Goal: Complete application form: Complete application form

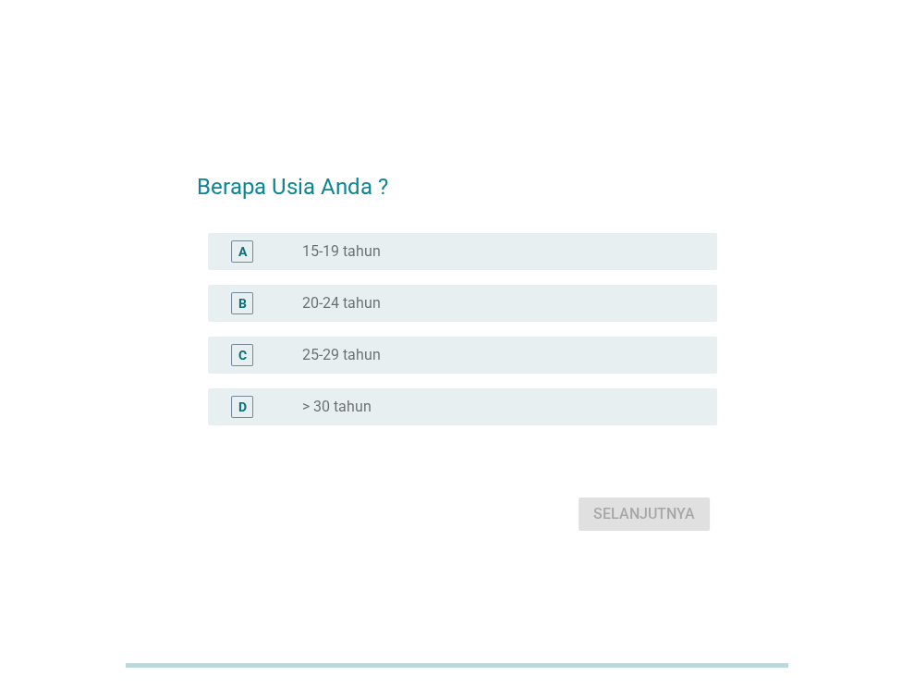
click at [468, 395] on div "D radio_button_unchecked > 30 tahun" at bounding box center [462, 406] width 509 height 37
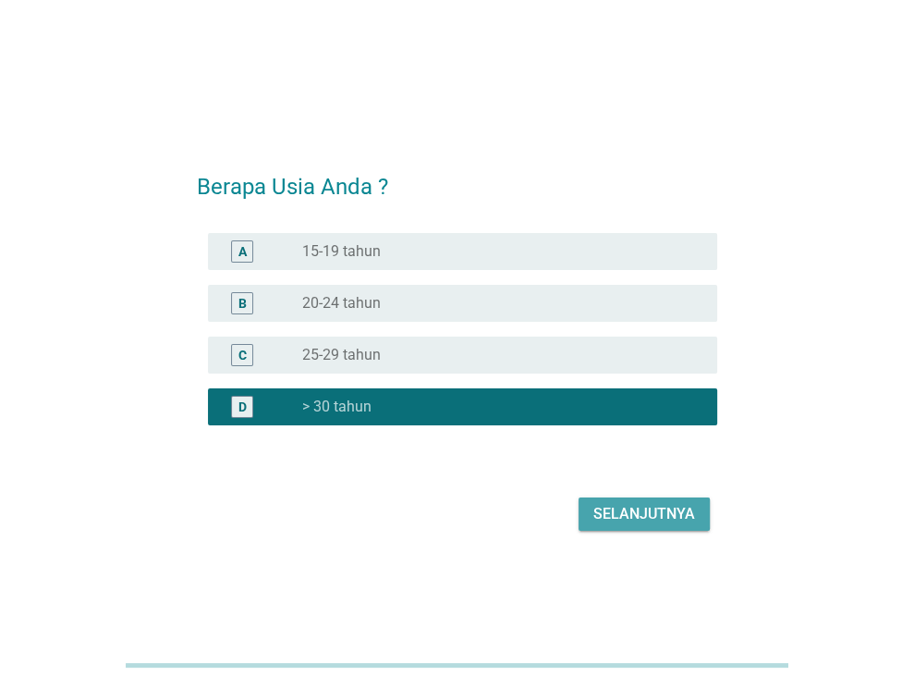
click at [636, 515] on div "Selanjutnya" at bounding box center [645, 514] width 102 height 22
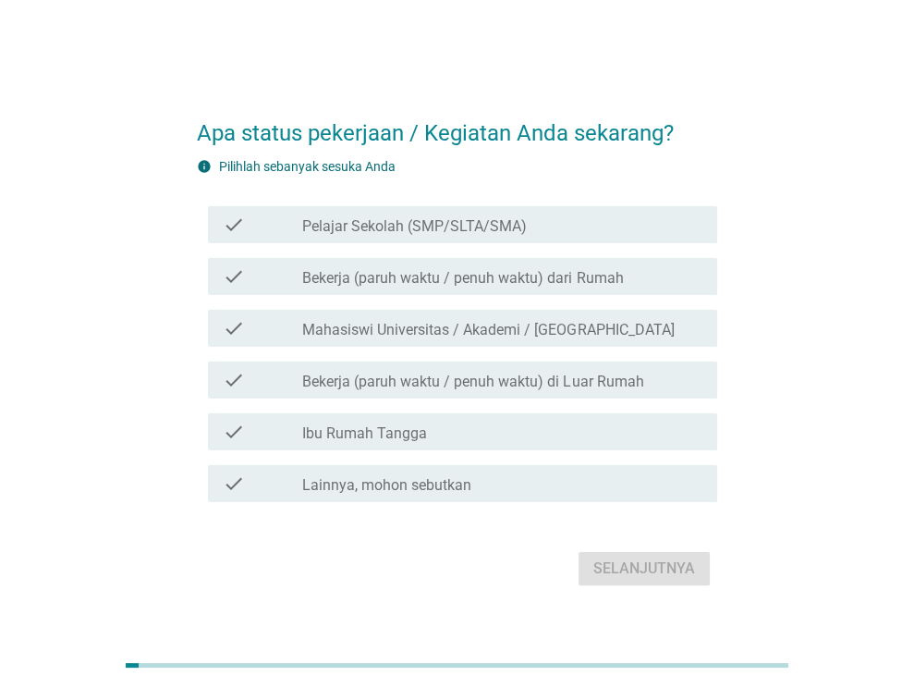
click at [423, 417] on div "check check_box_outline_blank Ibu Rumah Tangga" at bounding box center [462, 431] width 509 height 37
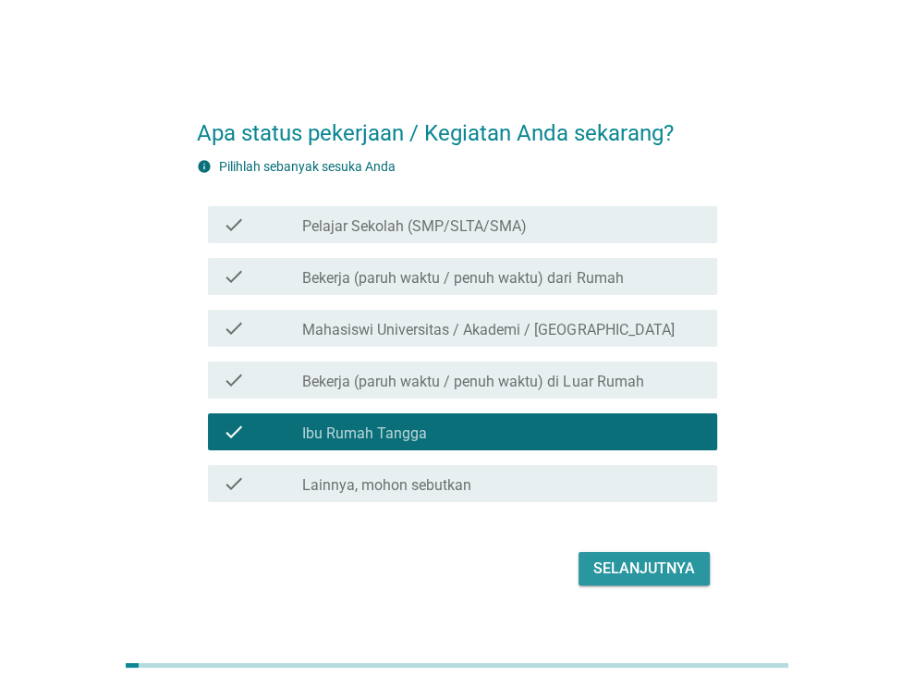
click at [644, 576] on div "Selanjutnya" at bounding box center [645, 569] width 102 height 22
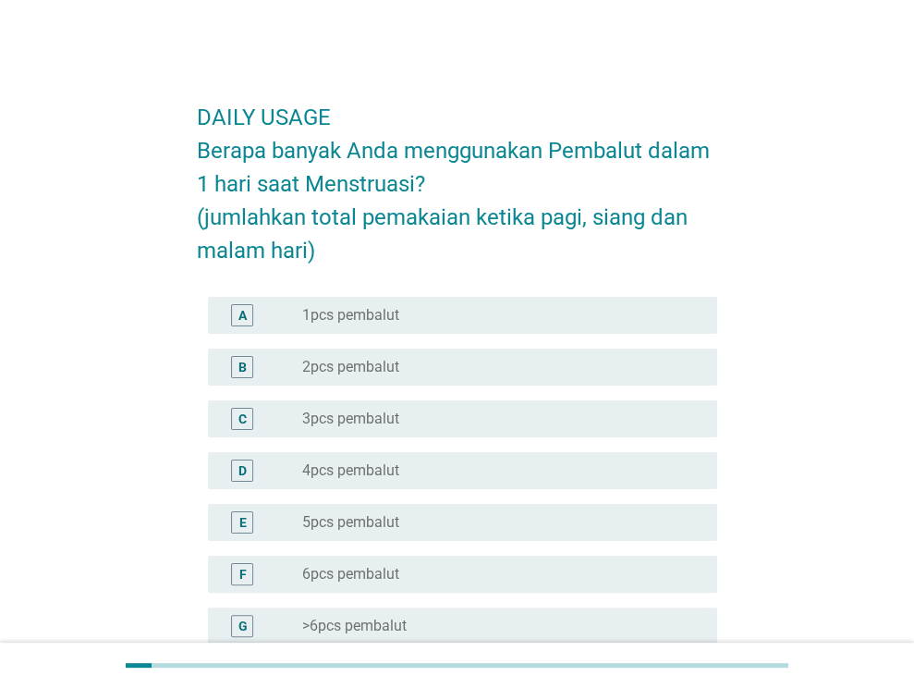
click at [468, 362] on div "radio_button_unchecked 2pcs pembalut" at bounding box center [495, 367] width 386 height 18
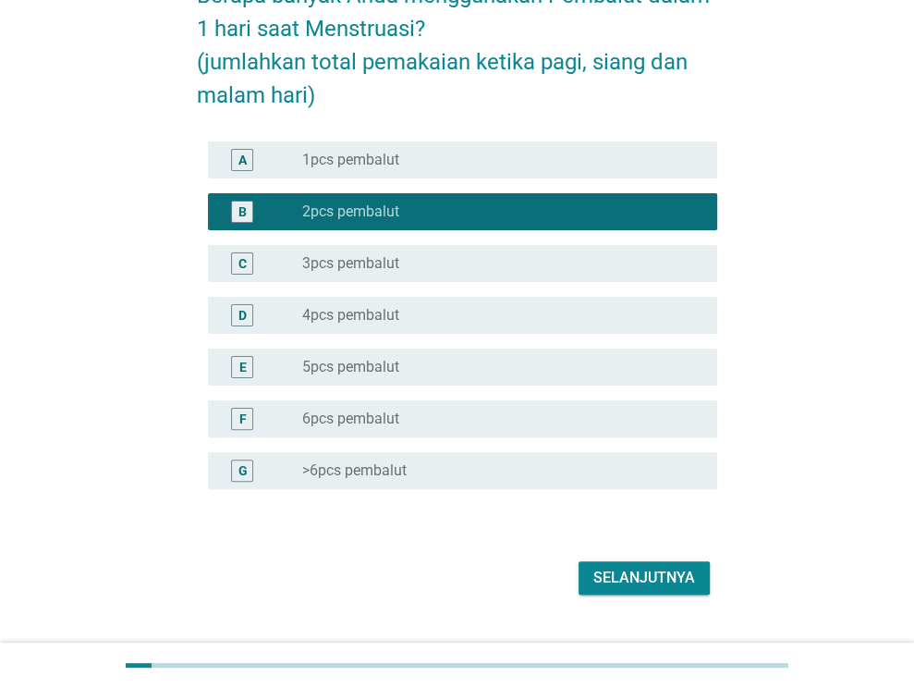
scroll to position [194, 0]
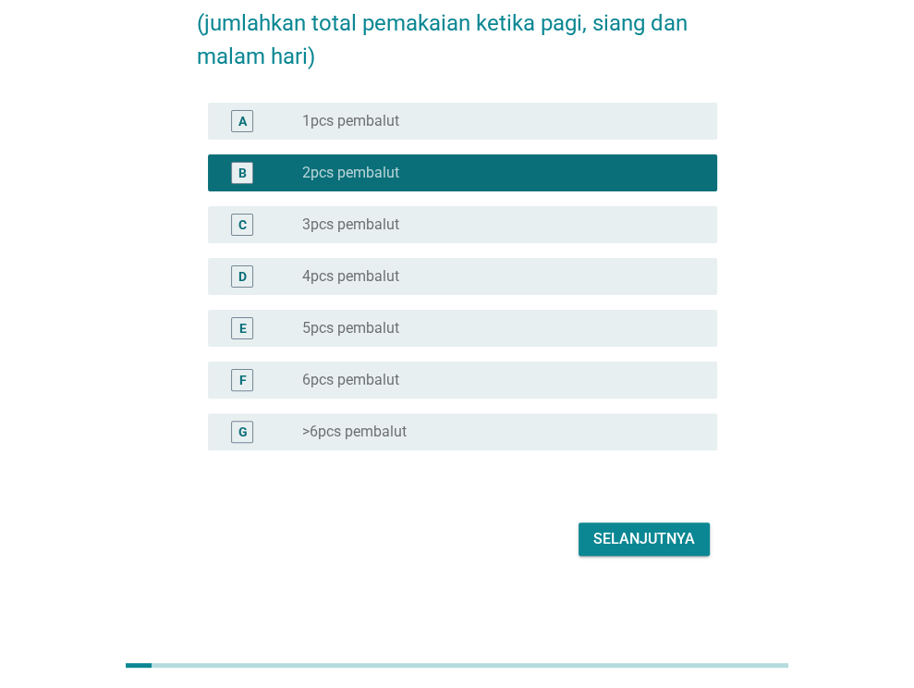
click at [620, 538] on div "Selanjutnya" at bounding box center [645, 539] width 102 height 22
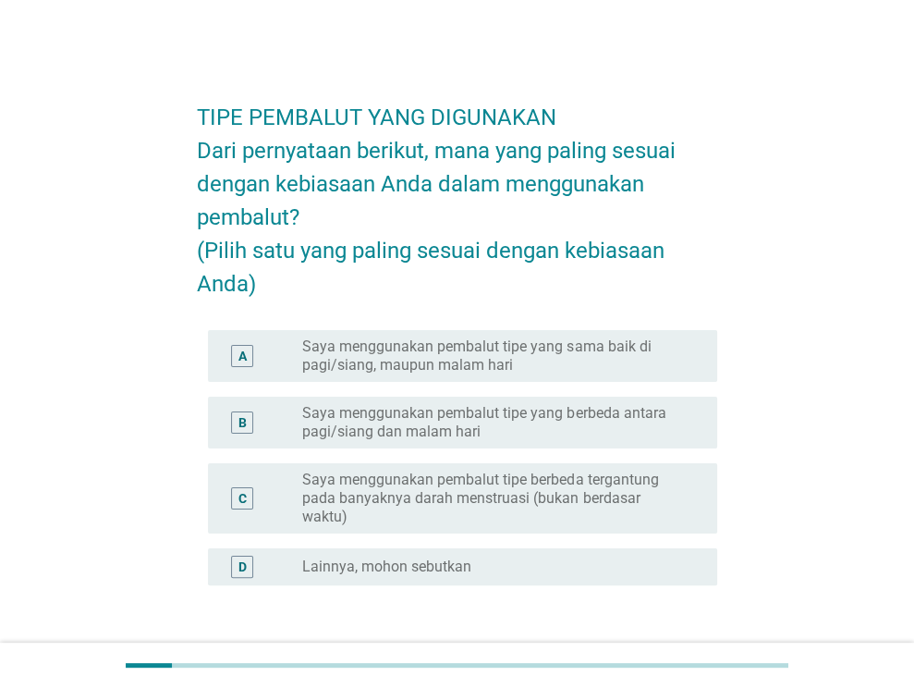
click at [558, 374] on label "Saya menggunakan pembalut tipe yang sama baik di pagi/siang, maupun malam hari" at bounding box center [495, 355] width 386 height 37
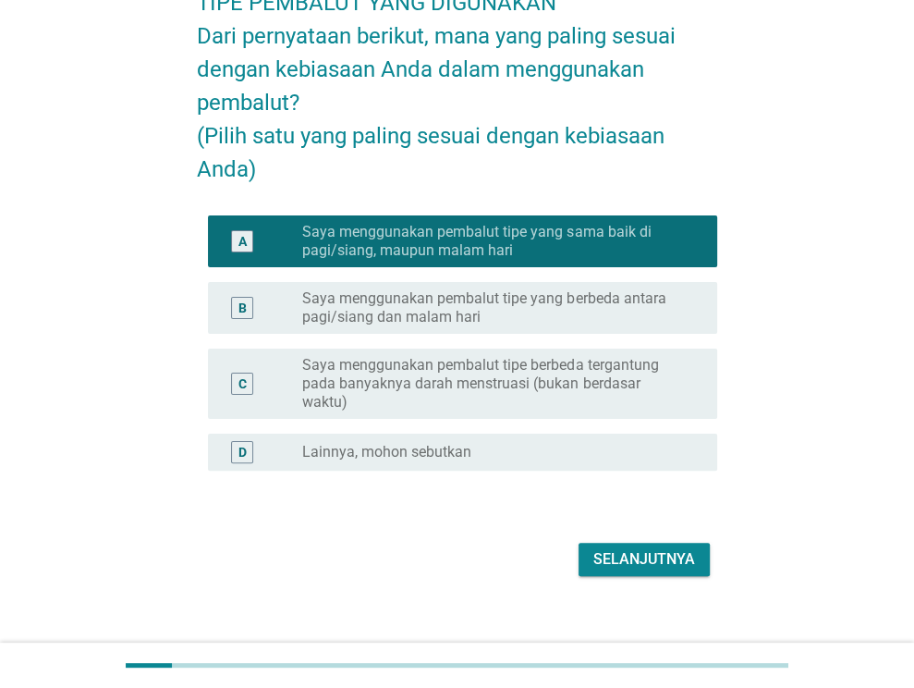
scroll to position [150, 0]
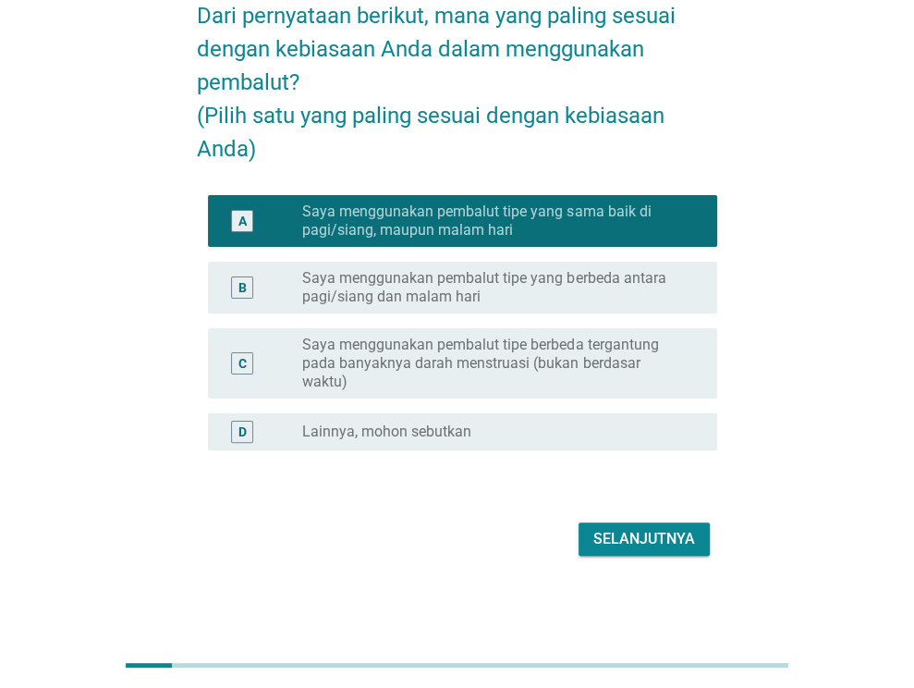
click at [661, 544] on div "Selanjutnya" at bounding box center [645, 539] width 102 height 22
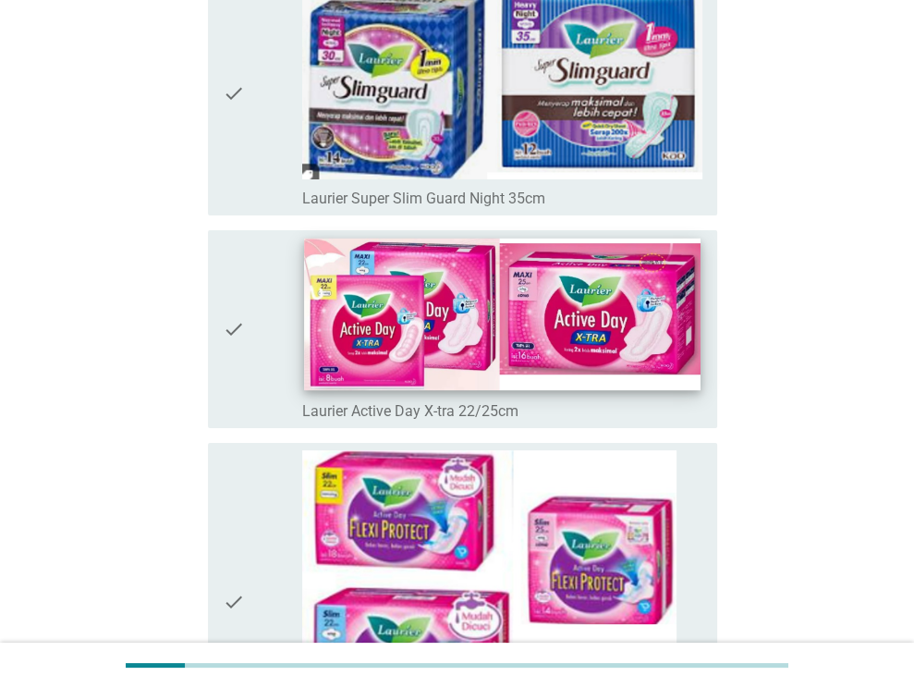
scroll to position [4253, 0]
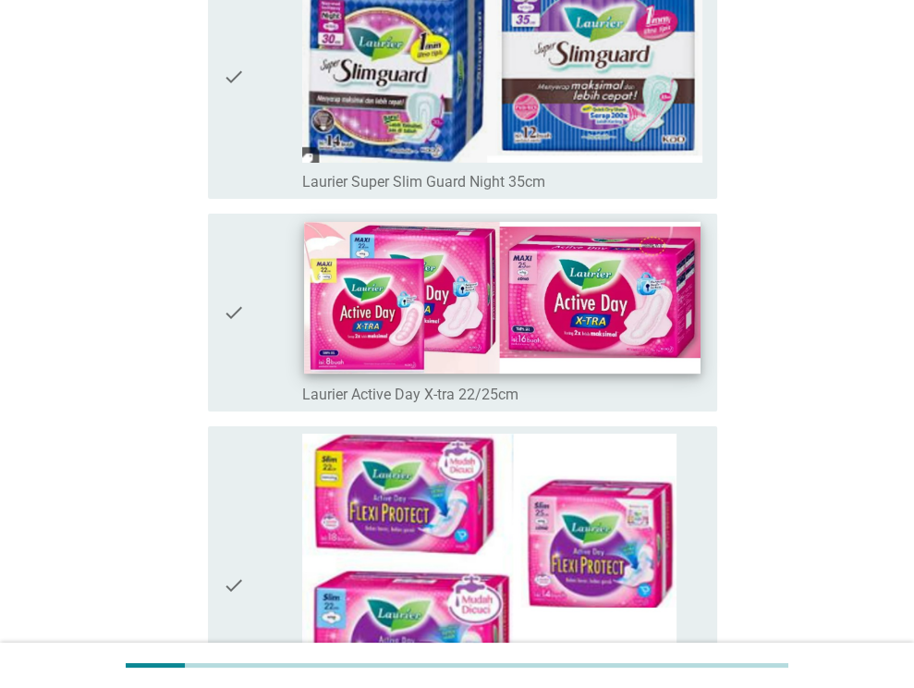
click at [385, 272] on img at bounding box center [503, 298] width 396 height 153
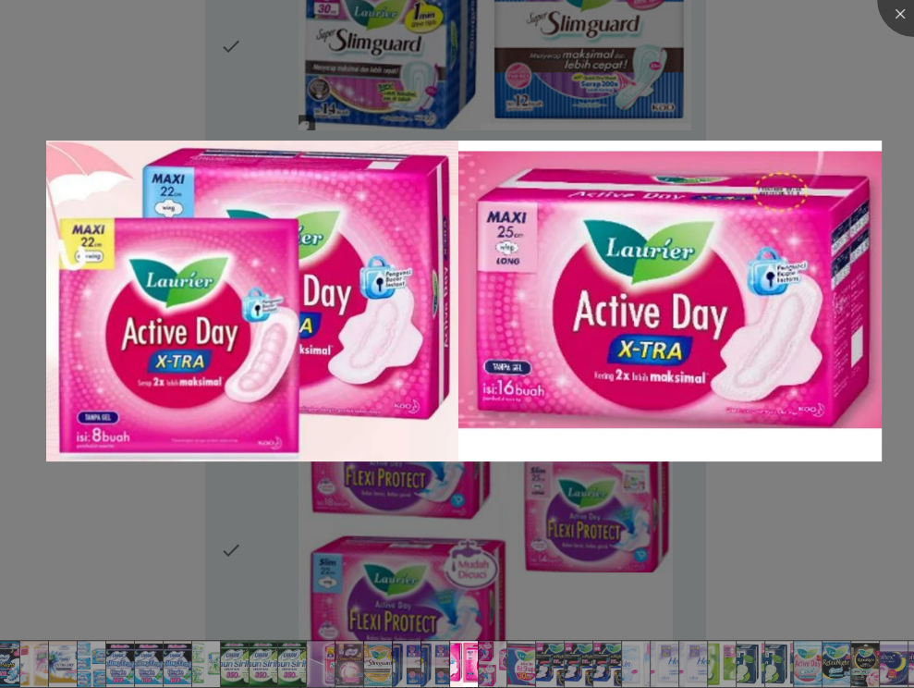
click at [593, 487] on div at bounding box center [457, 344] width 914 height 688
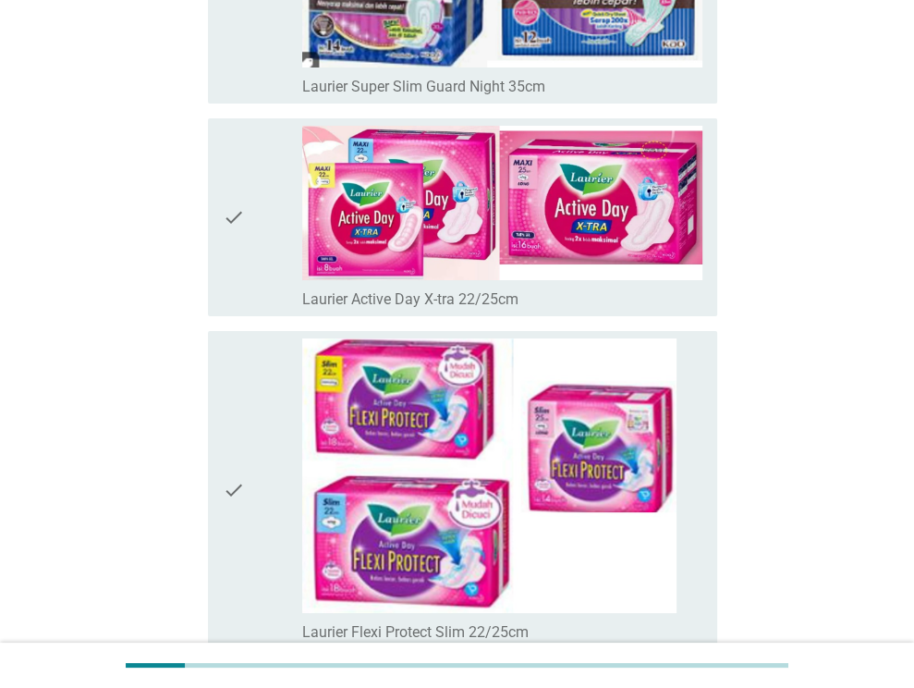
scroll to position [4438, 0]
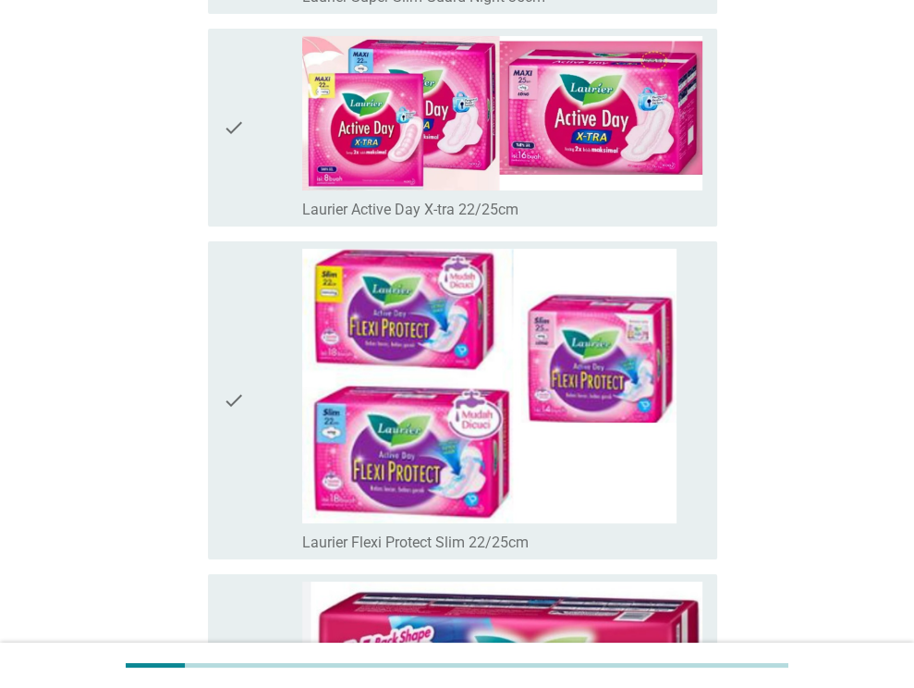
click at [277, 178] on div "check" at bounding box center [263, 127] width 80 height 182
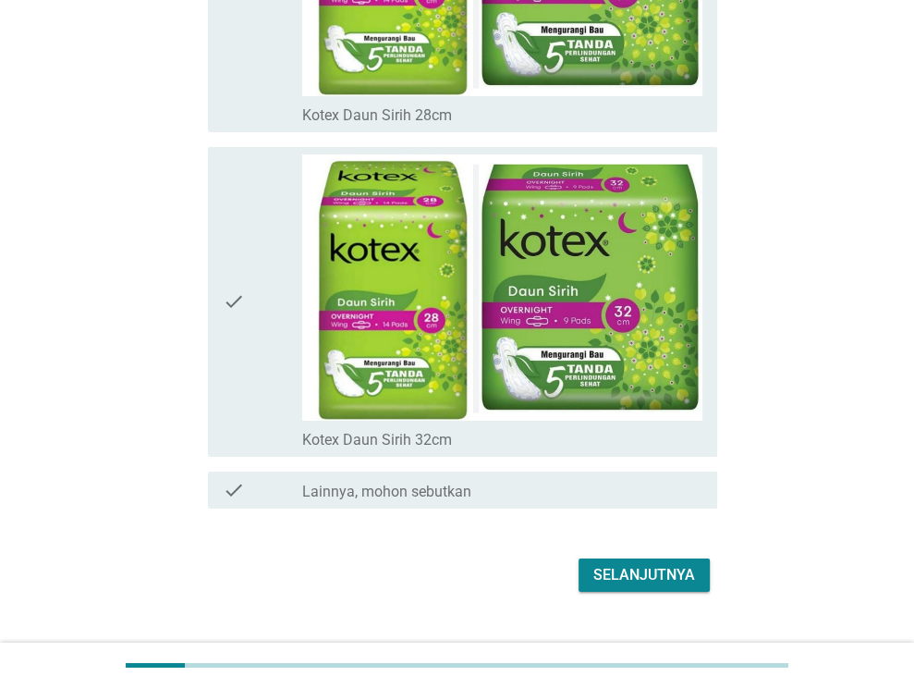
scroll to position [13315, 0]
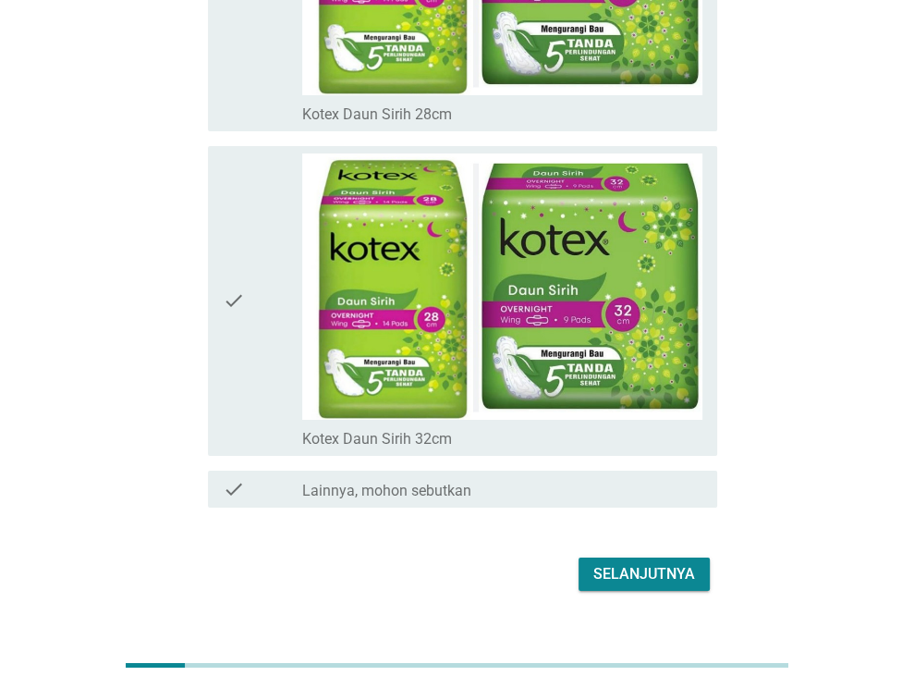
click at [659, 563] on div "Selanjutnya" at bounding box center [645, 574] width 102 height 22
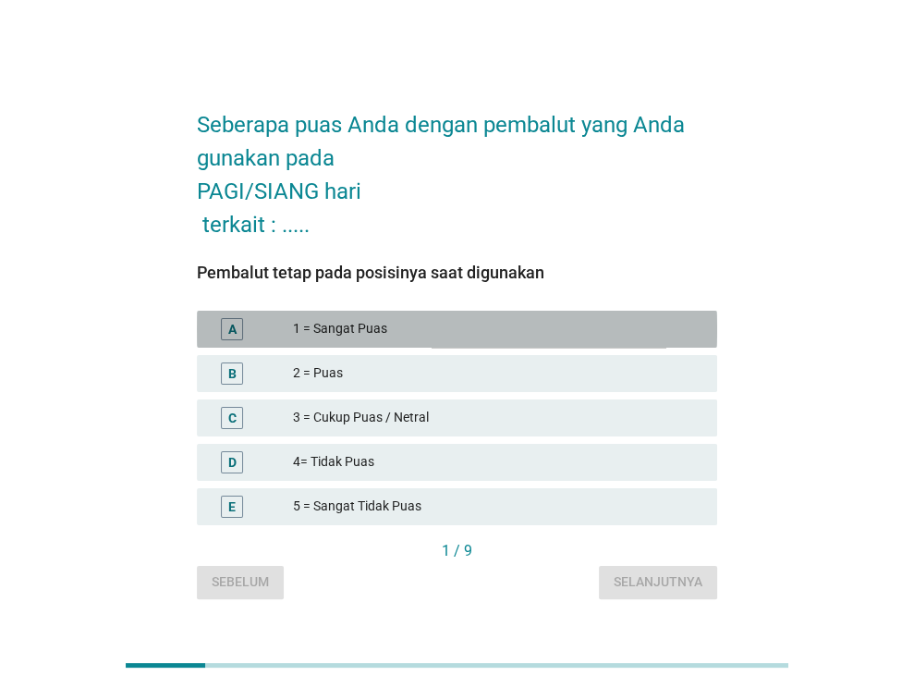
click at [473, 336] on div "1 = Sangat Puas" at bounding box center [498, 329] width 410 height 22
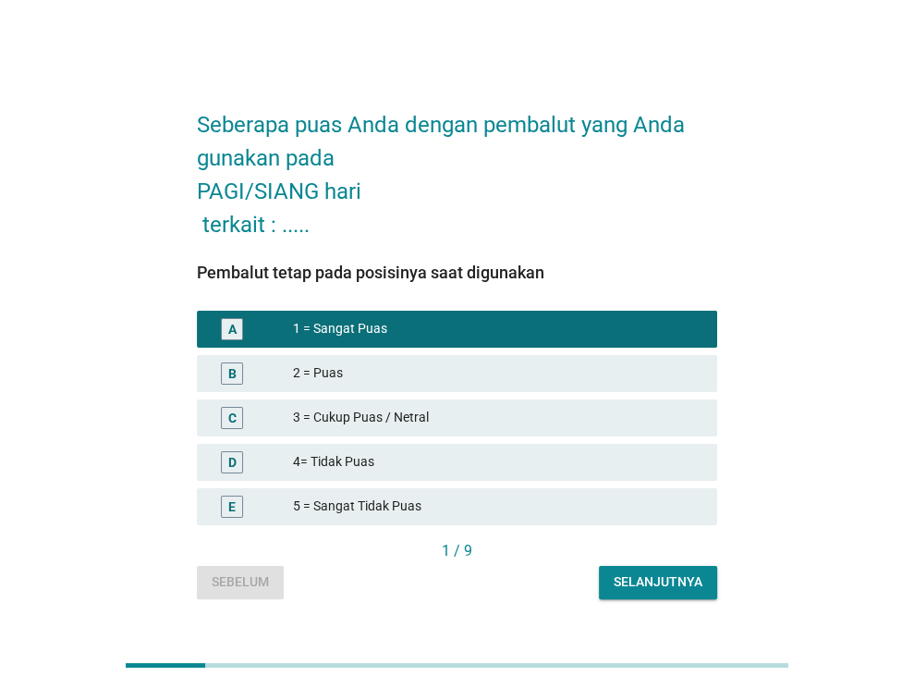
click at [665, 583] on div "Selanjutnya" at bounding box center [658, 581] width 89 height 19
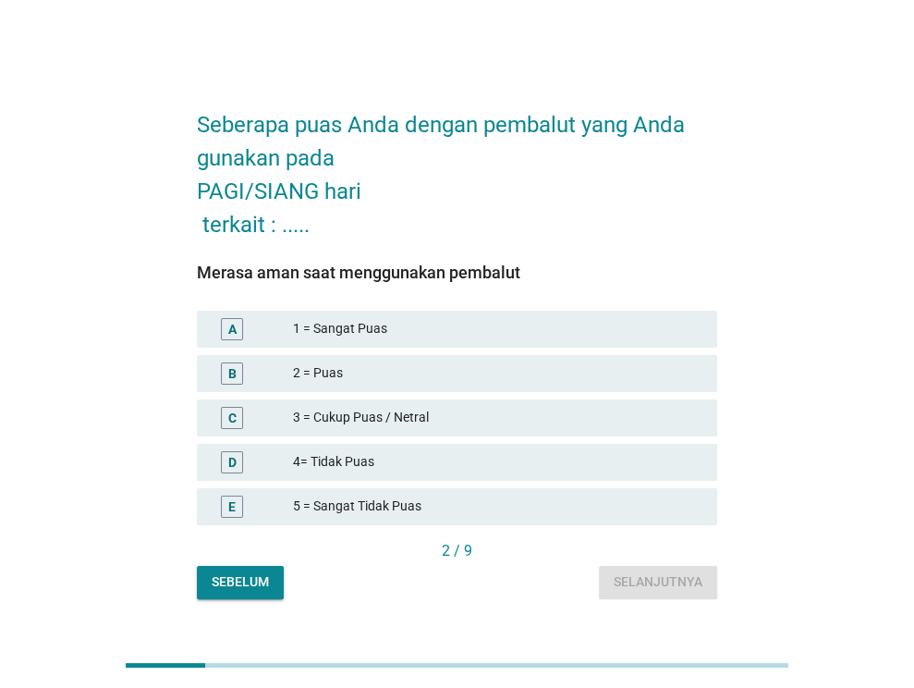
click at [437, 370] on div "2 = Puas" at bounding box center [498, 373] width 410 height 22
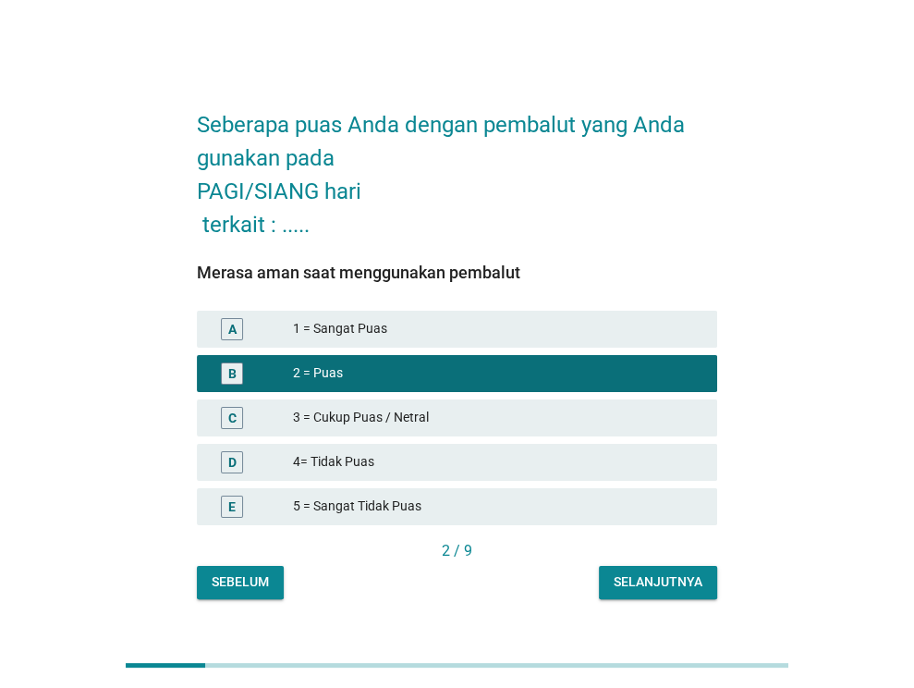
click at [644, 580] on div "Selanjutnya" at bounding box center [658, 581] width 89 height 19
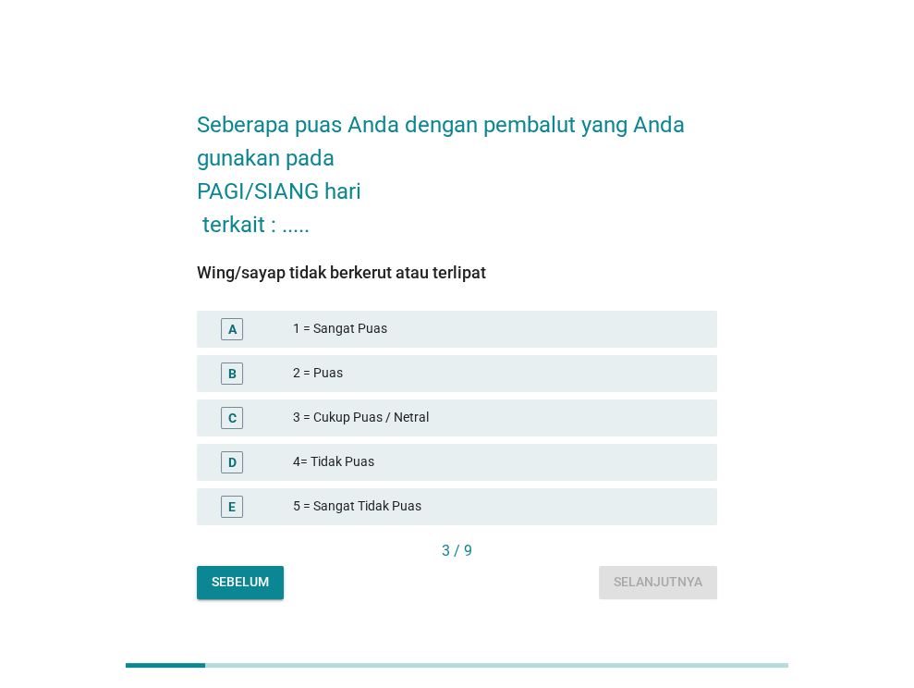
click at [439, 328] on div "1 = Sangat Puas" at bounding box center [498, 329] width 410 height 22
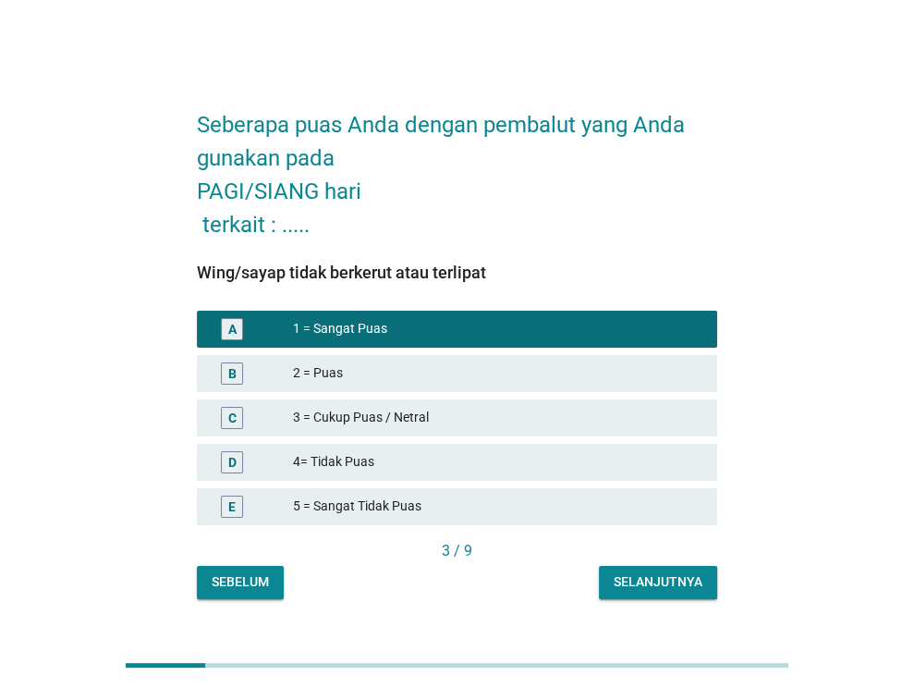
click at [687, 581] on div "Selanjutnya" at bounding box center [658, 581] width 89 height 19
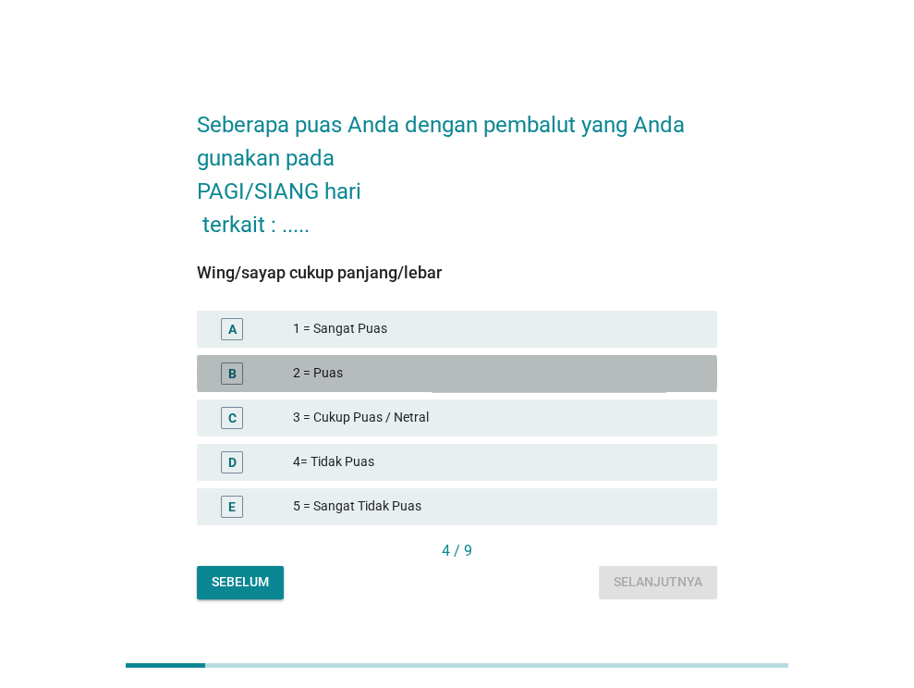
click at [415, 380] on div "2 = Puas" at bounding box center [498, 373] width 410 height 22
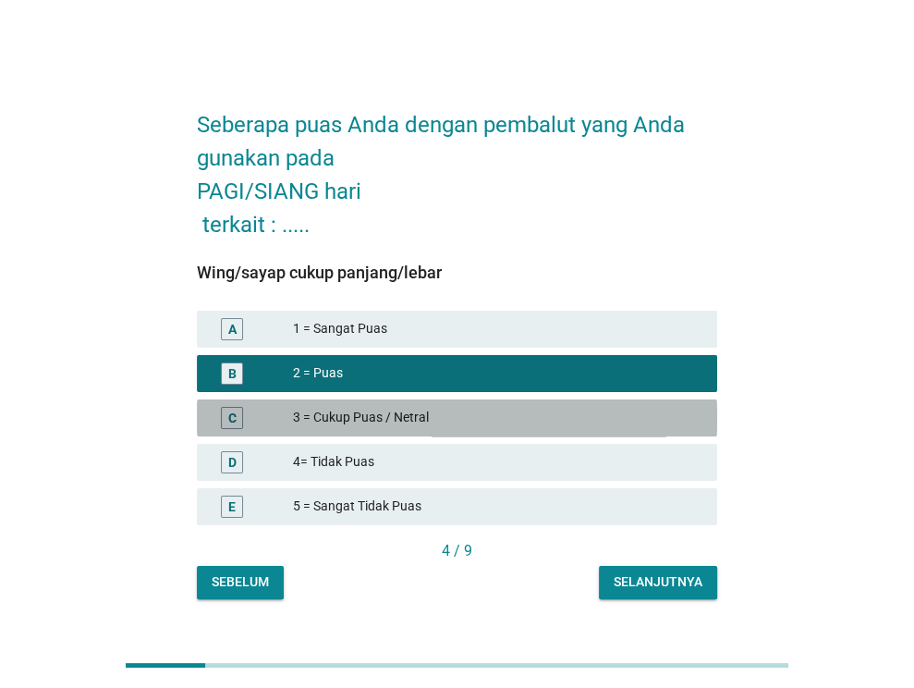
click at [642, 421] on div "3 = Cukup Puas / Netral" at bounding box center [498, 418] width 410 height 22
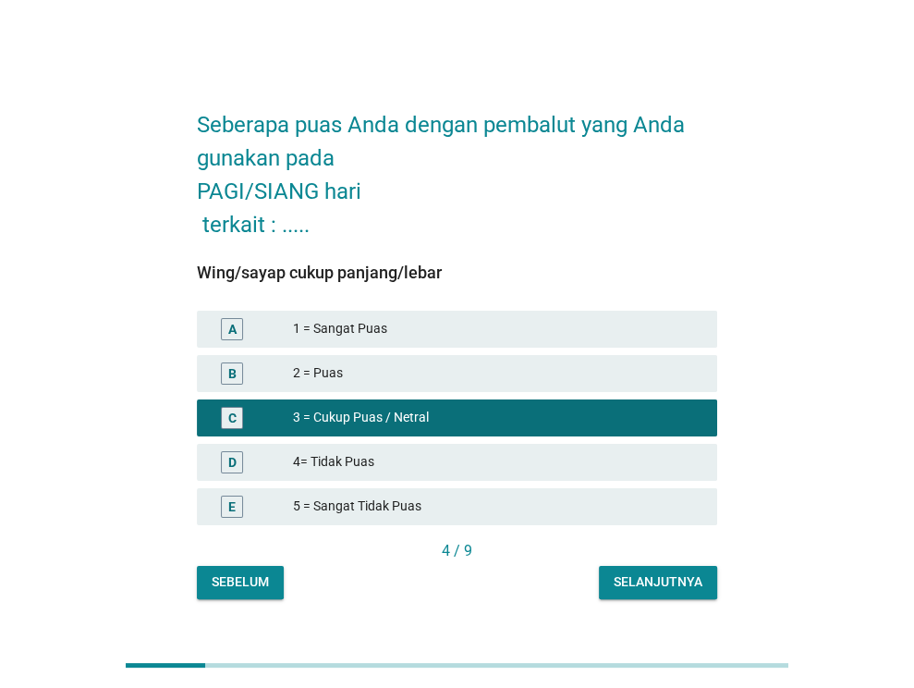
click at [216, 586] on div "Sebelum" at bounding box center [240, 581] width 57 height 19
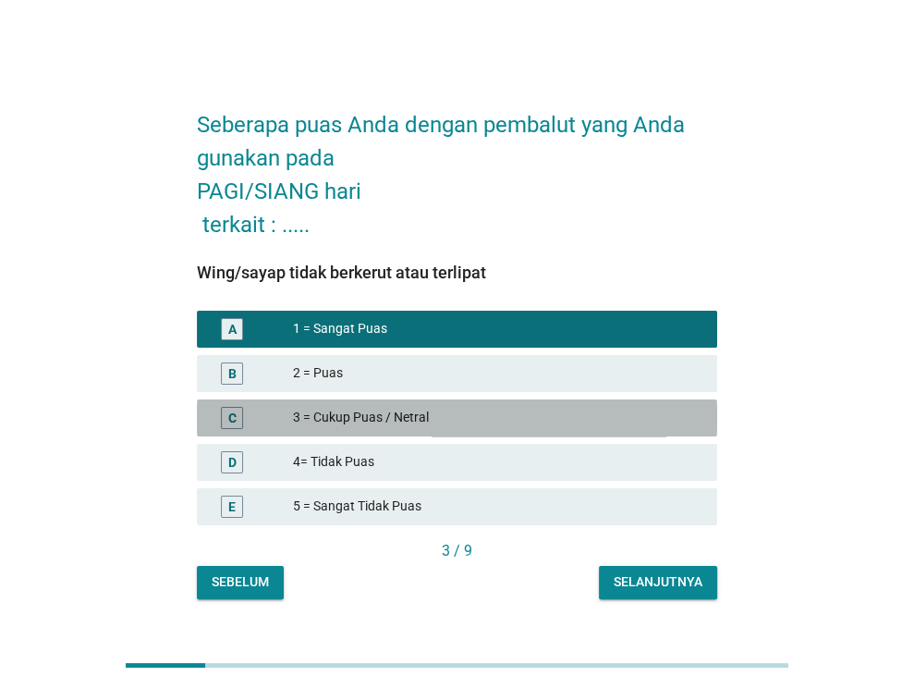
click at [402, 424] on div "3 = Cukup Puas / Netral" at bounding box center [498, 418] width 410 height 22
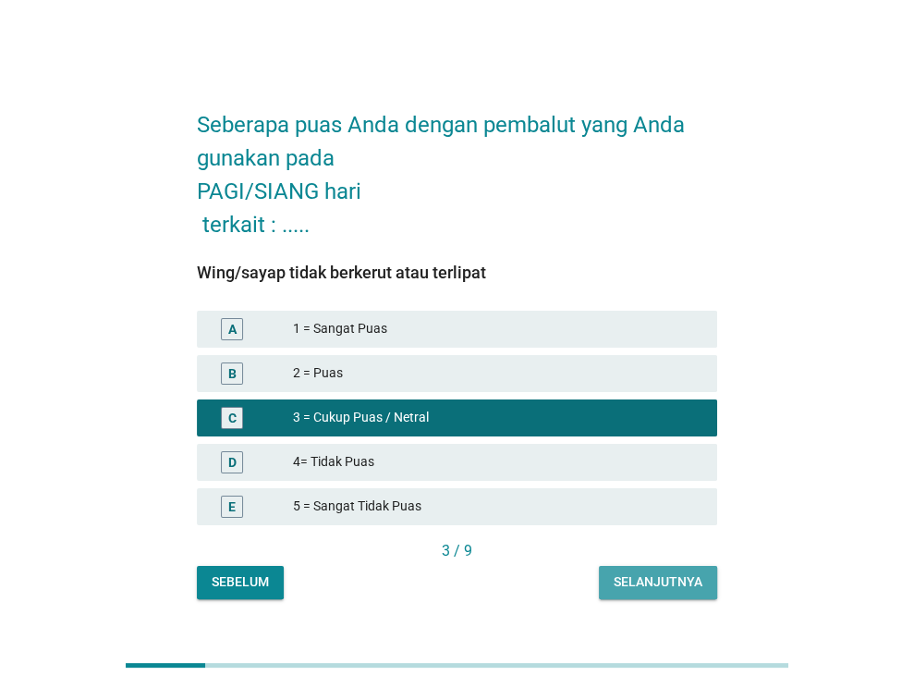
click at [636, 579] on div "Selanjutnya" at bounding box center [658, 581] width 89 height 19
click at [685, 587] on div "Selanjutnya" at bounding box center [658, 581] width 89 height 19
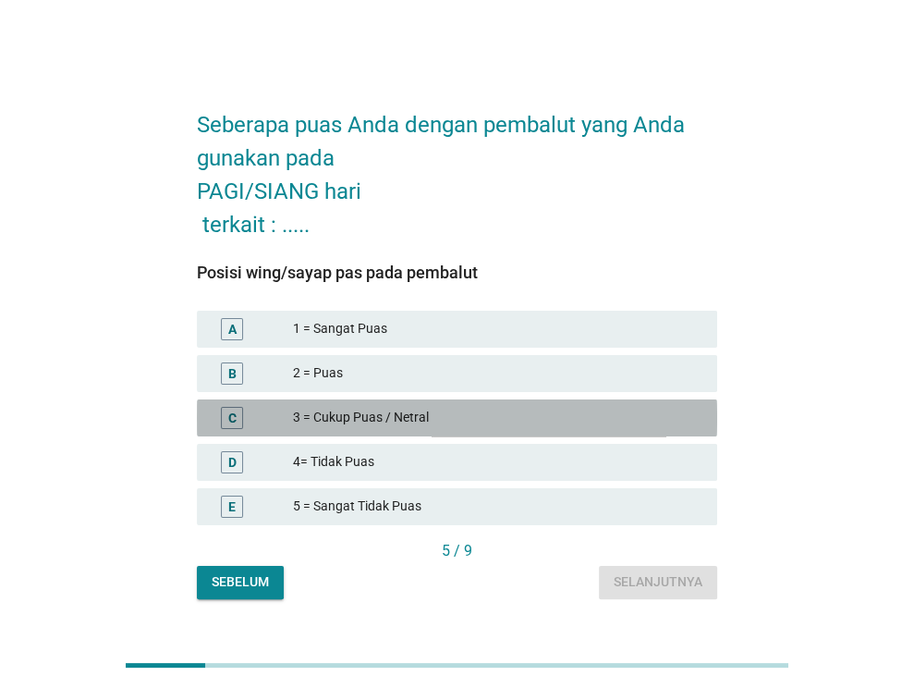
click at [551, 418] on div "3 = Cukup Puas / Netral" at bounding box center [498, 418] width 410 height 22
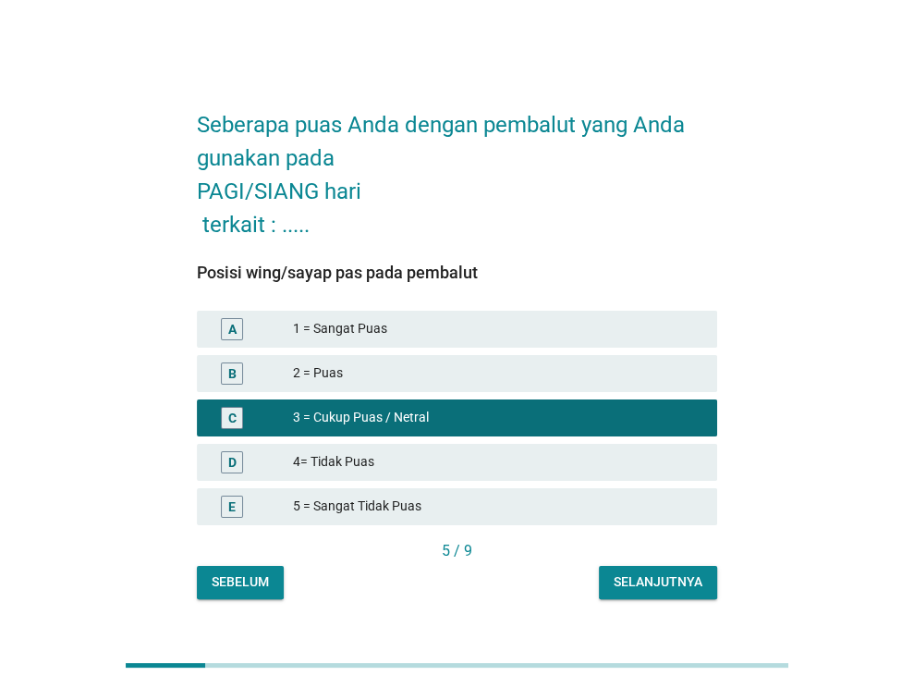
click at [658, 586] on div "Selanjutnya" at bounding box center [658, 581] width 89 height 19
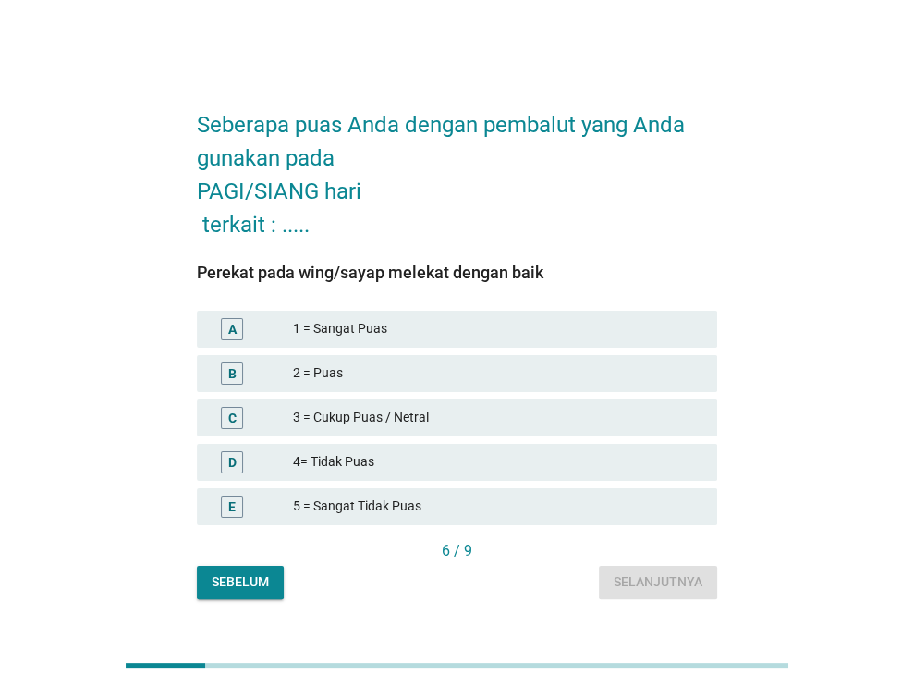
click at [439, 415] on div "3 = Cukup Puas / Netral" at bounding box center [498, 418] width 410 height 22
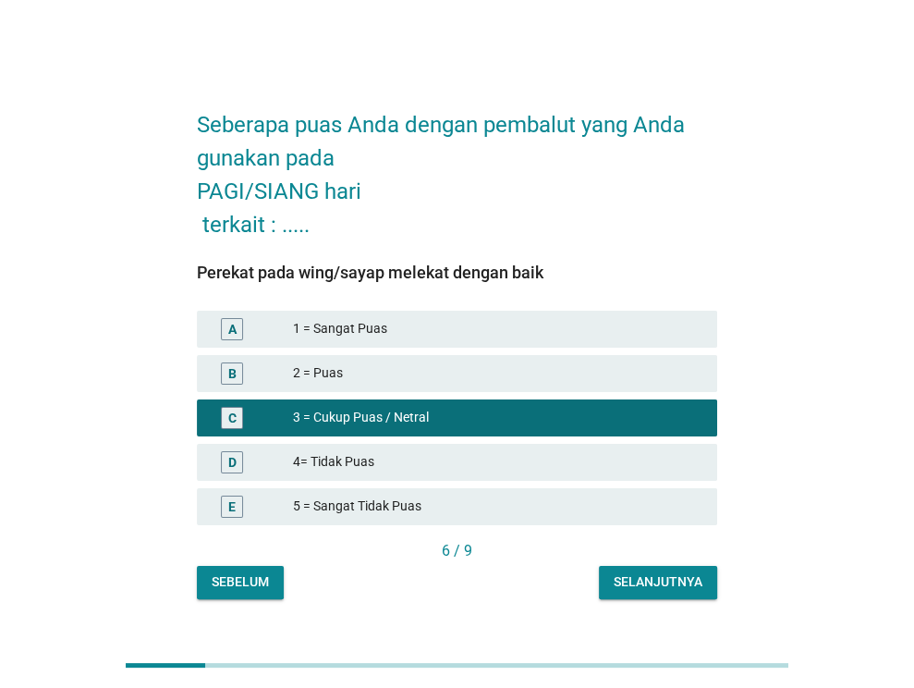
click at [677, 583] on div "Selanjutnya" at bounding box center [658, 581] width 89 height 19
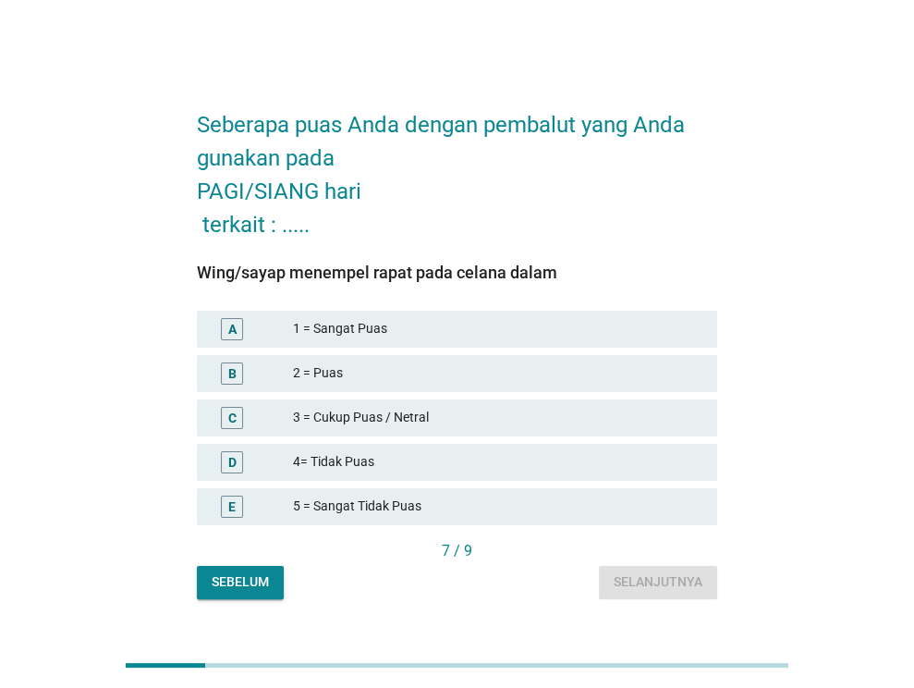
click at [417, 410] on div "3 = Cukup Puas / Netral" at bounding box center [498, 418] width 410 height 22
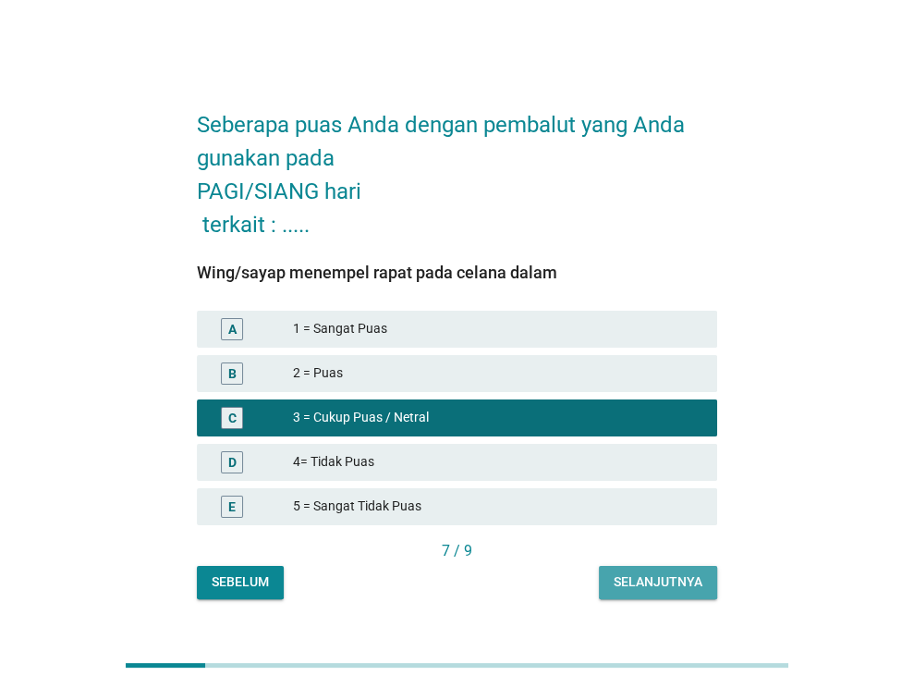
click at [656, 582] on div "Selanjutnya" at bounding box center [658, 581] width 89 height 19
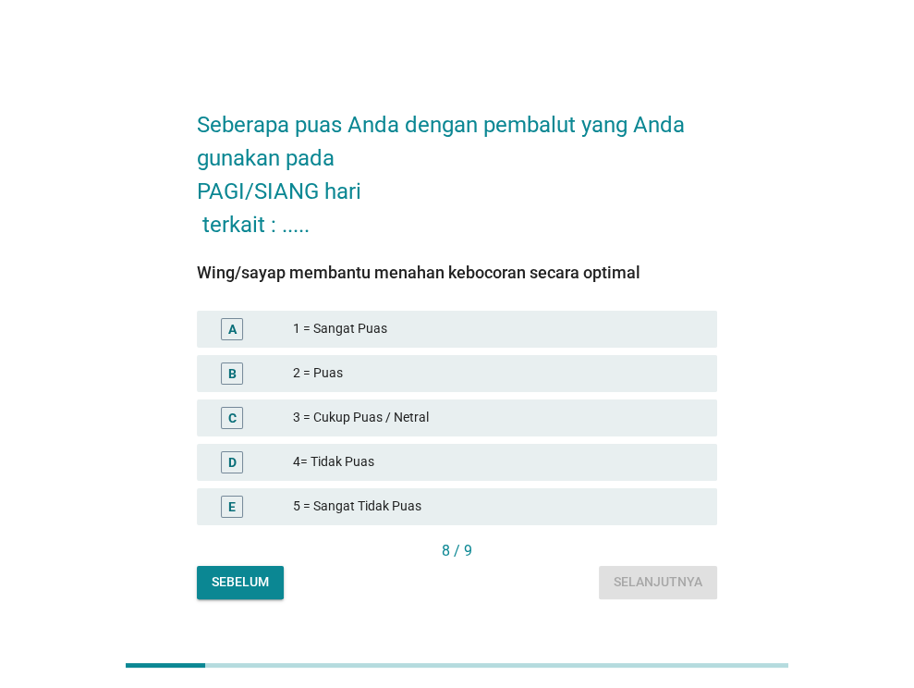
click at [500, 407] on div "3 = Cukup Puas / Netral" at bounding box center [498, 418] width 410 height 22
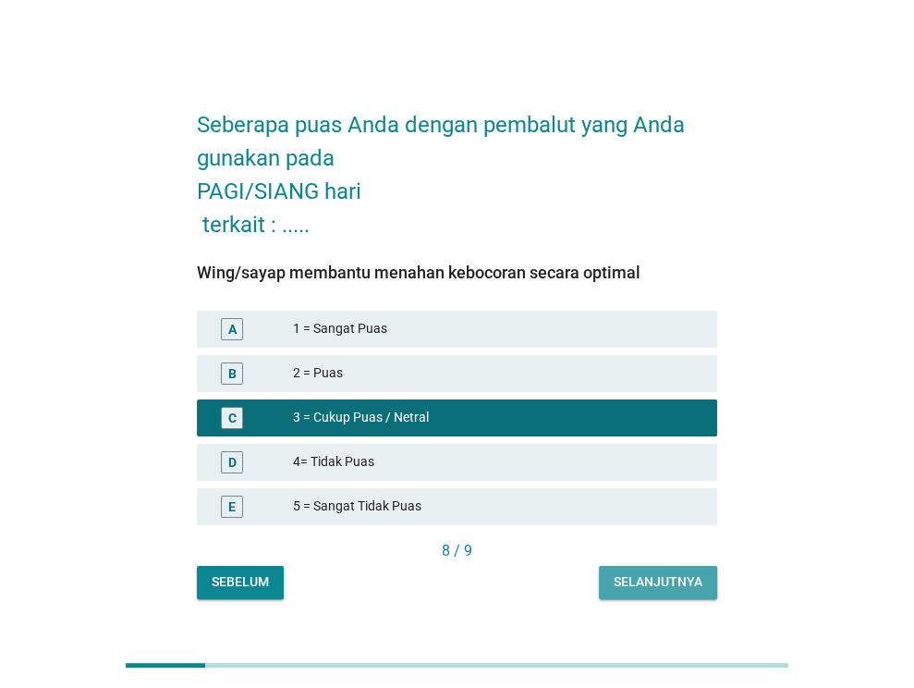
click at [651, 592] on button "Selanjutnya" at bounding box center [658, 582] width 118 height 33
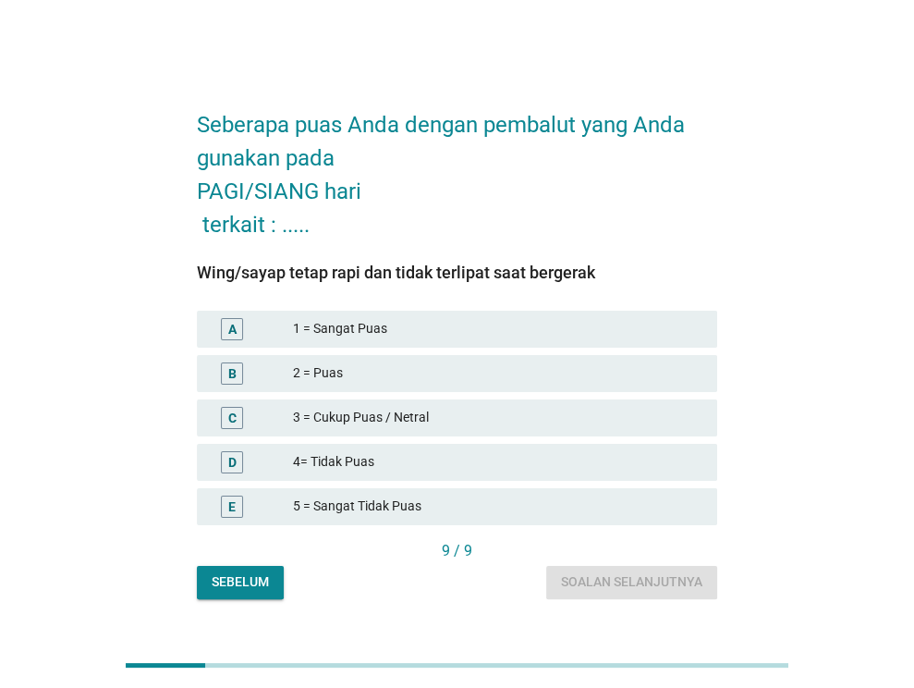
click at [465, 423] on div "3 = Cukup Puas / Netral" at bounding box center [498, 418] width 410 height 22
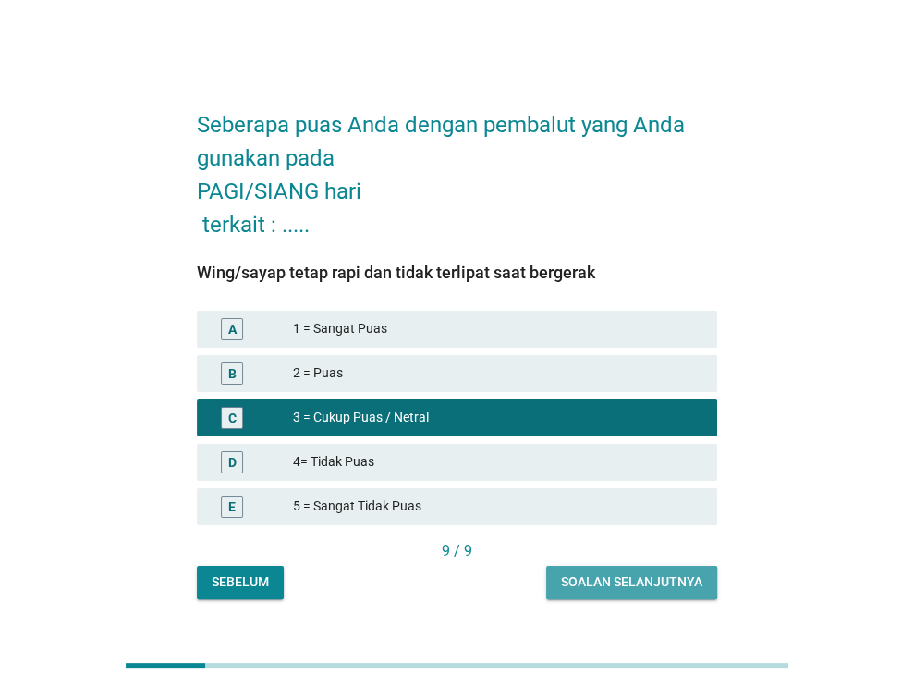
click at [631, 596] on button "Soalan selanjutnya" at bounding box center [631, 582] width 171 height 33
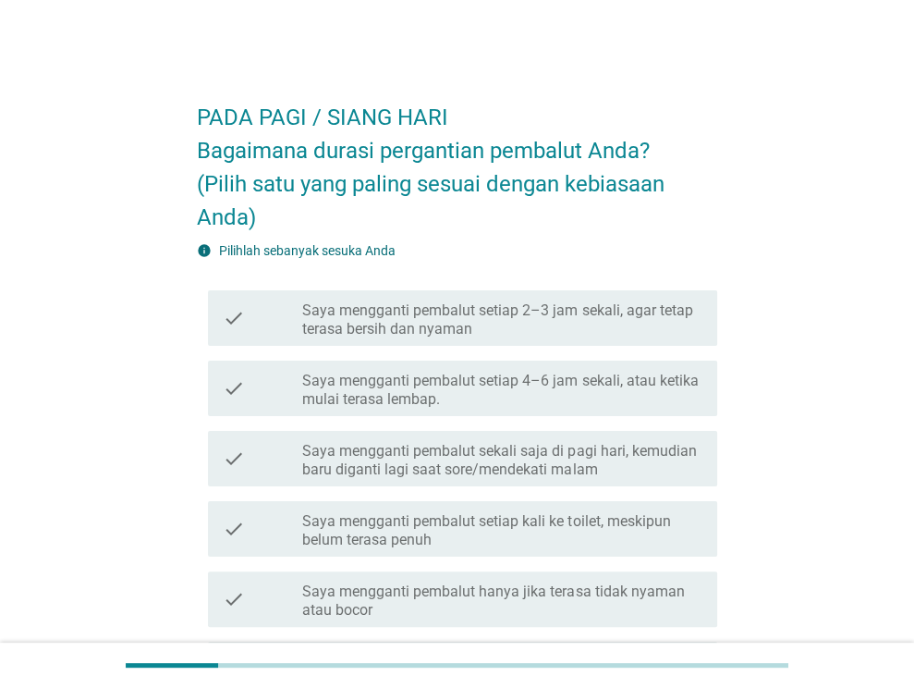
click at [583, 484] on div "check check_box_outline_blank Saya mengganti pembalut sekali saja di pagi hari,…" at bounding box center [462, 458] width 509 height 55
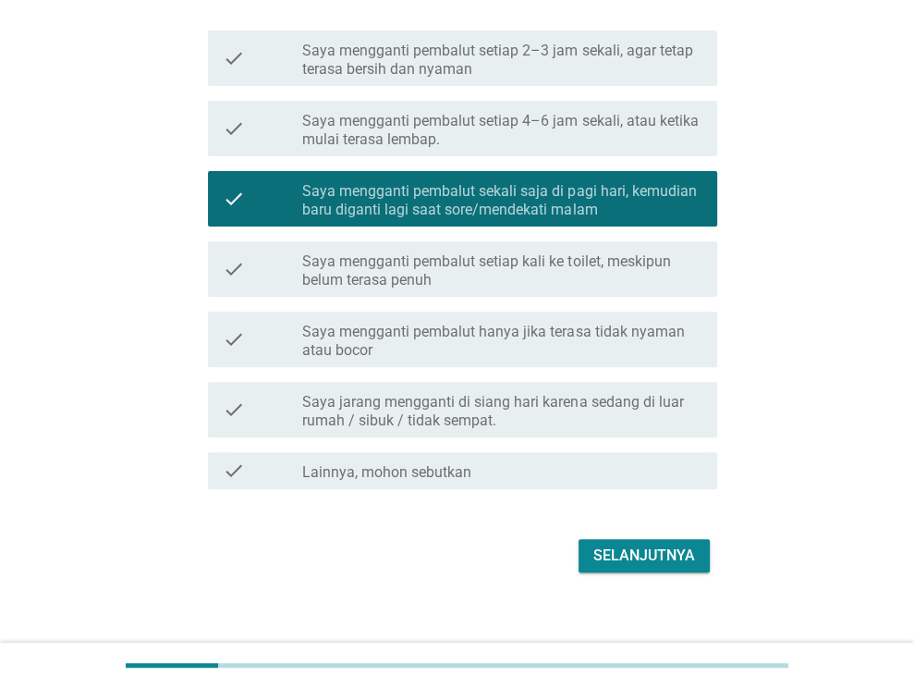
scroll to position [276, 0]
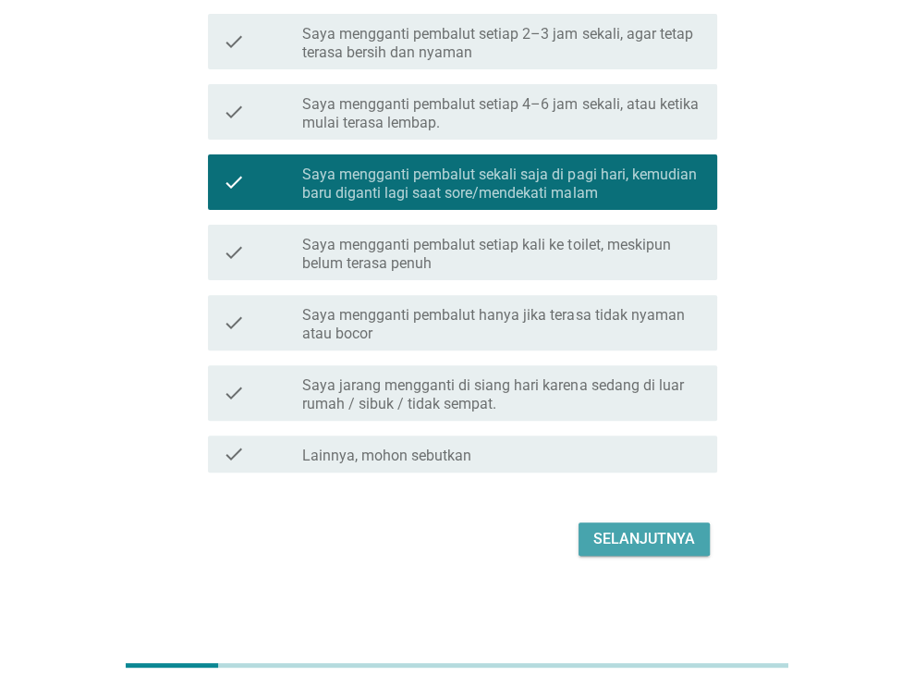
click at [686, 539] on div "Selanjutnya" at bounding box center [645, 539] width 102 height 22
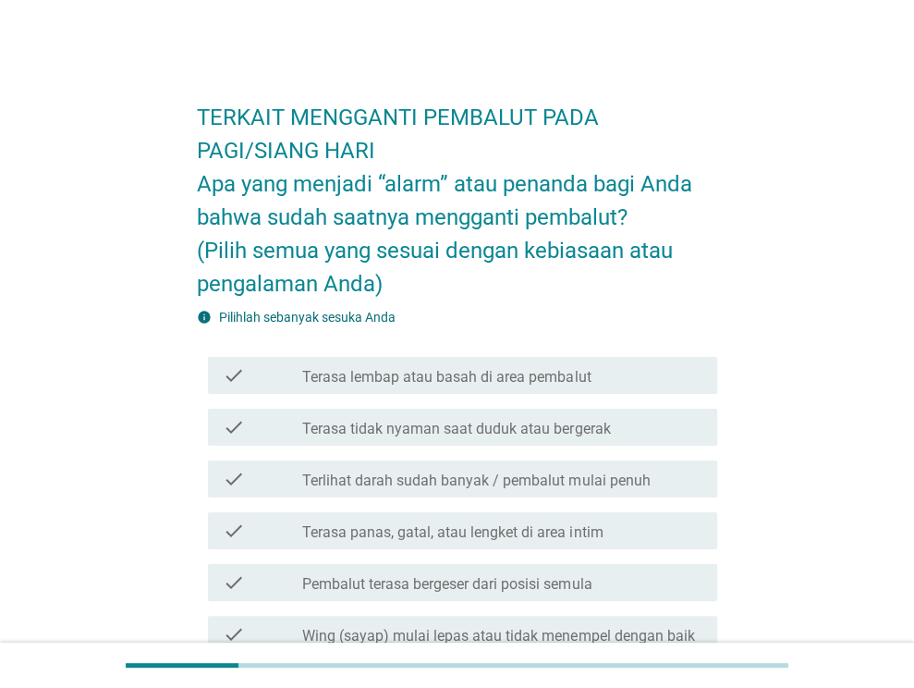
click at [618, 371] on div "check_box_outline_blank Terasa lembap atau basah di area pembalut" at bounding box center [502, 375] width 400 height 22
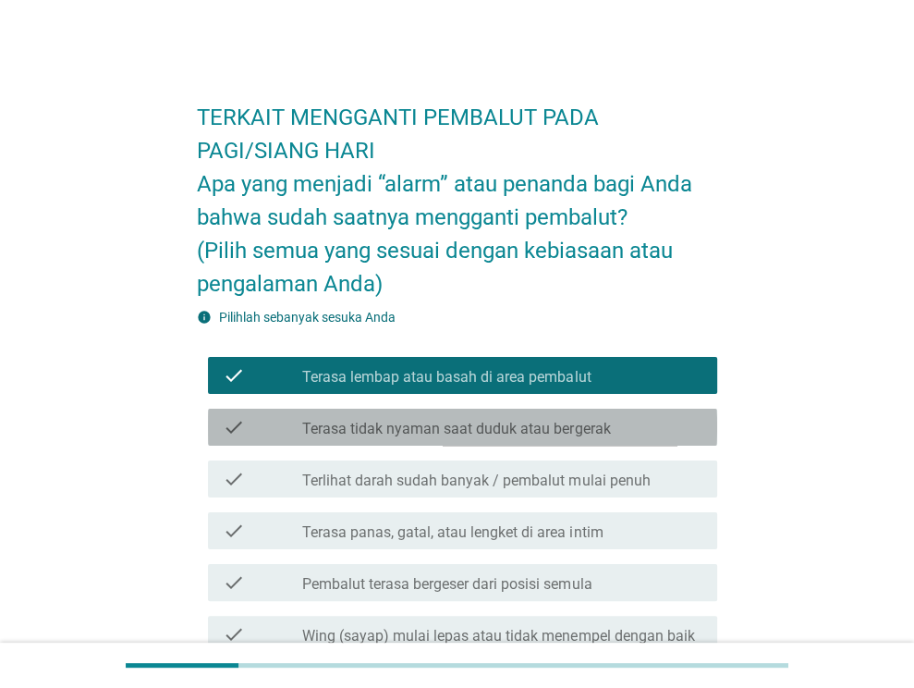
click at [581, 432] on label "Terasa tidak nyaman saat duduk atau bergerak" at bounding box center [456, 429] width 308 height 18
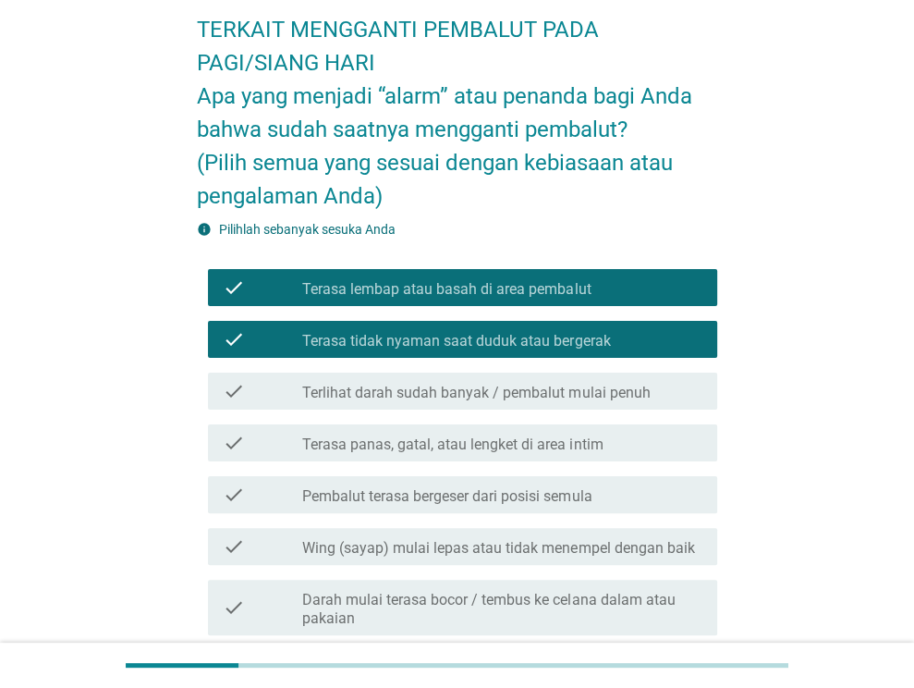
scroll to position [92, 0]
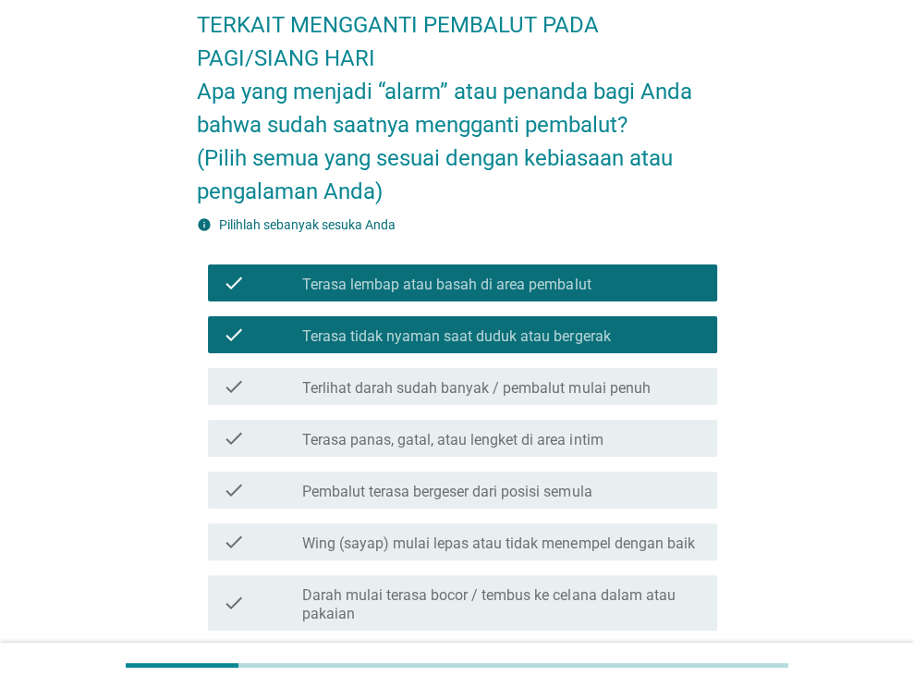
click at [629, 495] on div "check_box_outline_blank Pembalut terasa bergeser dari posisi semula" at bounding box center [502, 490] width 400 height 22
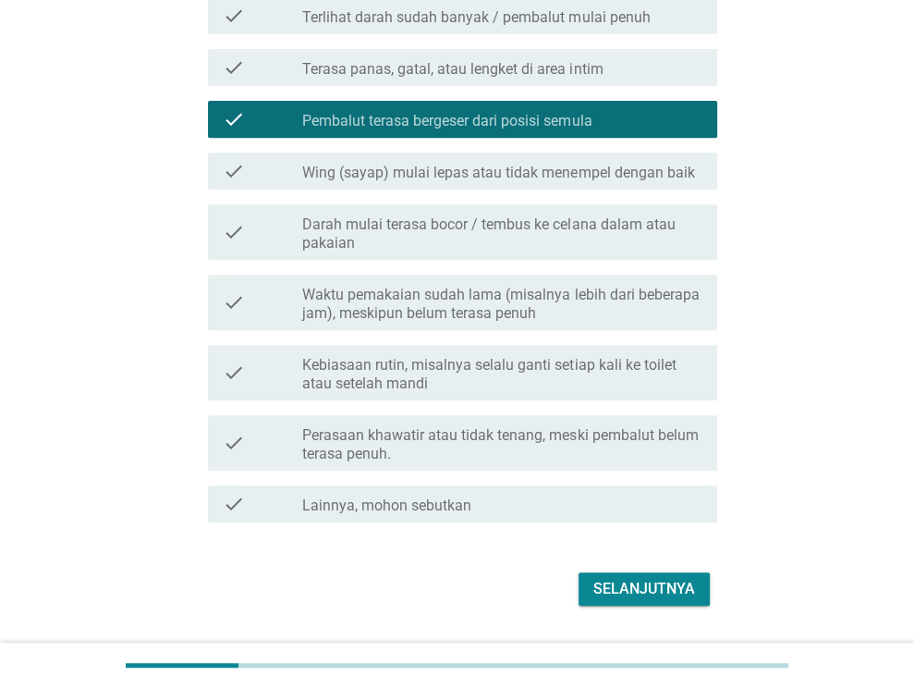
scroll to position [513, 0]
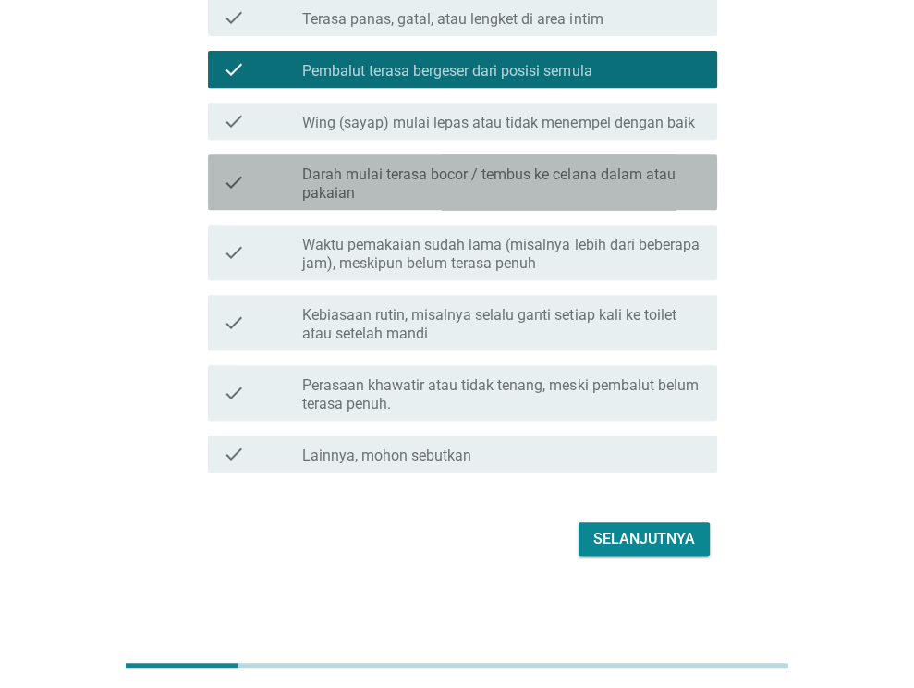
click at [665, 172] on label "Darah mulai terasa bocor / tembus ke celana dalam atau pakaian" at bounding box center [502, 183] width 400 height 37
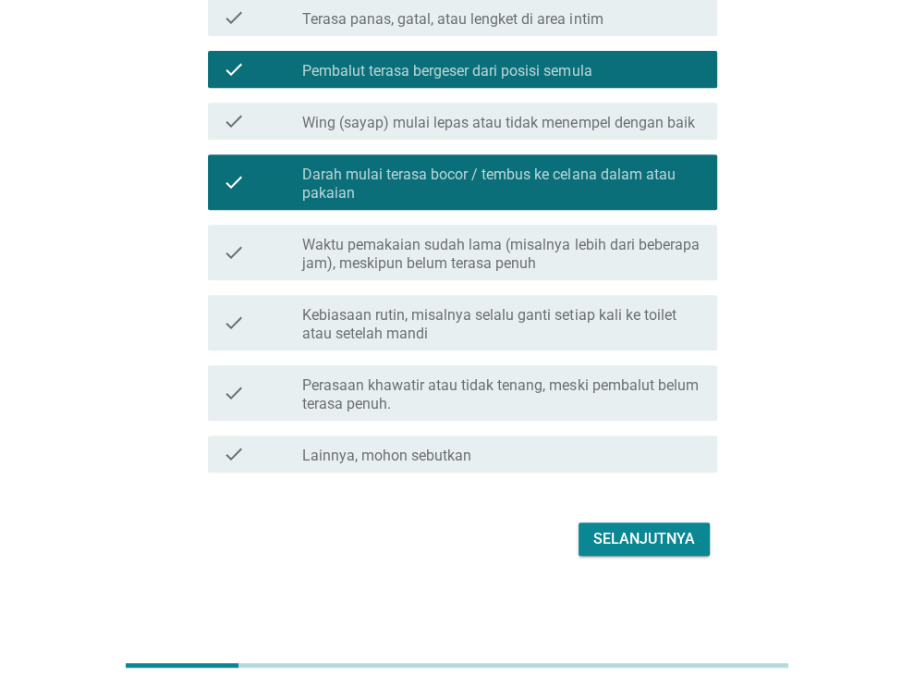
click at [682, 525] on button "Selanjutnya" at bounding box center [644, 538] width 131 height 33
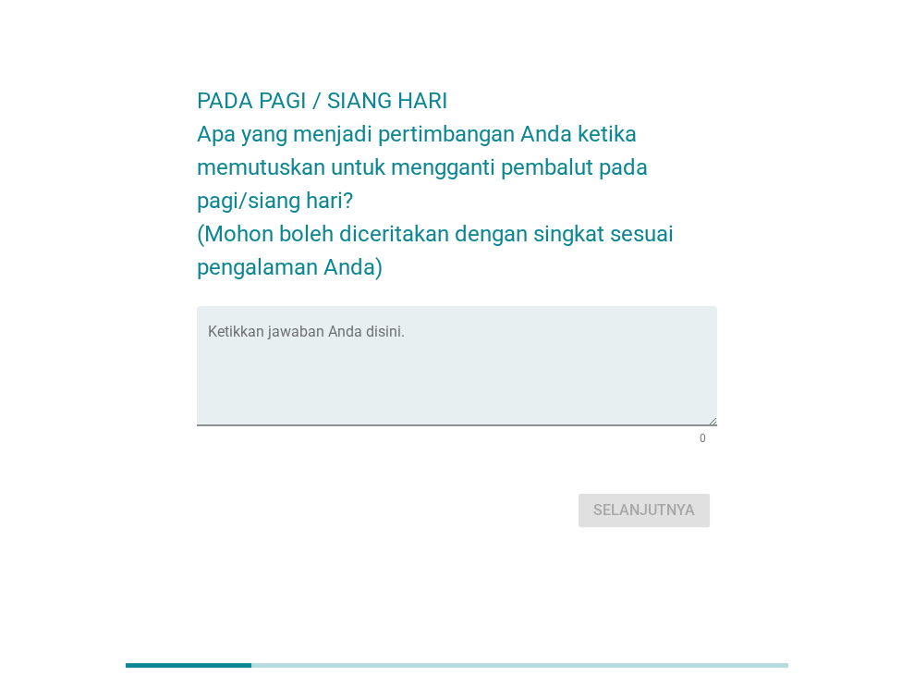
scroll to position [0, 0]
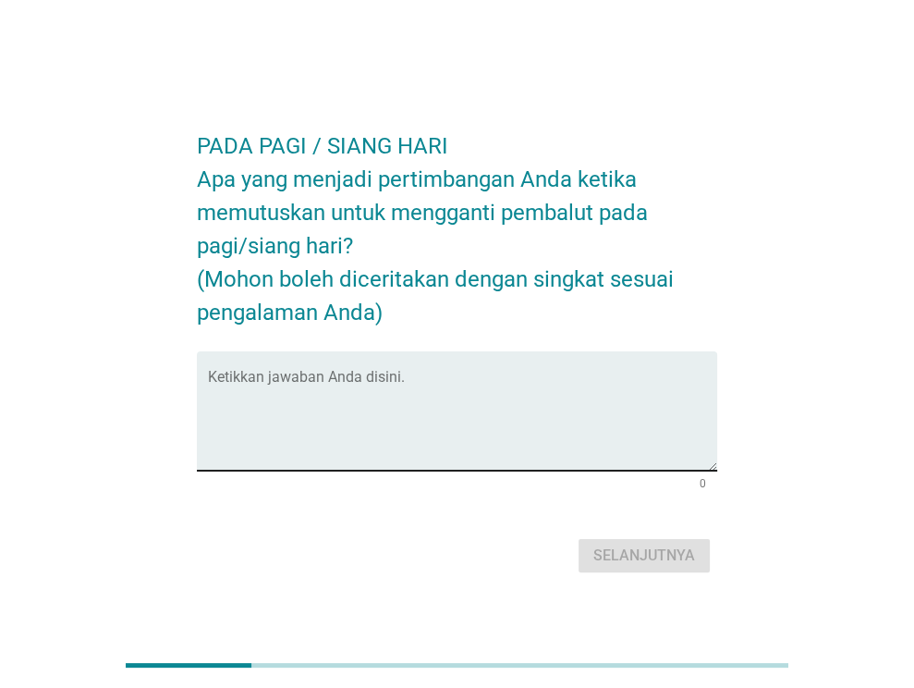
click at [551, 423] on textarea "Ketikkan jawaban Anda disini." at bounding box center [462, 422] width 509 height 97
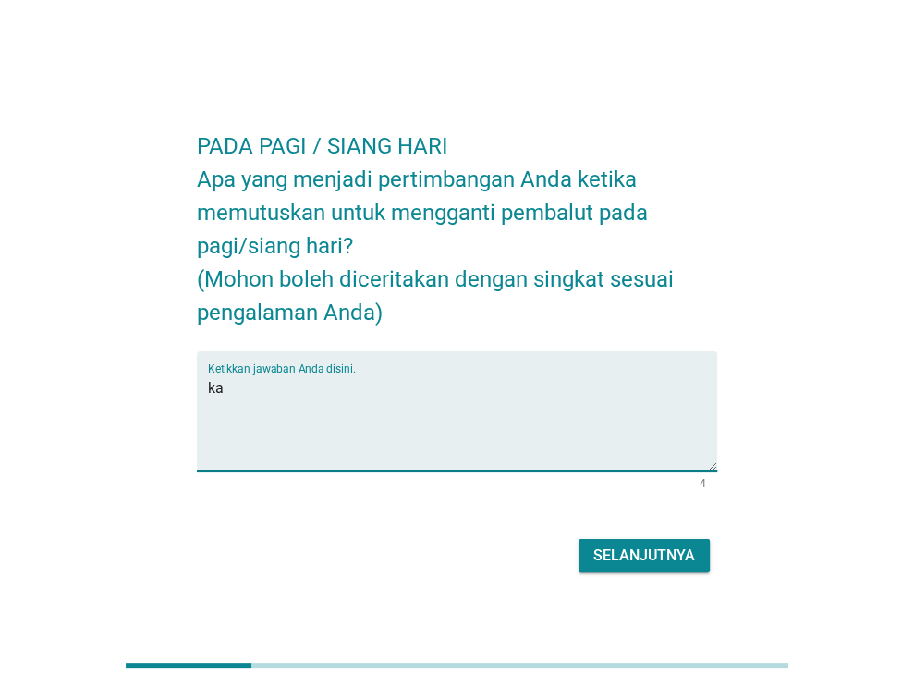
type textarea "k"
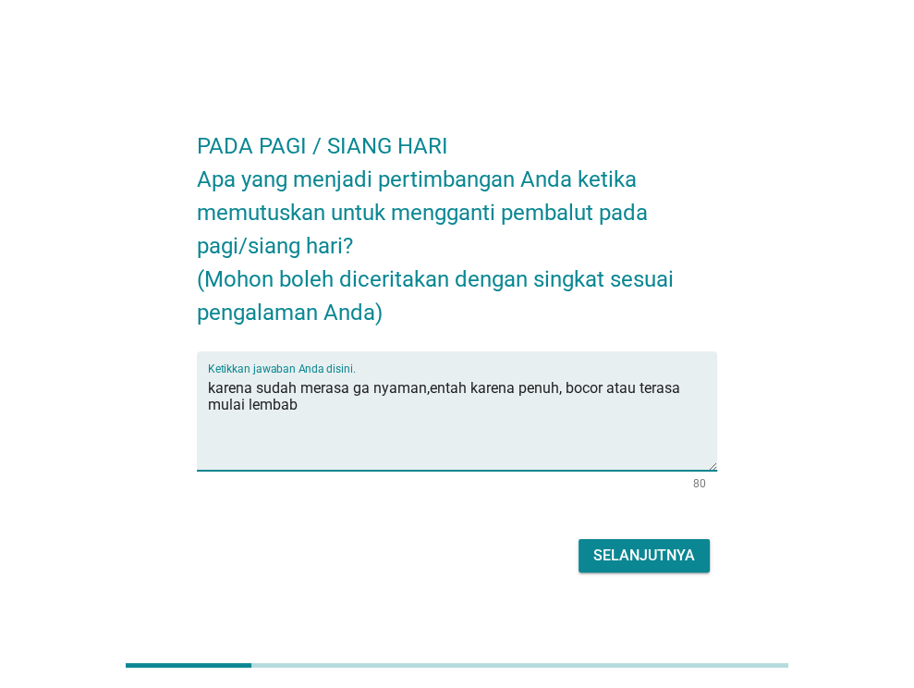
type textarea "karena sudah merasa ga nyaman,entah karena penuh, bocor atau terasa mulai lembab"
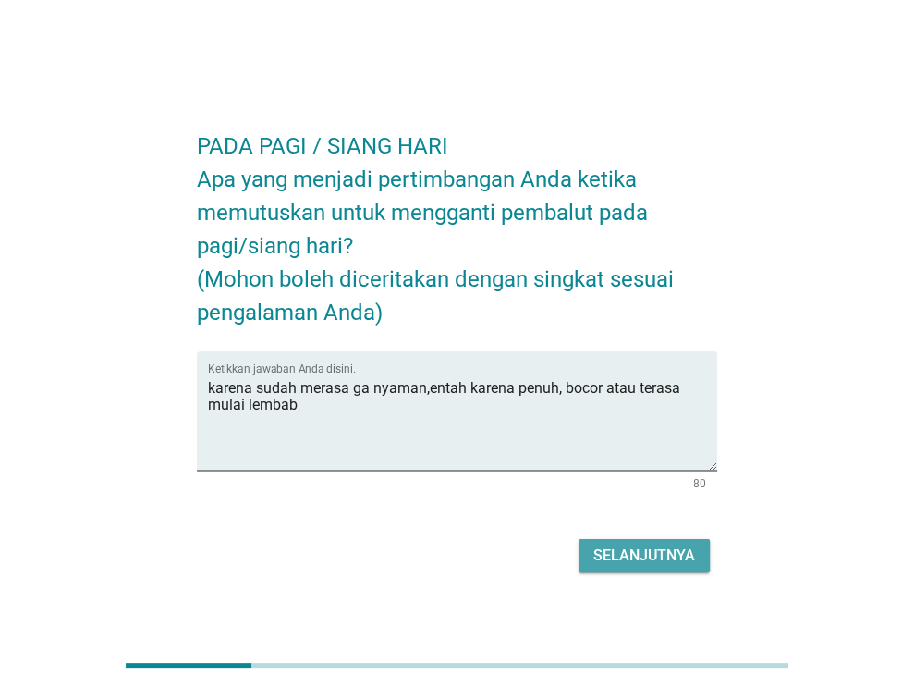
click at [662, 555] on div "Selanjutnya" at bounding box center [645, 556] width 102 height 22
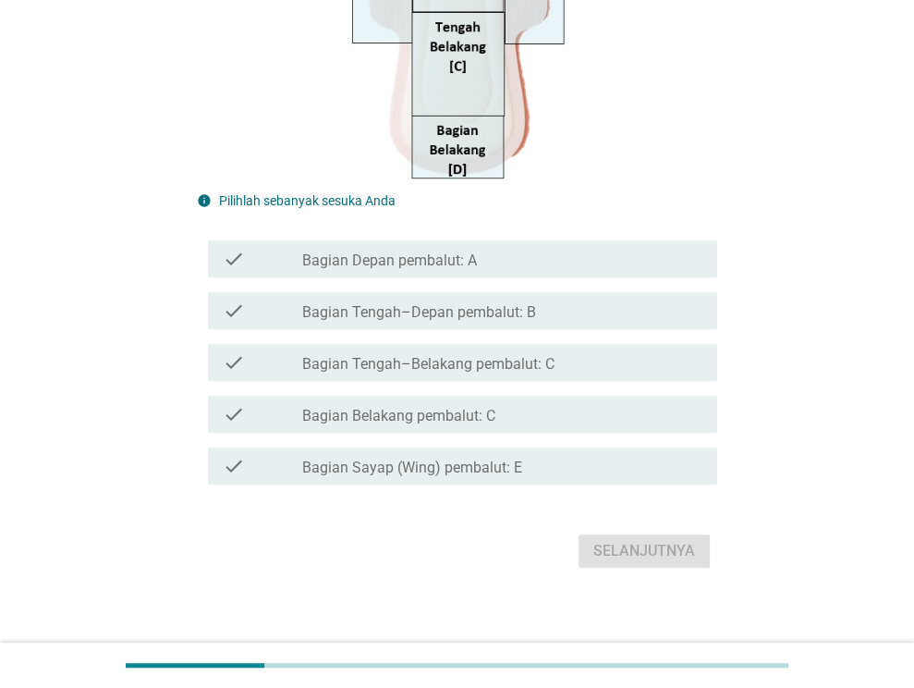
scroll to position [521, 0]
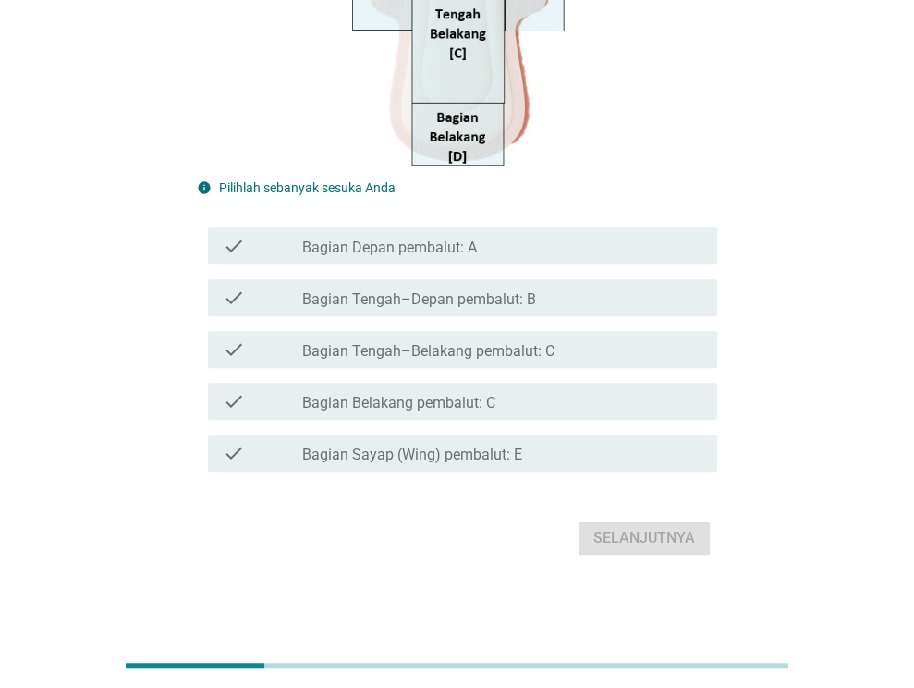
click at [554, 395] on div "check_box_outline_blank Bagian Belakang pembalut: C" at bounding box center [502, 401] width 400 height 22
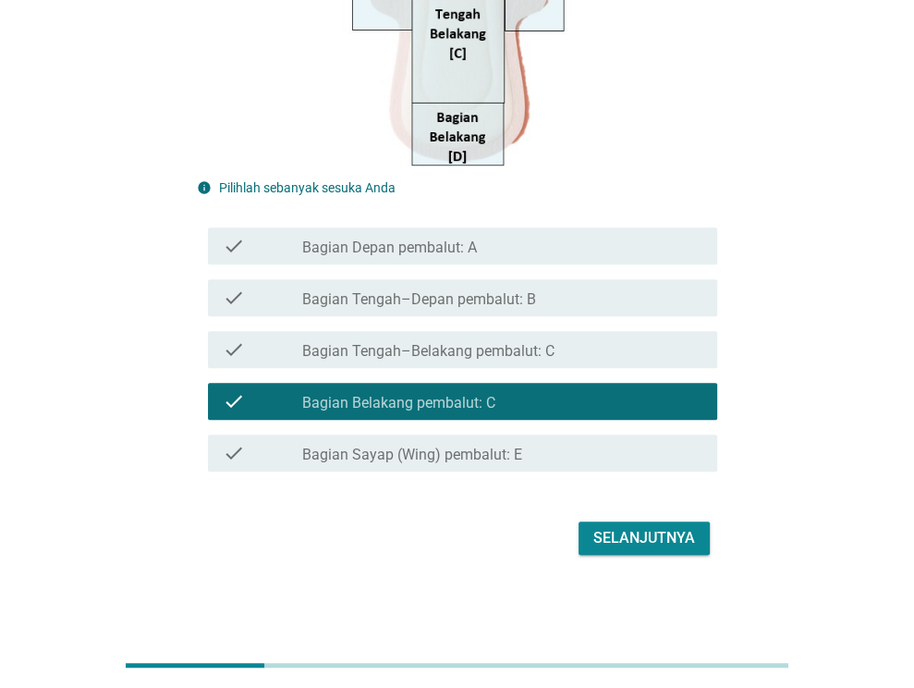
click at [666, 537] on div "Selanjutnya" at bounding box center [645, 538] width 102 height 22
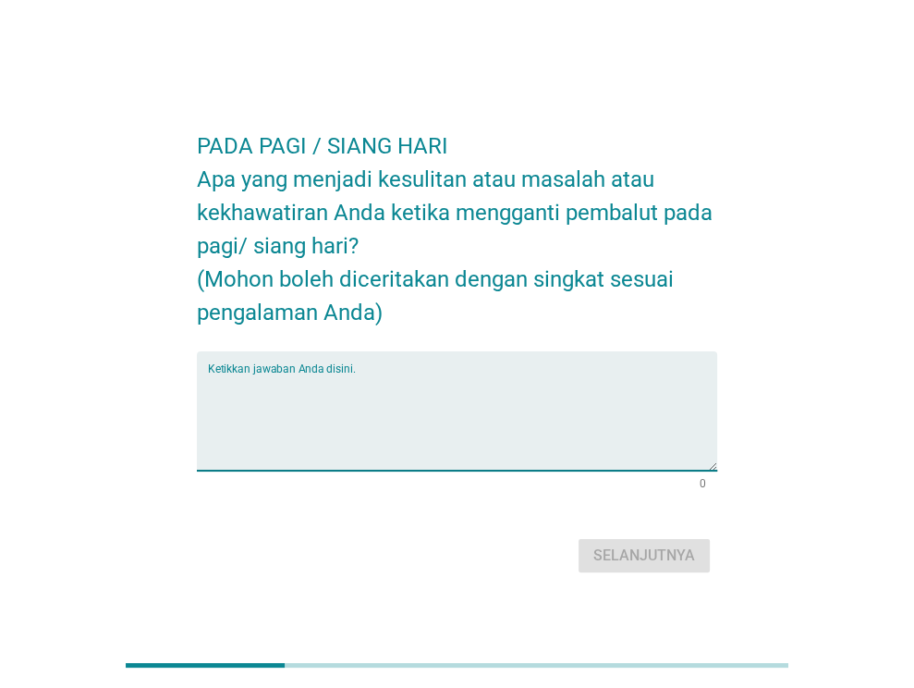
click at [467, 381] on textarea "Ketikkan jawaban Anda disini." at bounding box center [462, 422] width 509 height 97
type textarea "m"
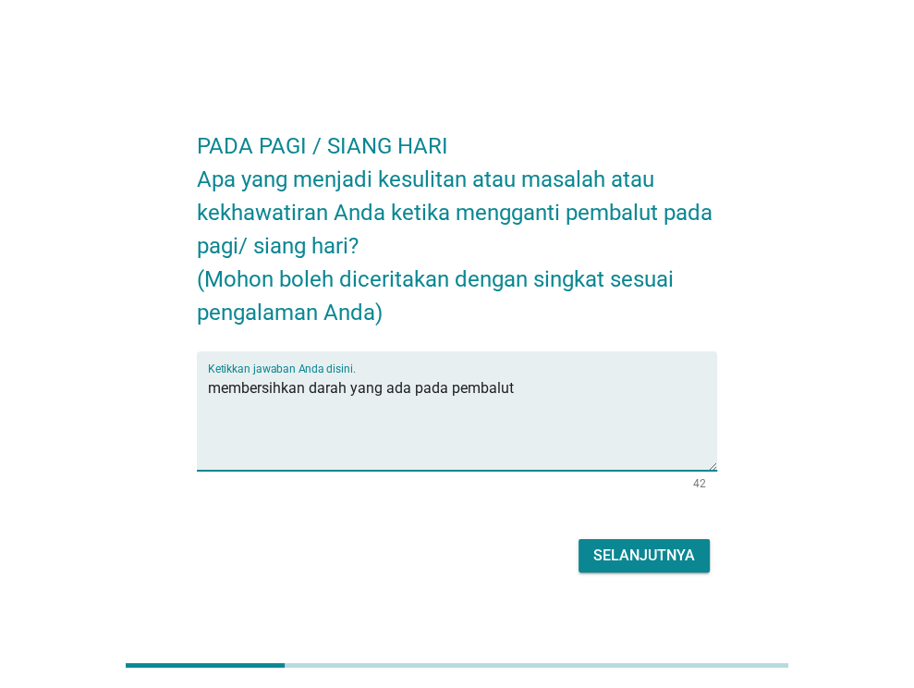
type textarea "membersihkan darah yang ada pada pembalut"
click at [660, 546] on div "Selanjutnya" at bounding box center [645, 556] width 102 height 22
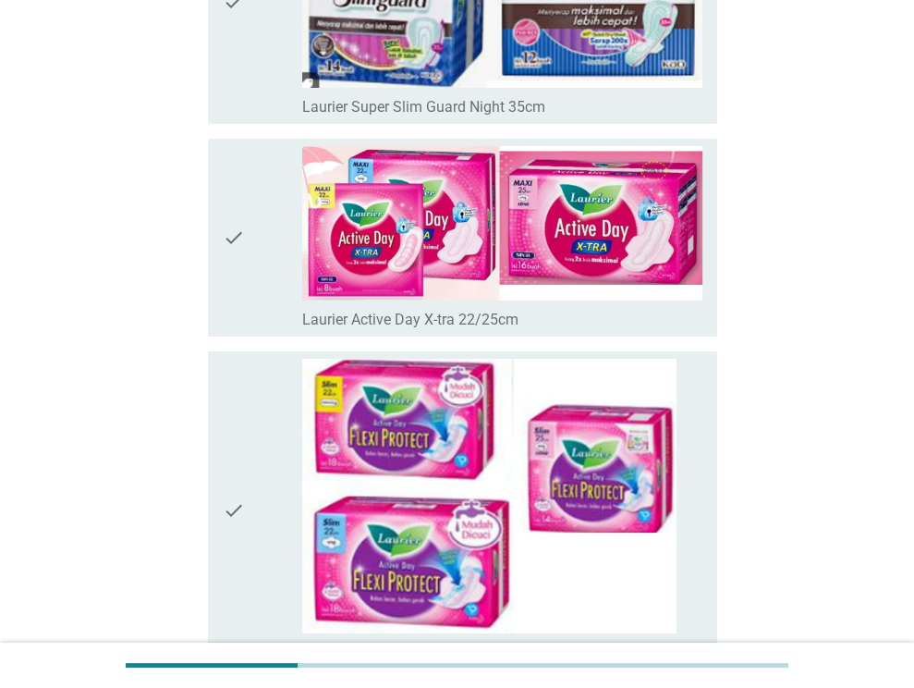
scroll to position [4345, 0]
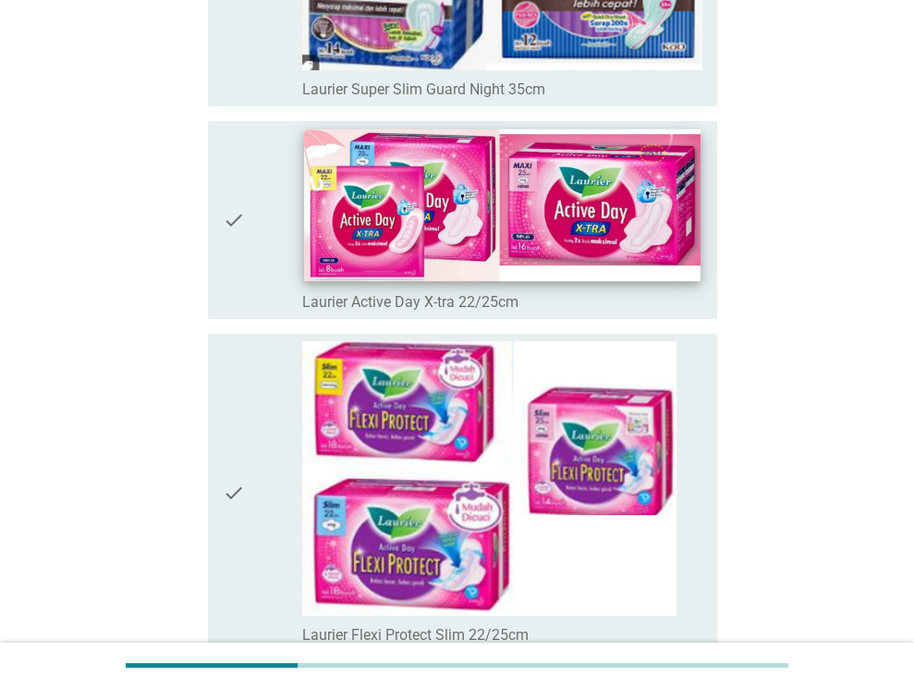
click at [432, 221] on img at bounding box center [503, 205] width 396 height 153
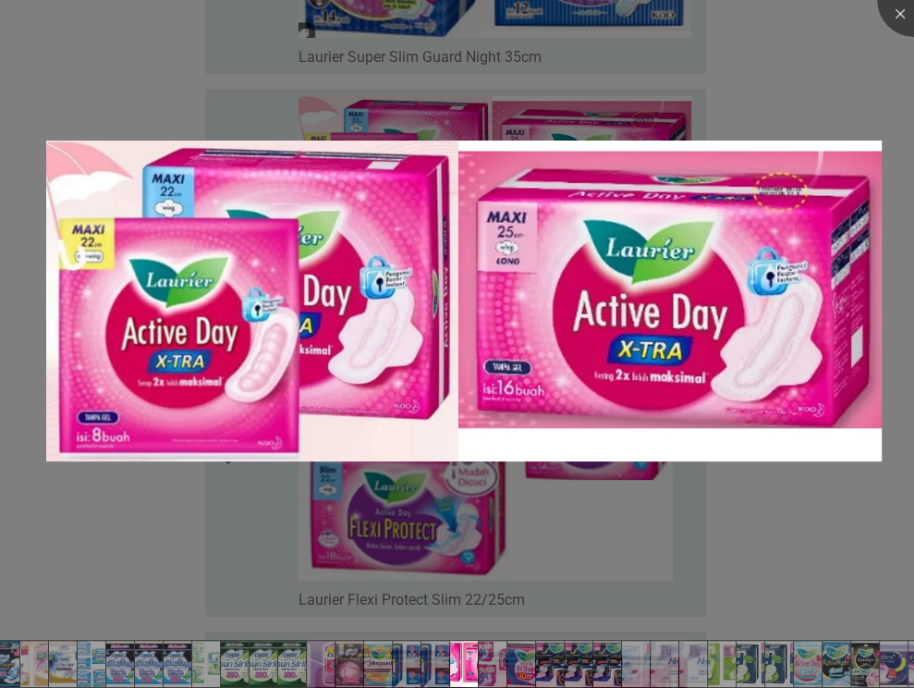
click at [742, 115] on div at bounding box center [457, 344] width 914 height 688
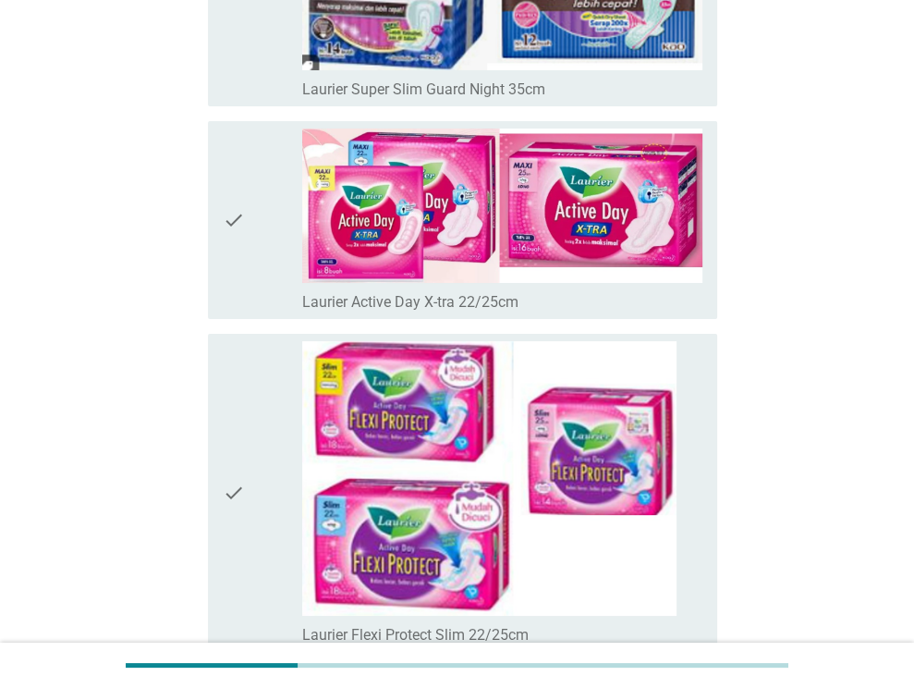
click at [243, 172] on icon "check" at bounding box center [234, 220] width 22 height 182
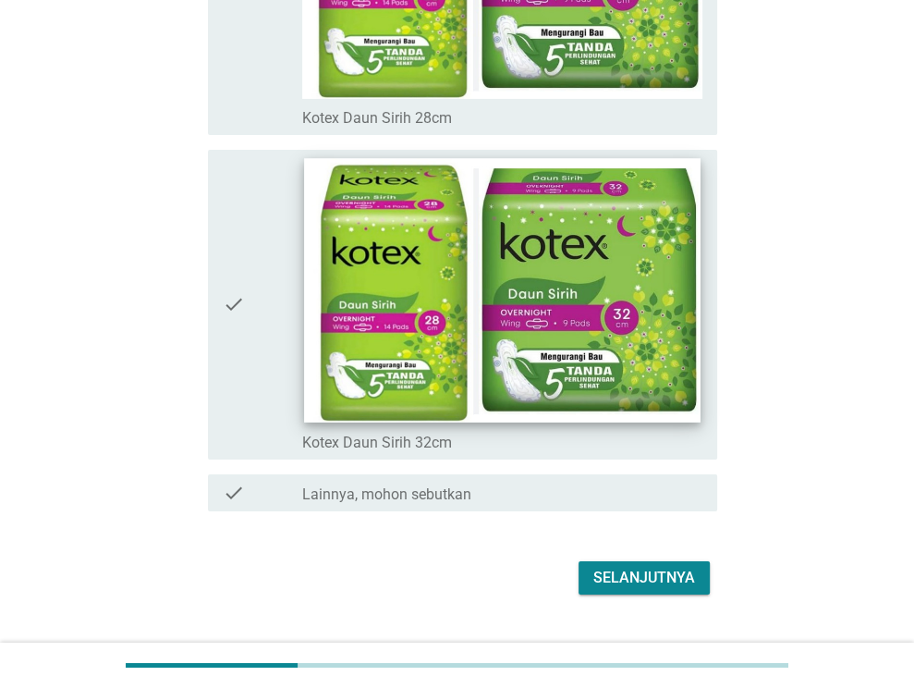
scroll to position [13315, 0]
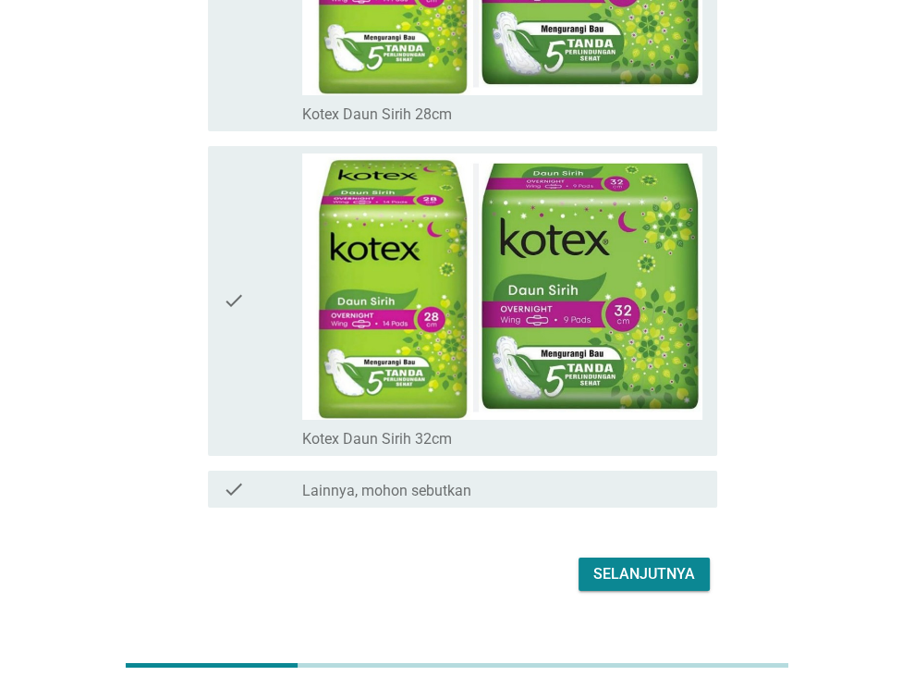
click at [703, 552] on div "Selanjutnya" at bounding box center [457, 574] width 521 height 44
click at [699, 558] on button "Selanjutnya" at bounding box center [644, 574] width 131 height 33
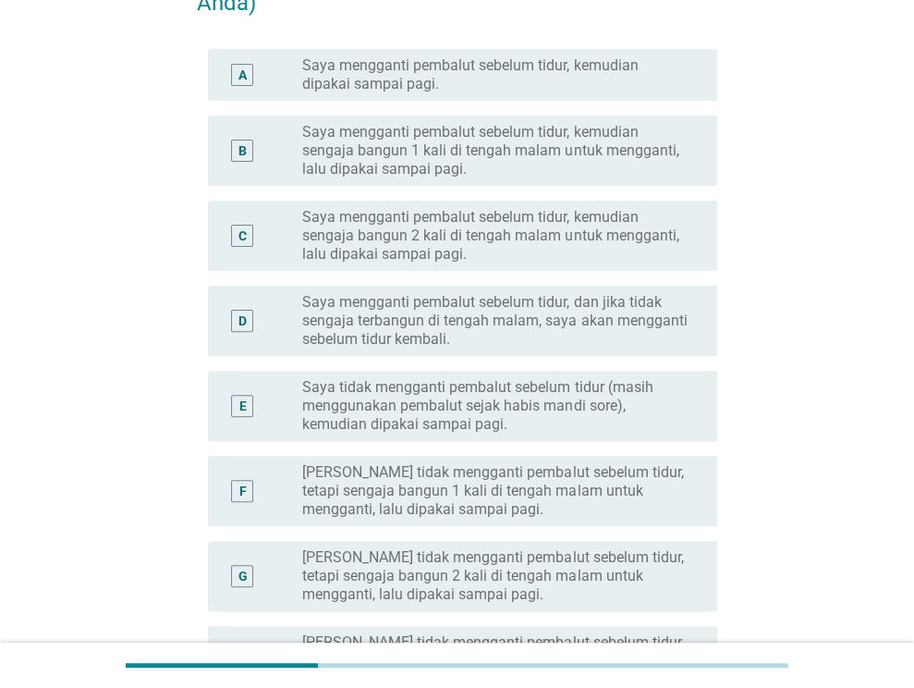
scroll to position [0, 0]
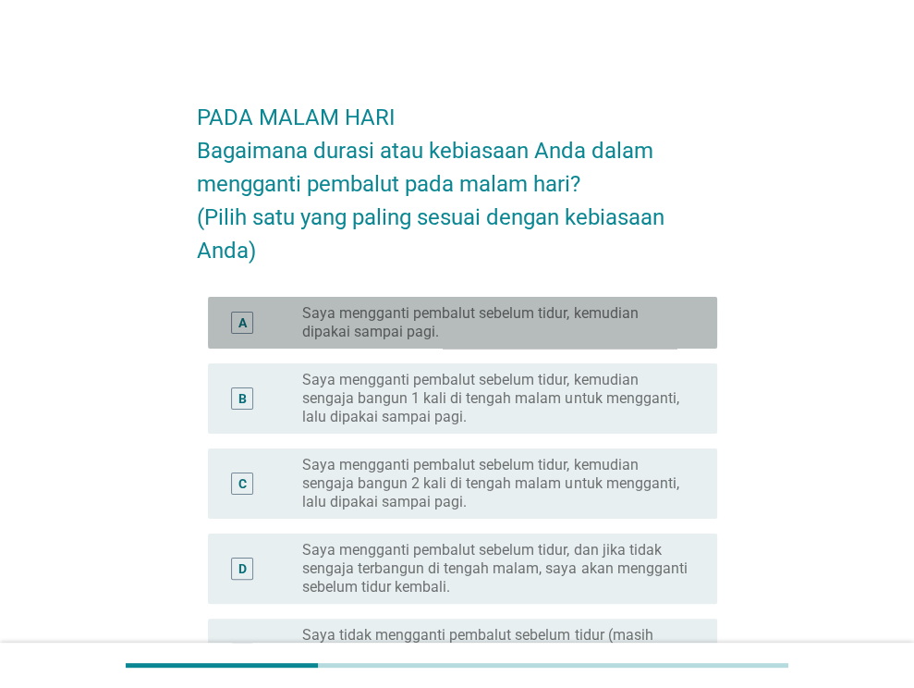
click at [572, 325] on label "Saya mengganti pembalut sebelum tidur, kemudian dipakai sampai pagi." at bounding box center [495, 322] width 386 height 37
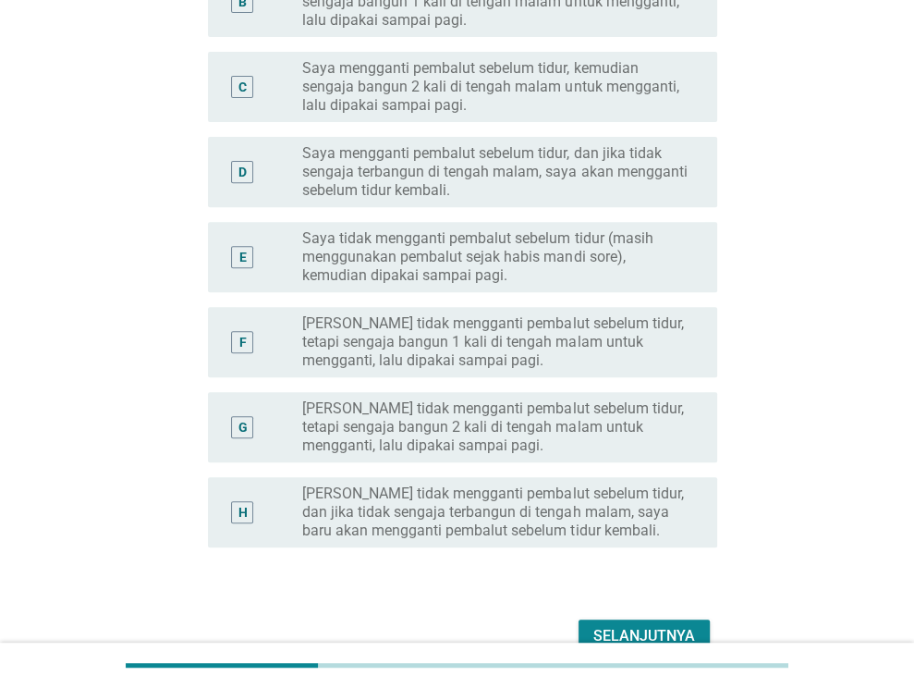
scroll to position [494, 0]
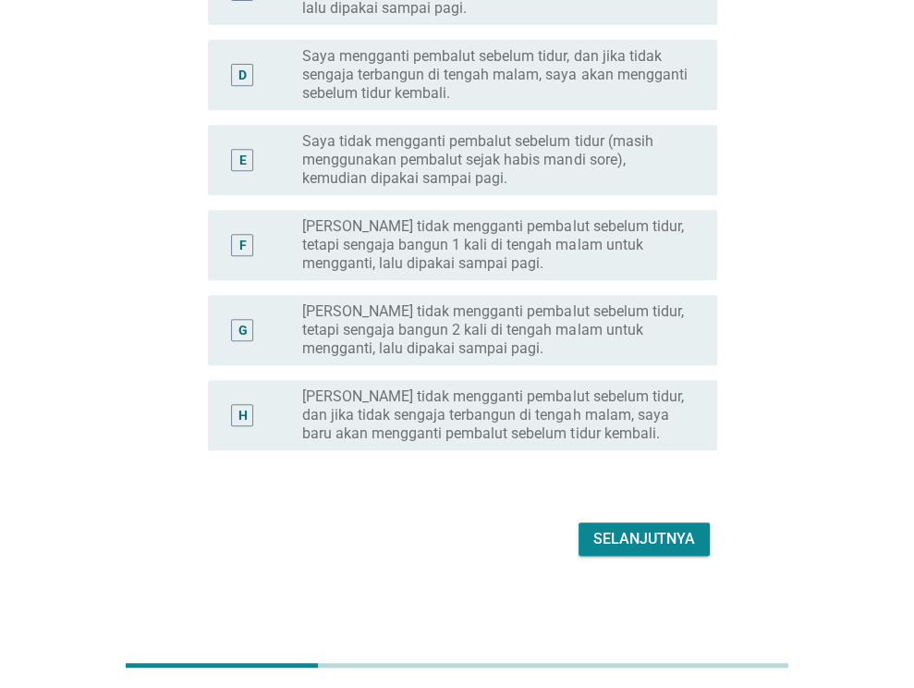
click at [671, 539] on div "Selanjutnya" at bounding box center [645, 539] width 102 height 22
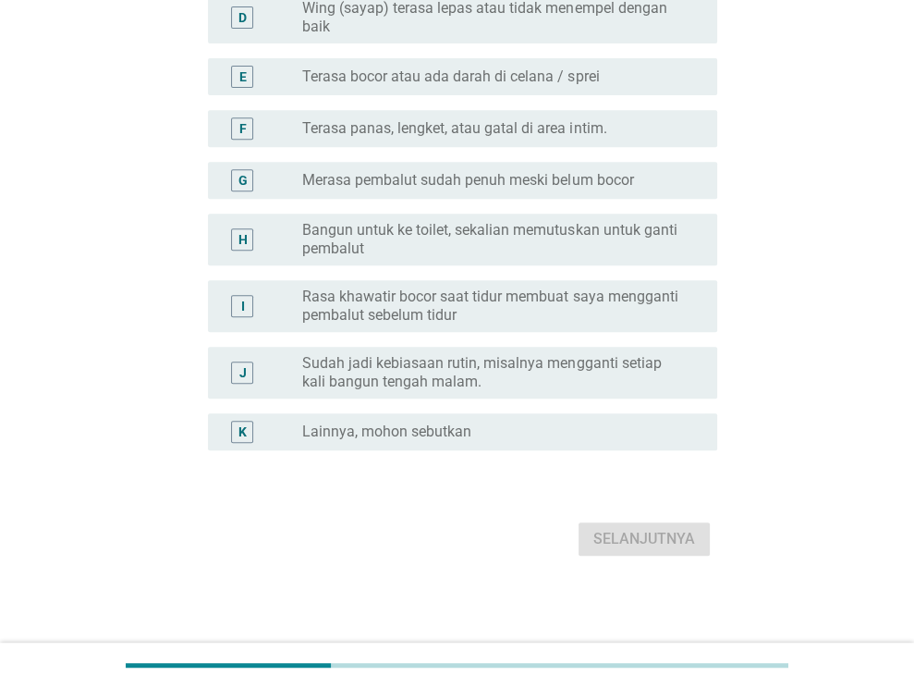
scroll to position [0, 0]
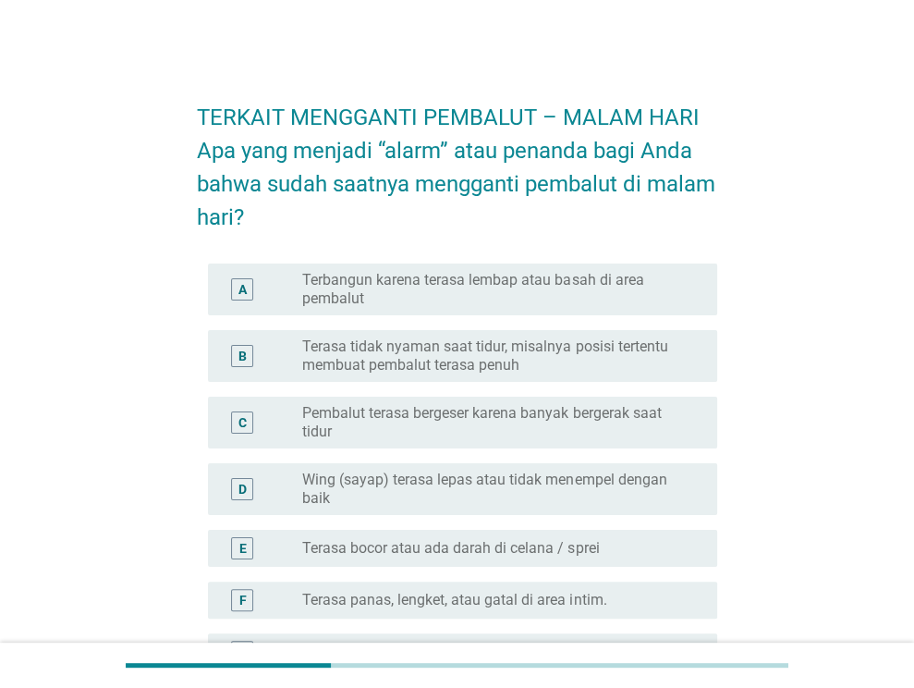
click at [573, 546] on label "Terasa bocor atau ada darah di celana / sprei" at bounding box center [450, 548] width 297 height 18
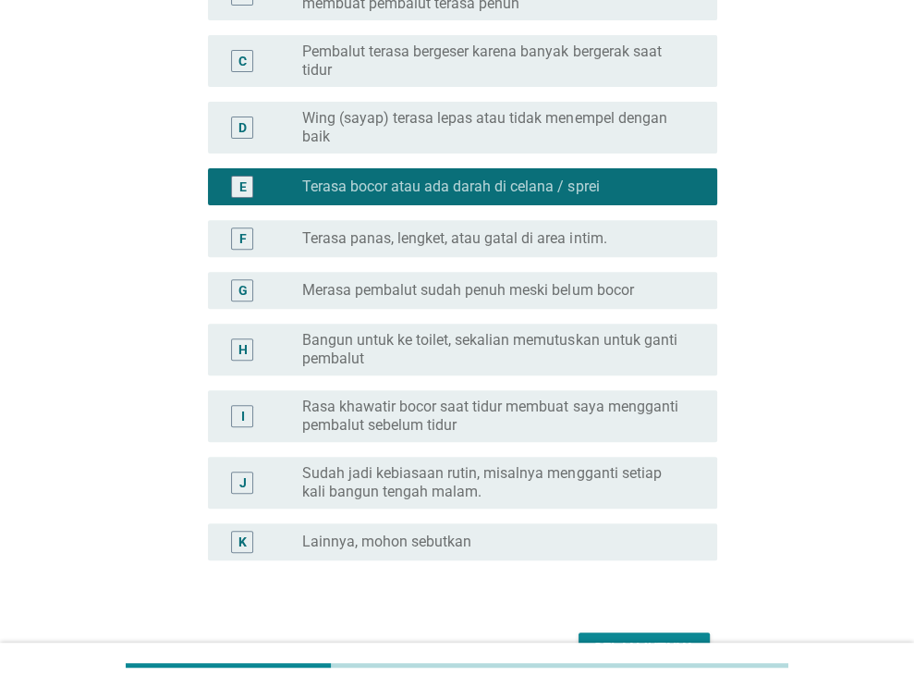
scroll to position [462, 0]
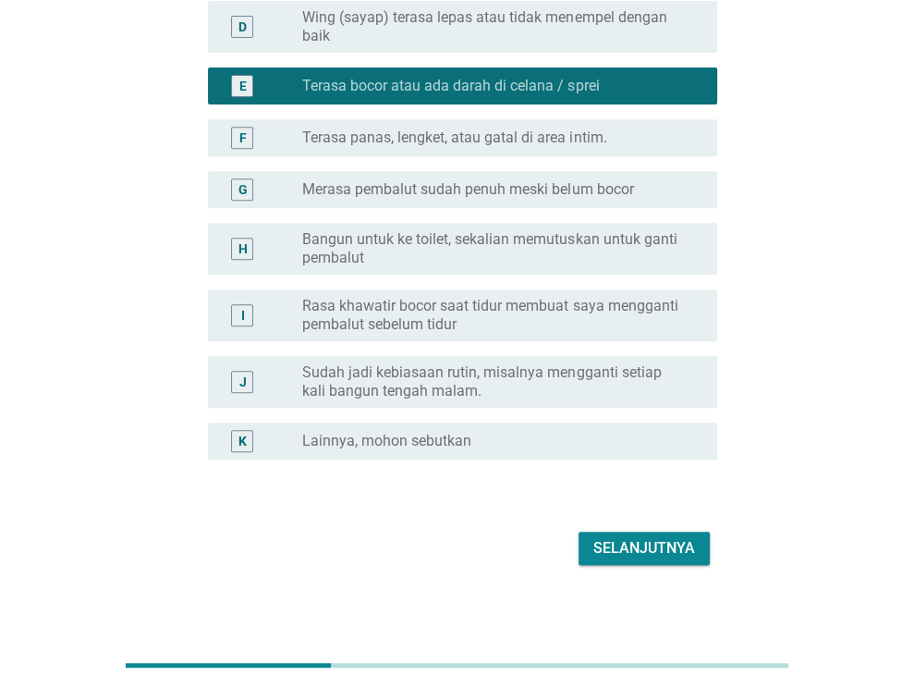
click at [636, 545] on div "Selanjutnya" at bounding box center [645, 548] width 102 height 22
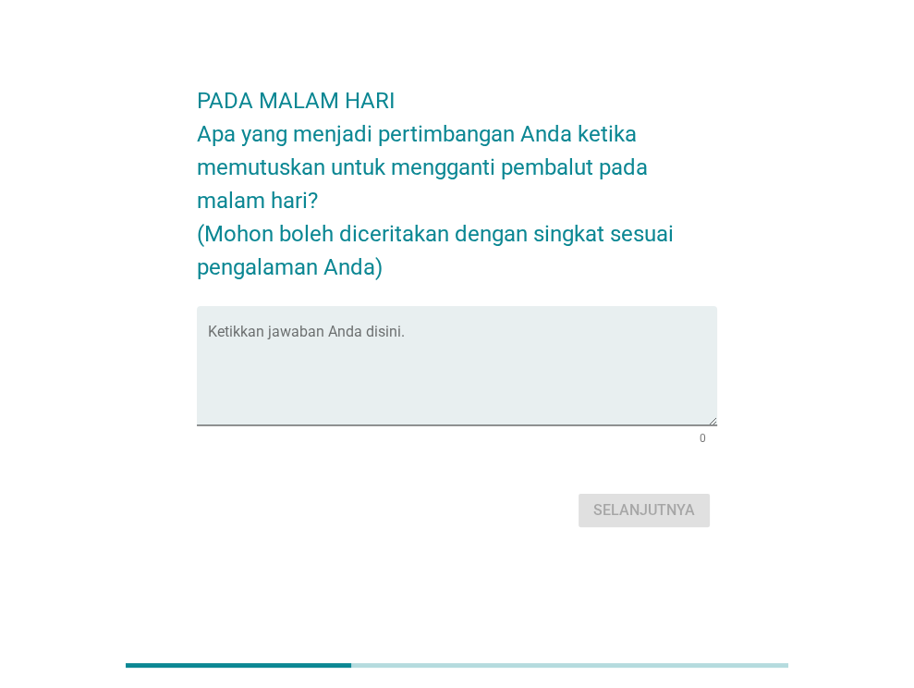
scroll to position [0, 0]
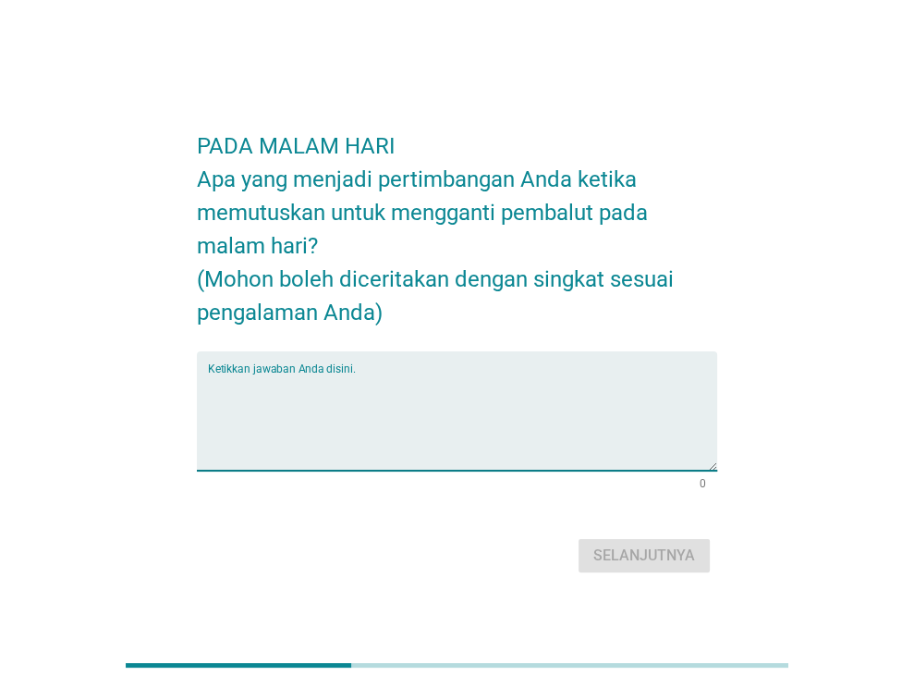
click at [398, 431] on textarea "Ketikkan jawaban Anda disini." at bounding box center [462, 422] width 509 height 97
type textarea "ketika sudah bocor"
click at [642, 554] on div "Selanjutnya" at bounding box center [645, 556] width 102 height 22
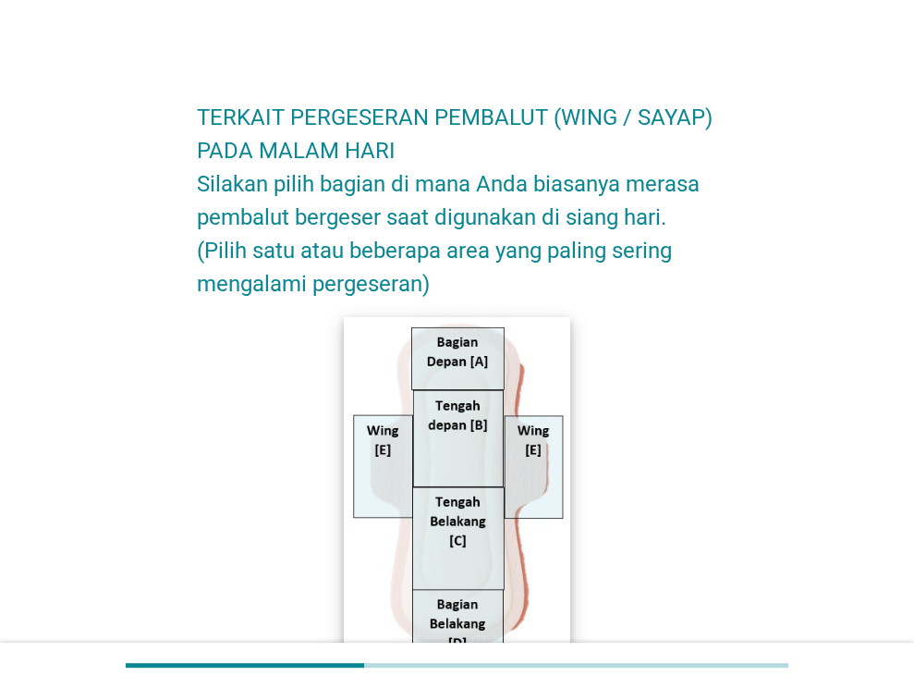
click at [455, 546] on img at bounding box center [457, 486] width 227 height 340
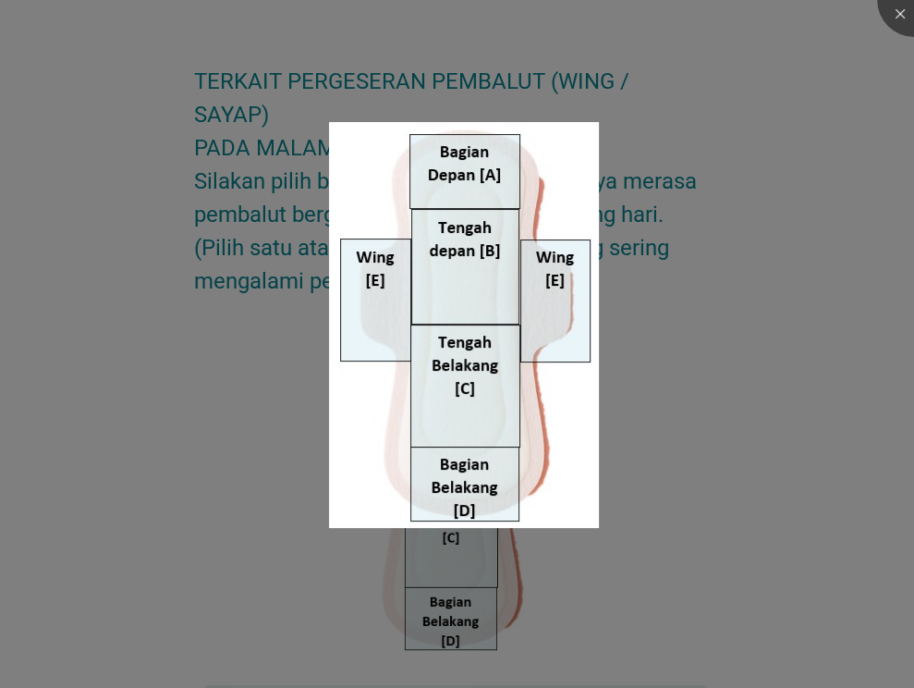
scroll to position [92, 0]
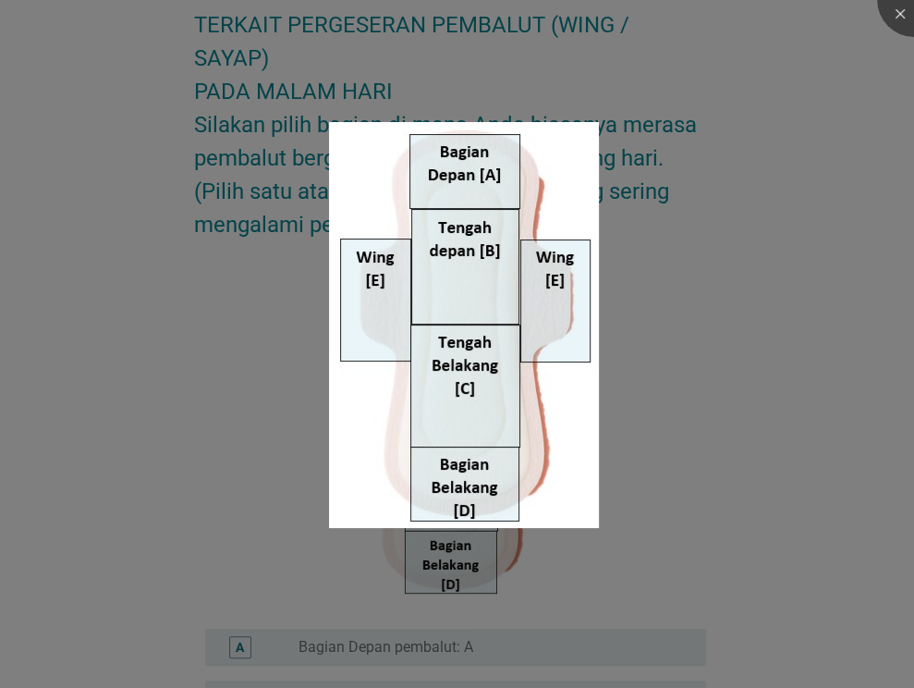
click at [539, 540] on div at bounding box center [457, 344] width 914 height 688
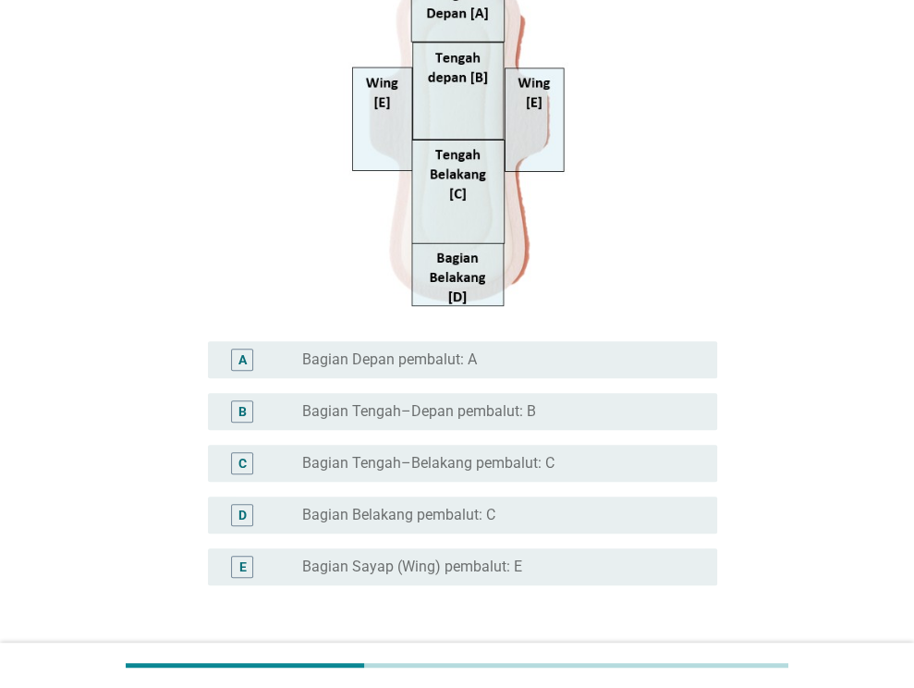
scroll to position [370, 0]
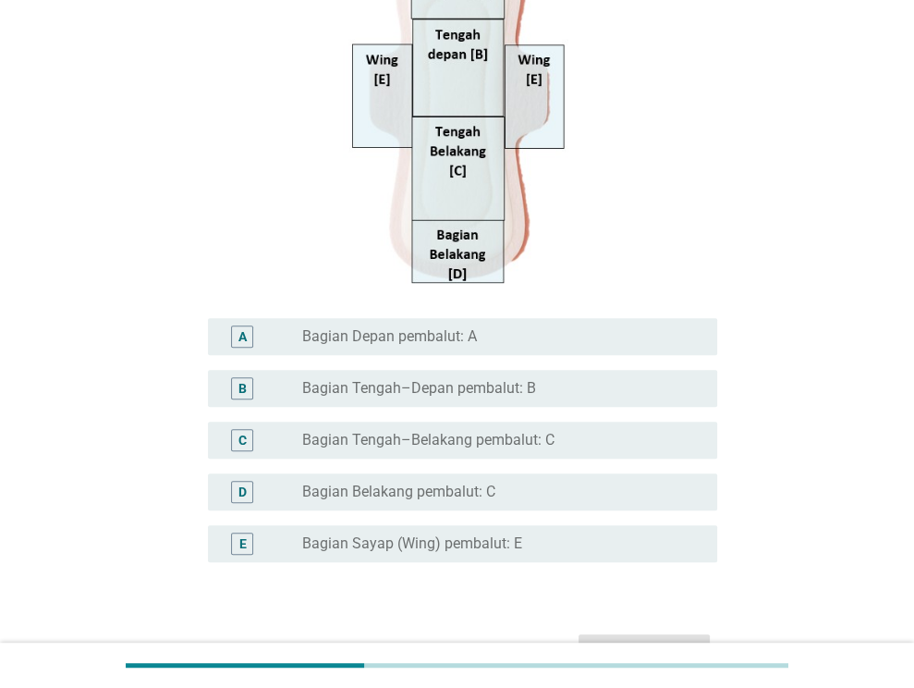
click at [484, 497] on label "Bagian Belakang pembalut: C" at bounding box center [398, 492] width 193 height 18
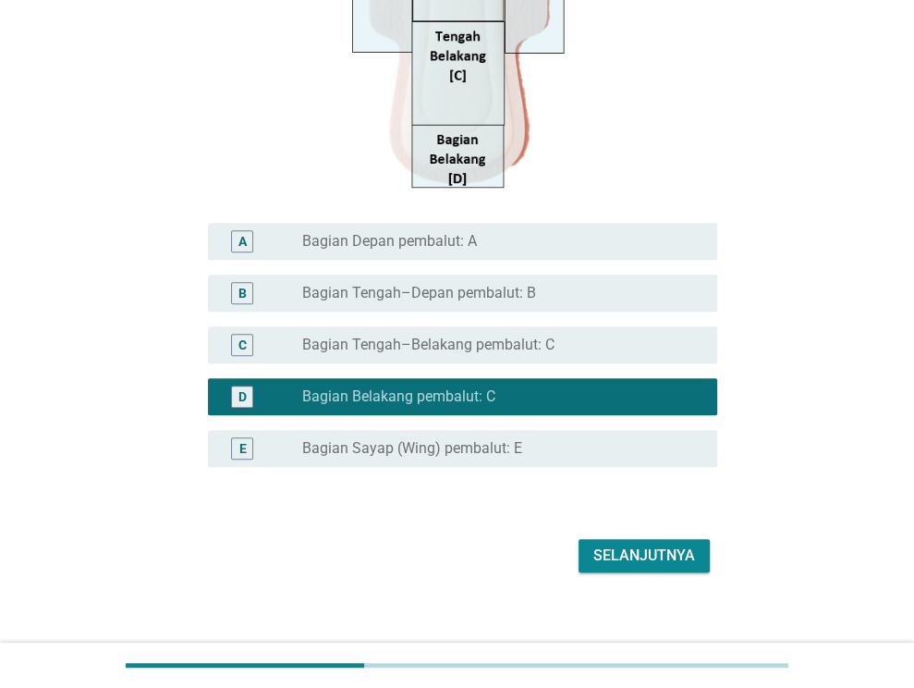
scroll to position [482, 0]
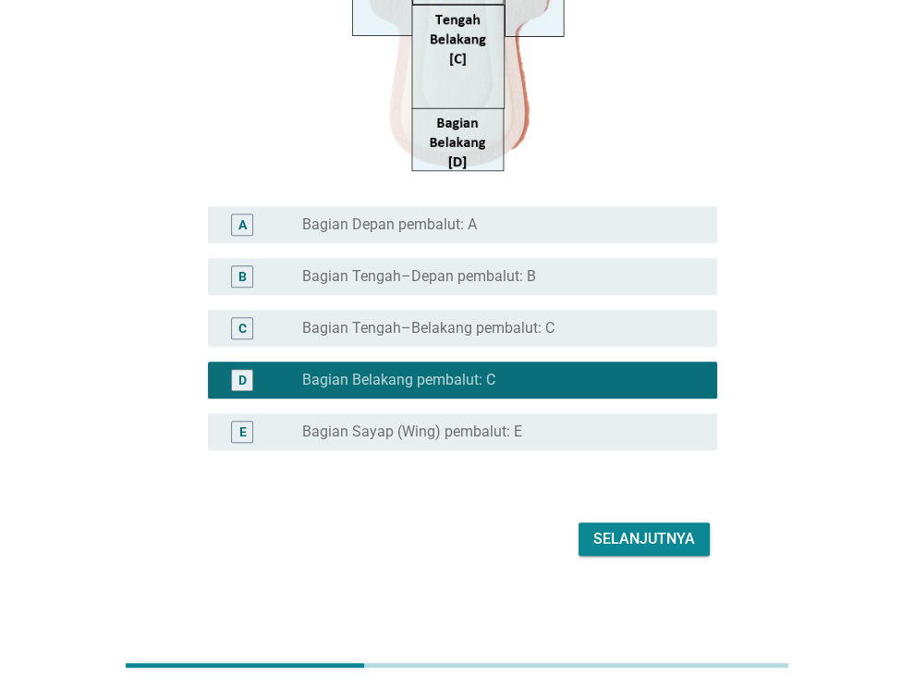
click at [643, 546] on div "Selanjutnya" at bounding box center [645, 539] width 102 height 22
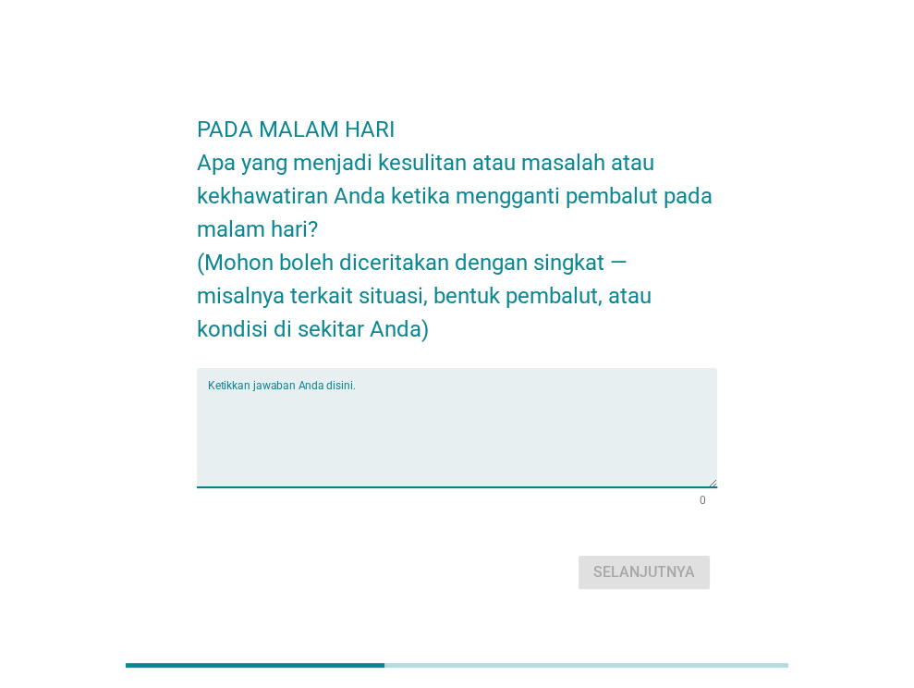
click at [425, 435] on textarea "Ketikkan jawaban Anda disini." at bounding box center [462, 438] width 509 height 97
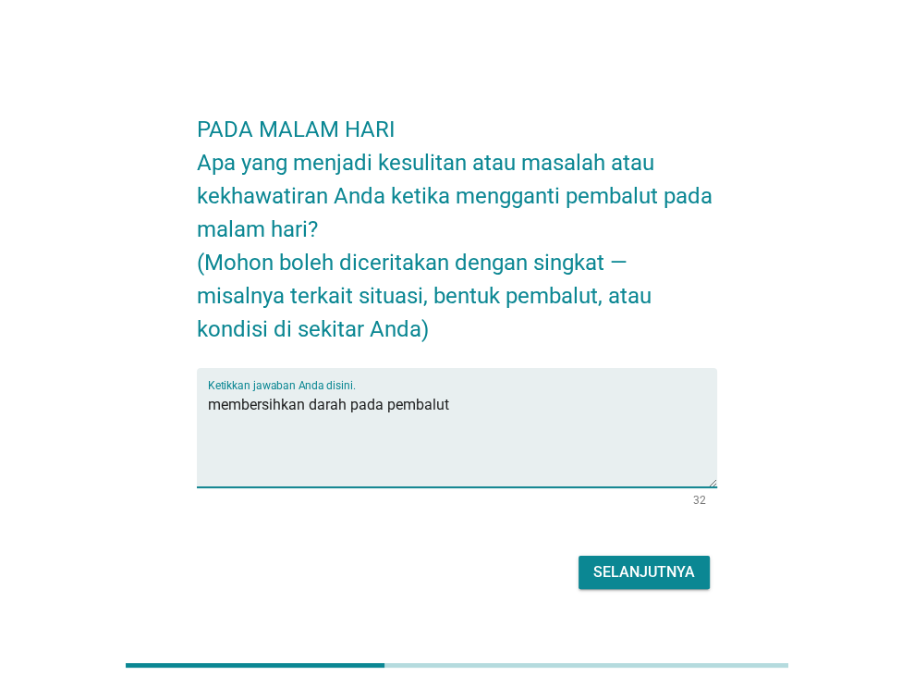
type textarea "membersihkan darah pada pembalut"
click at [610, 570] on div "Selanjutnya" at bounding box center [645, 572] width 102 height 22
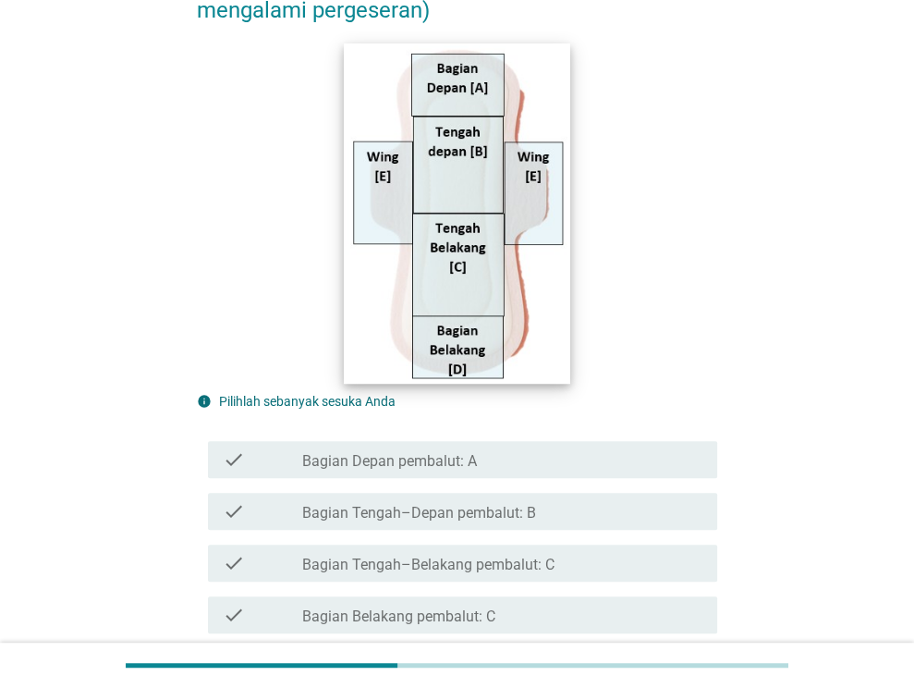
scroll to position [370, 0]
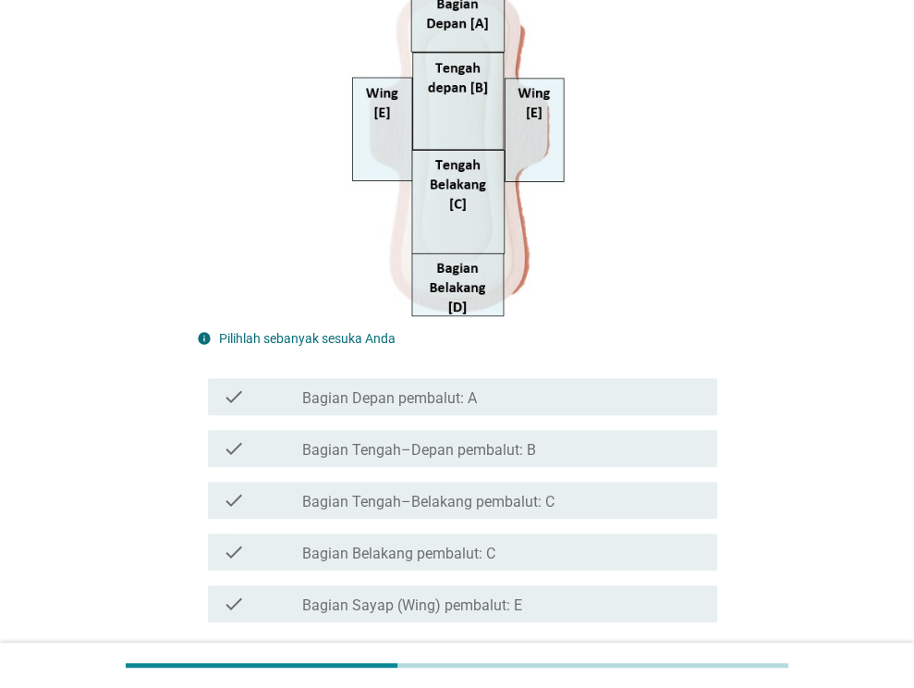
click at [448, 558] on label "Bagian Belakang pembalut: C" at bounding box center [398, 554] width 193 height 18
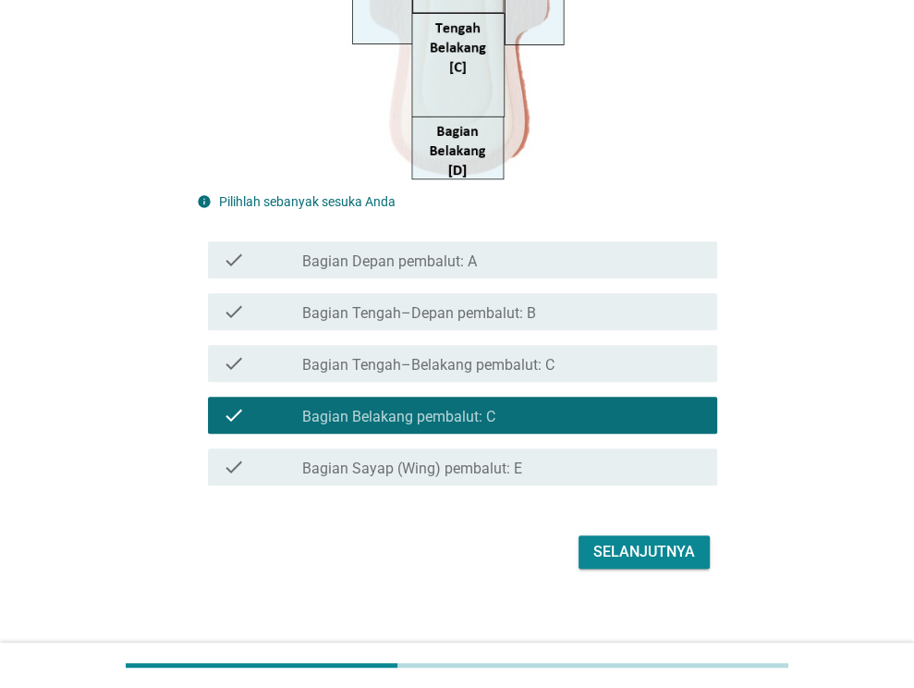
scroll to position [521, 0]
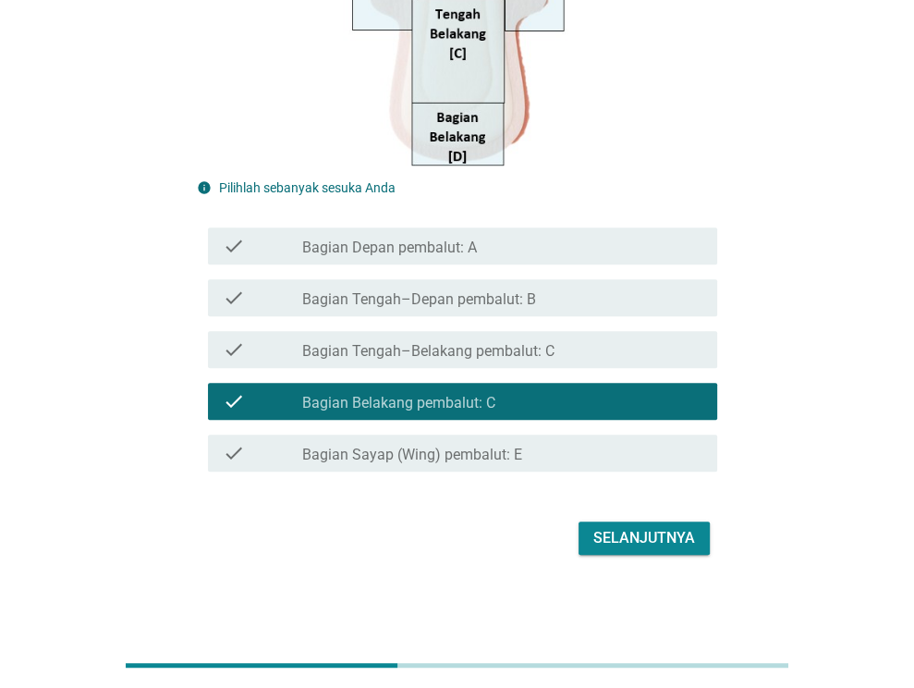
click at [643, 526] on button "Selanjutnya" at bounding box center [644, 537] width 131 height 33
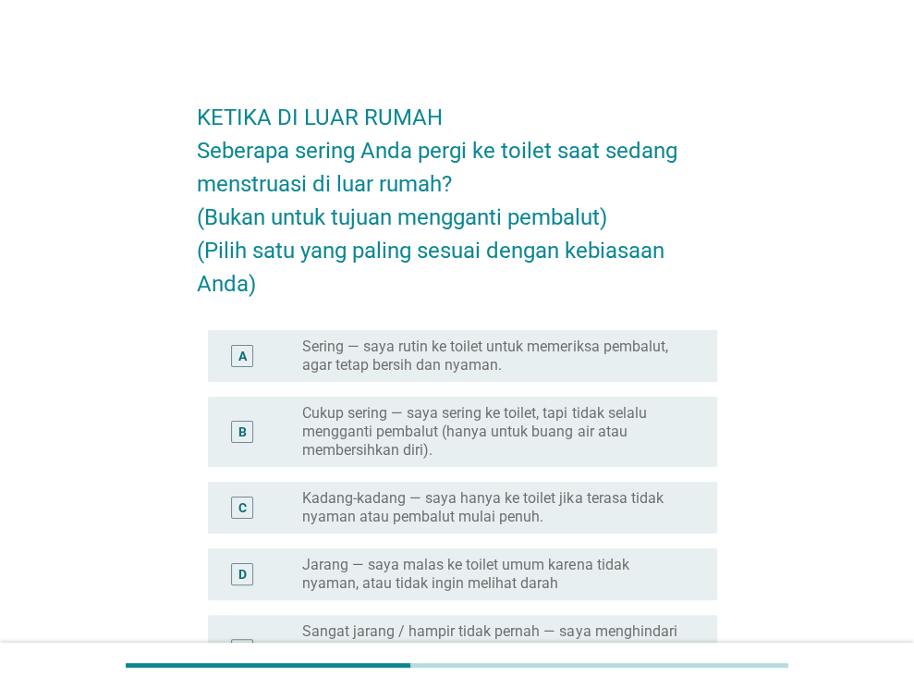
click at [536, 515] on label "Kadang-kadang — saya hanya ke toilet jika terasa tidak nyaman atau pembalut mul…" at bounding box center [495, 507] width 386 height 37
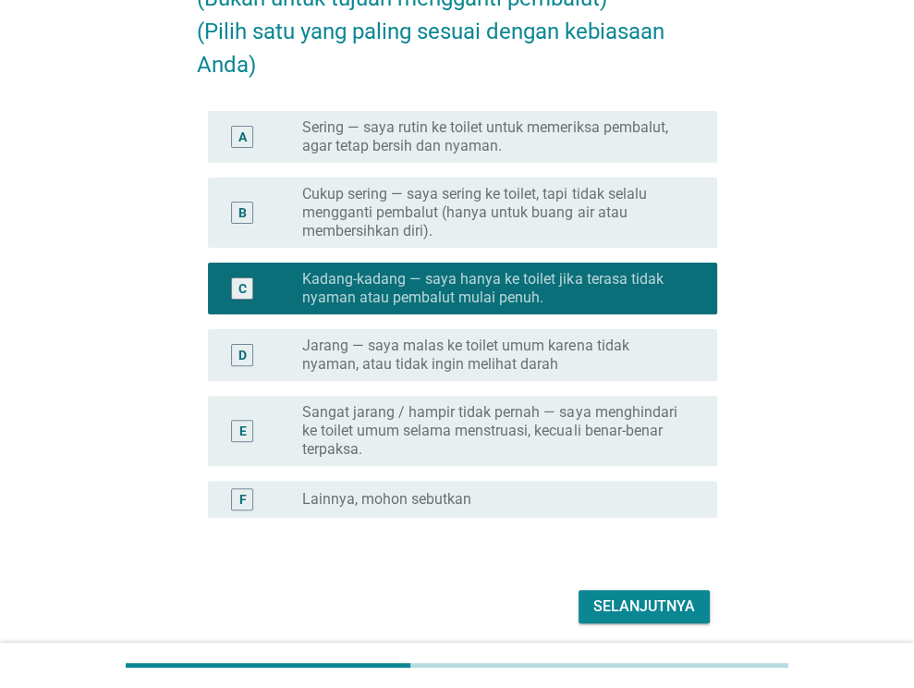
scroll to position [287, 0]
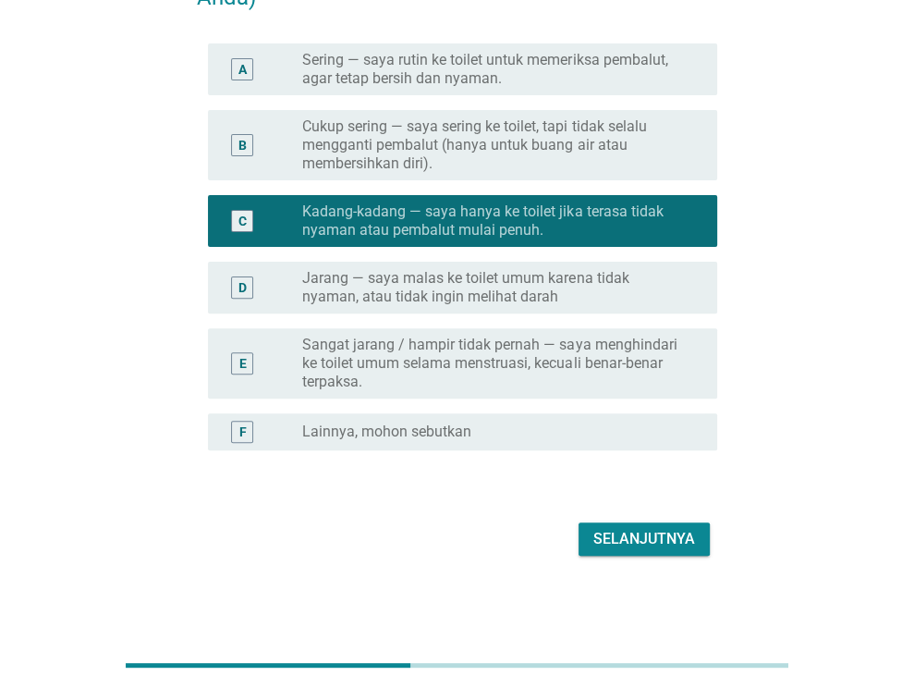
click at [667, 553] on button "Selanjutnya" at bounding box center [644, 538] width 131 height 33
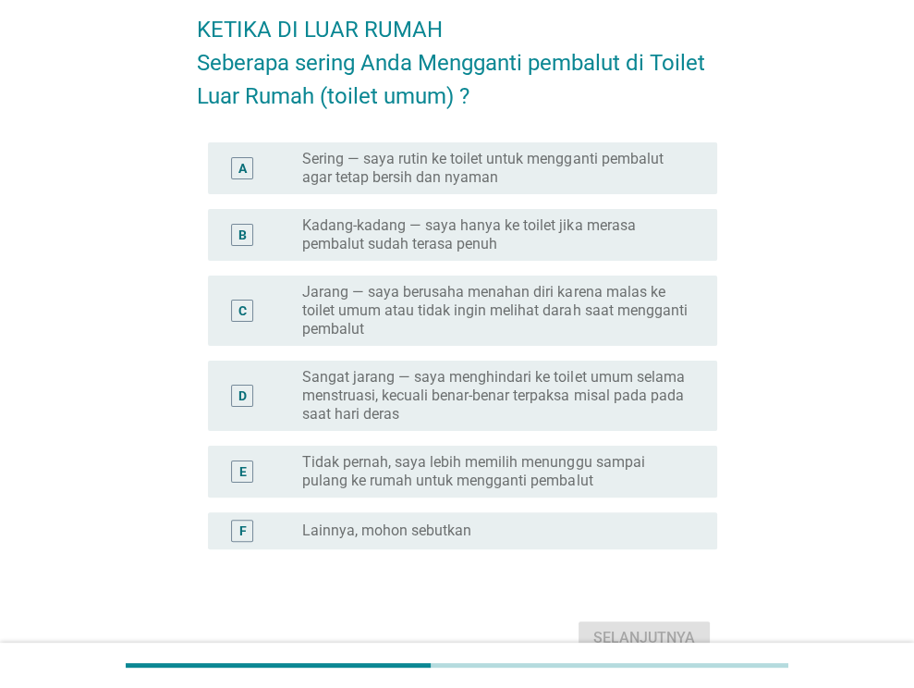
scroll to position [92, 0]
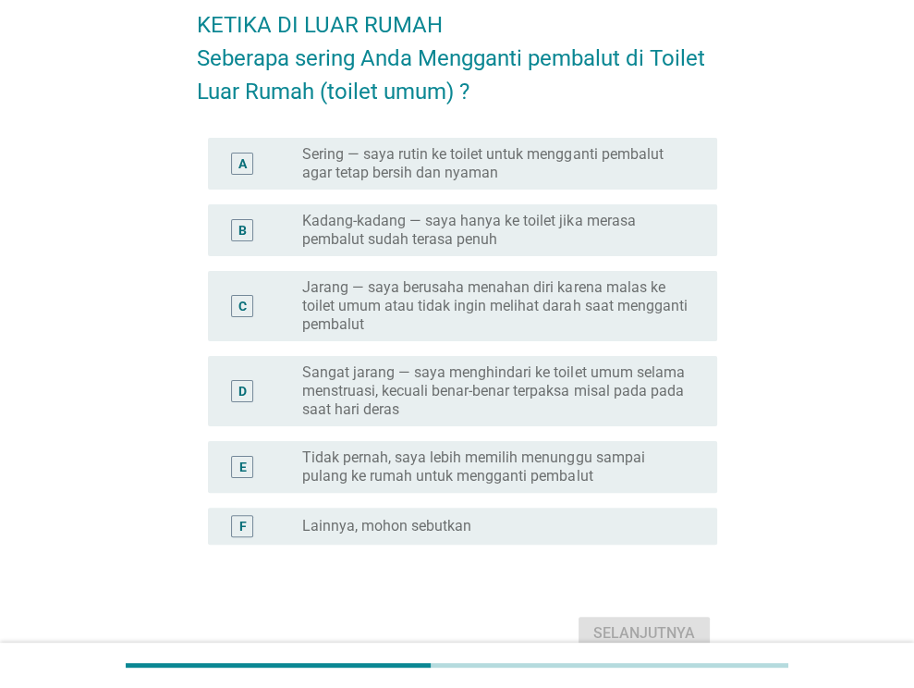
click at [438, 376] on label "Sangat jarang — saya menghindari ke toilet umum selama menstruasi, kecuali bena…" at bounding box center [495, 390] width 386 height 55
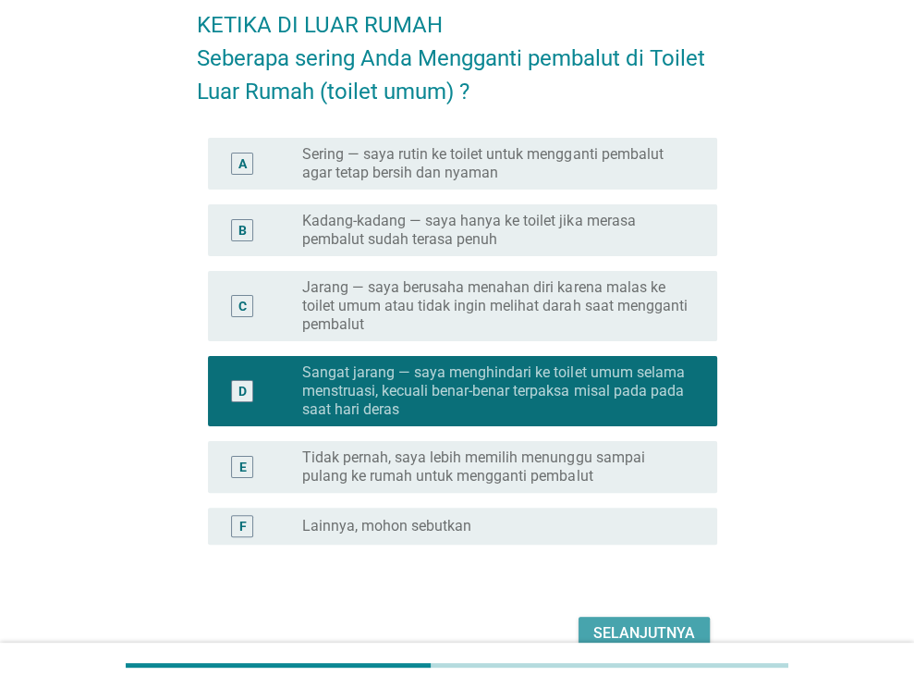
click at [641, 622] on div "Selanjutnya" at bounding box center [645, 633] width 102 height 22
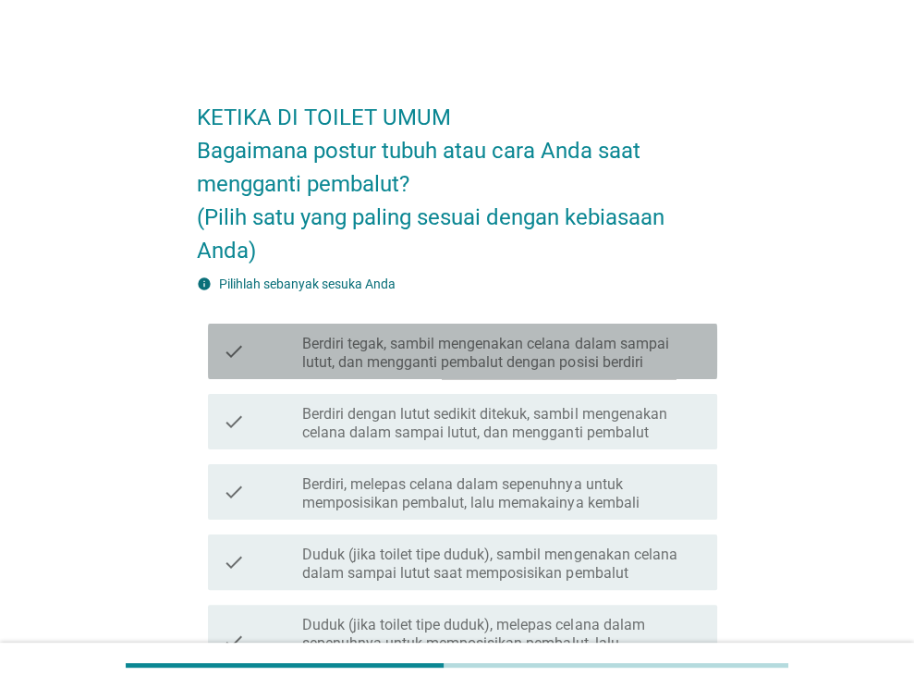
click at [493, 373] on div "check check_box_outline_blank Berdiri tegak, sambil mengenakan celana dalam sam…" at bounding box center [462, 351] width 509 height 55
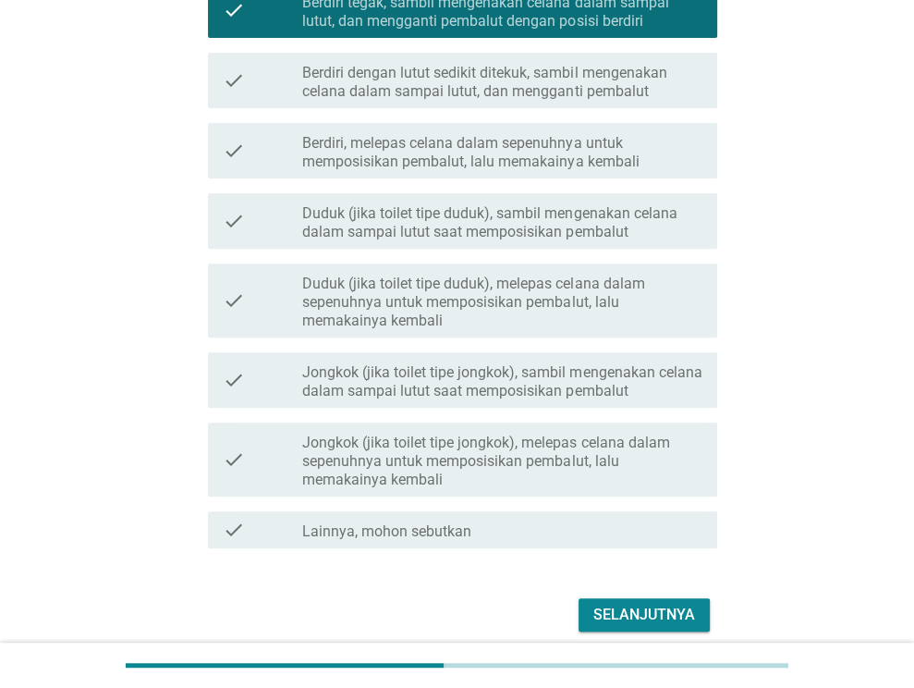
scroll to position [417, 0]
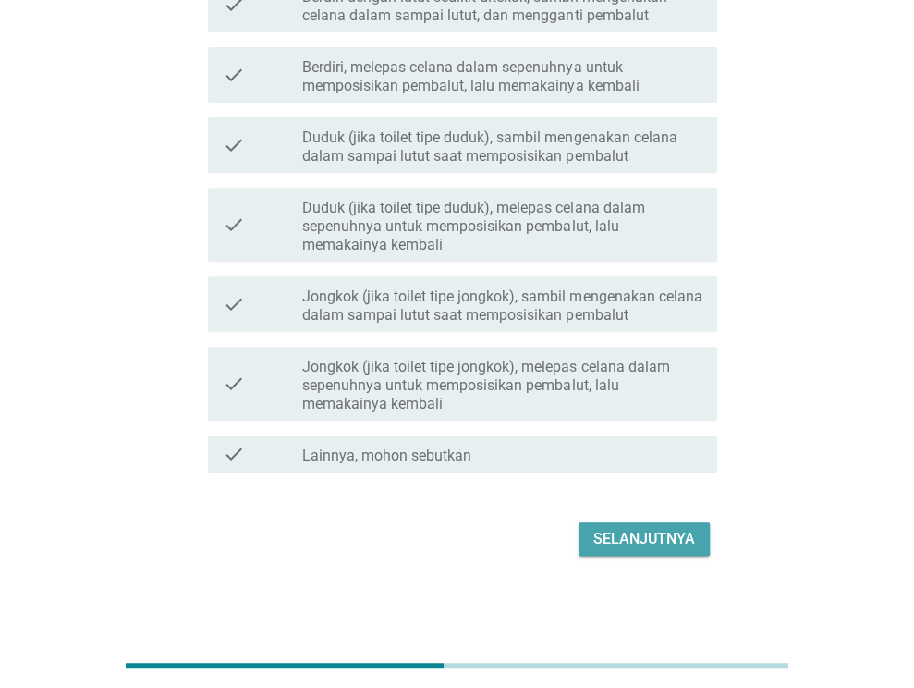
click at [682, 535] on div "Selanjutnya" at bounding box center [645, 539] width 102 height 22
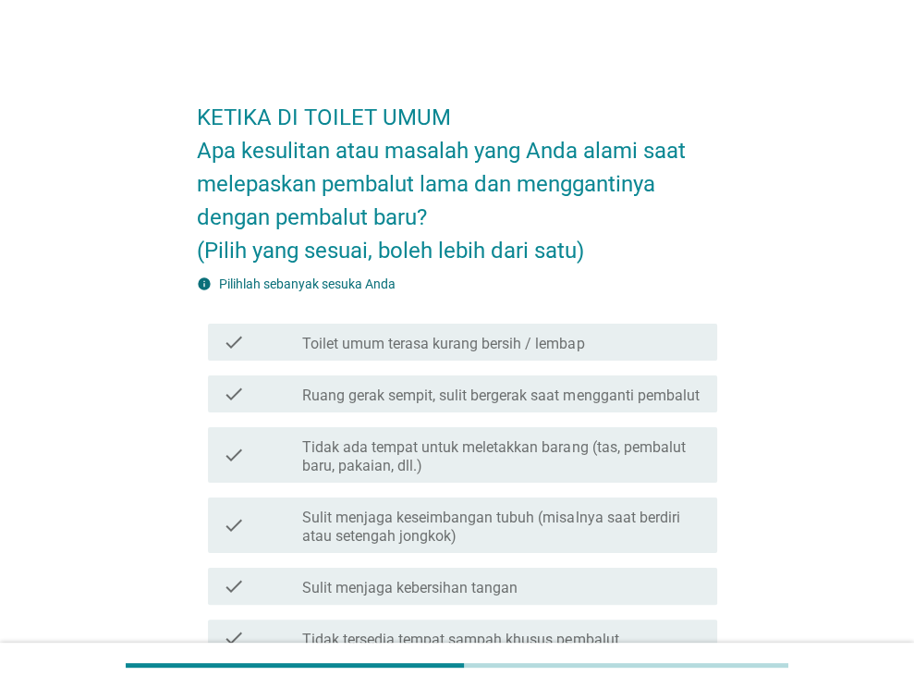
click at [561, 339] on label "Toilet umum terasa kurang bersih / lembap" at bounding box center [443, 344] width 282 height 18
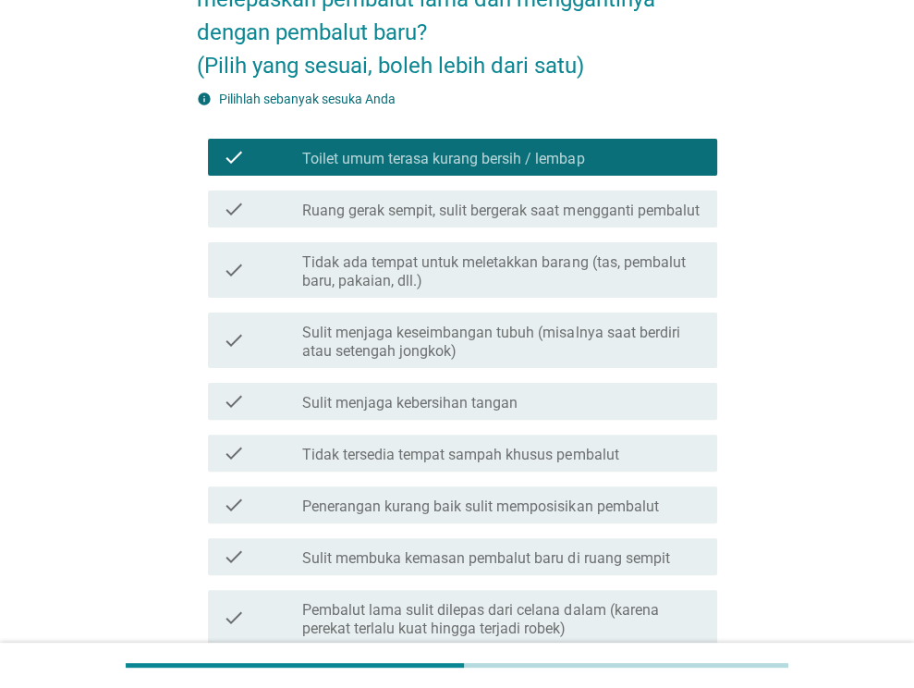
click at [550, 203] on label "Ruang gerak sempit, sulit bergerak saat mengganti pembalut" at bounding box center [500, 211] width 397 height 18
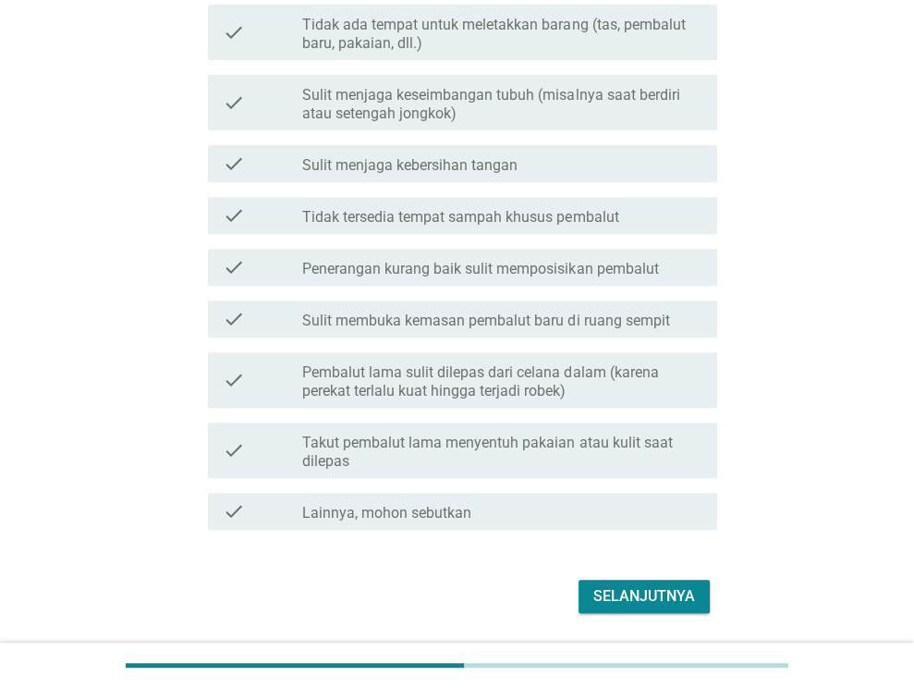
scroll to position [480, 0]
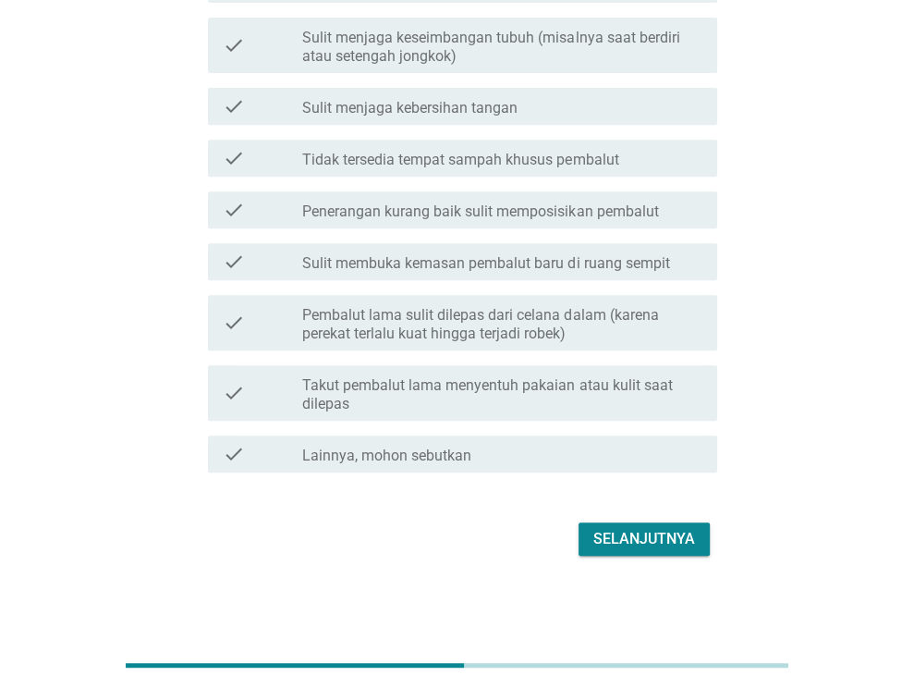
click at [655, 530] on div "Selanjutnya" at bounding box center [645, 539] width 102 height 22
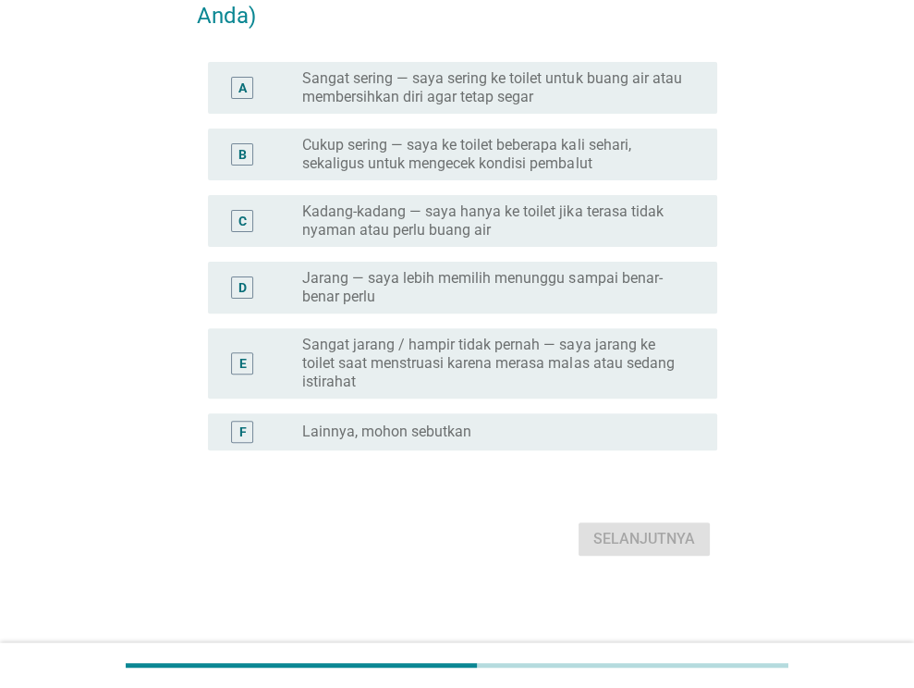
scroll to position [0, 0]
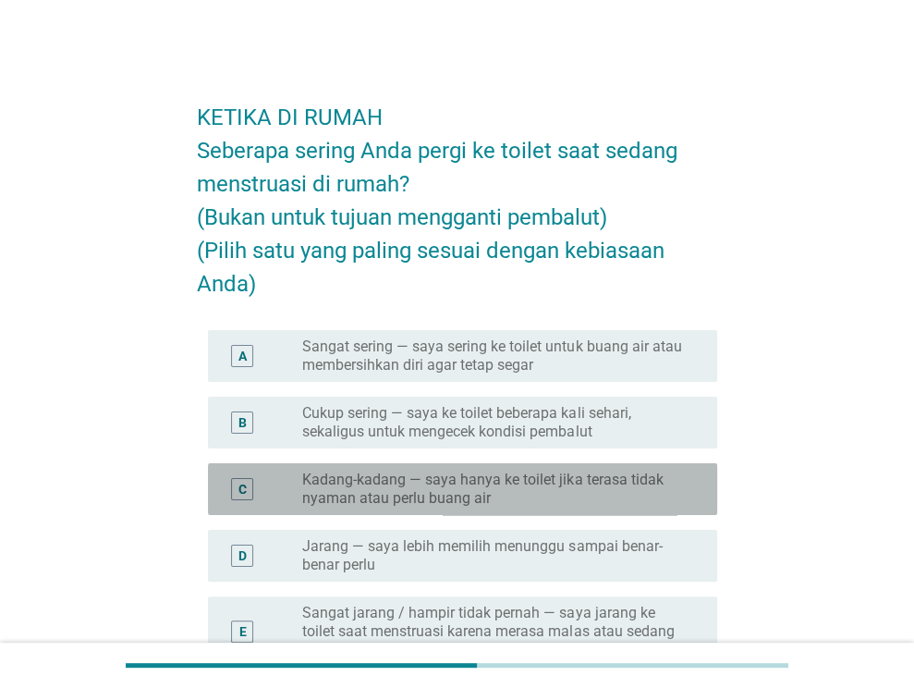
click at [517, 492] on label "Kadang-kadang — saya hanya ke toilet jika terasa tidak nyaman atau perlu buang …" at bounding box center [495, 489] width 386 height 37
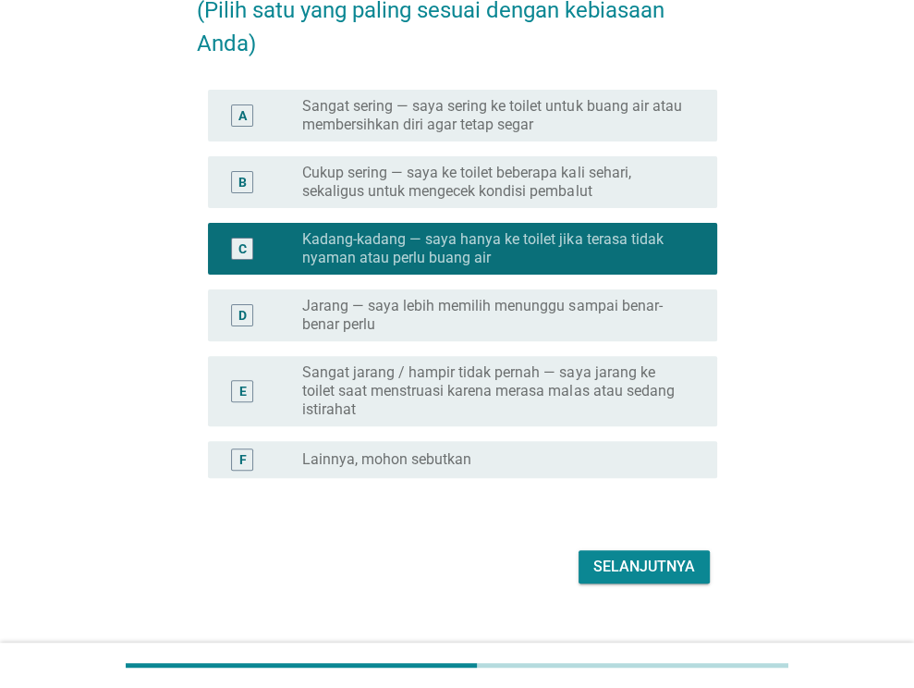
scroll to position [268, 0]
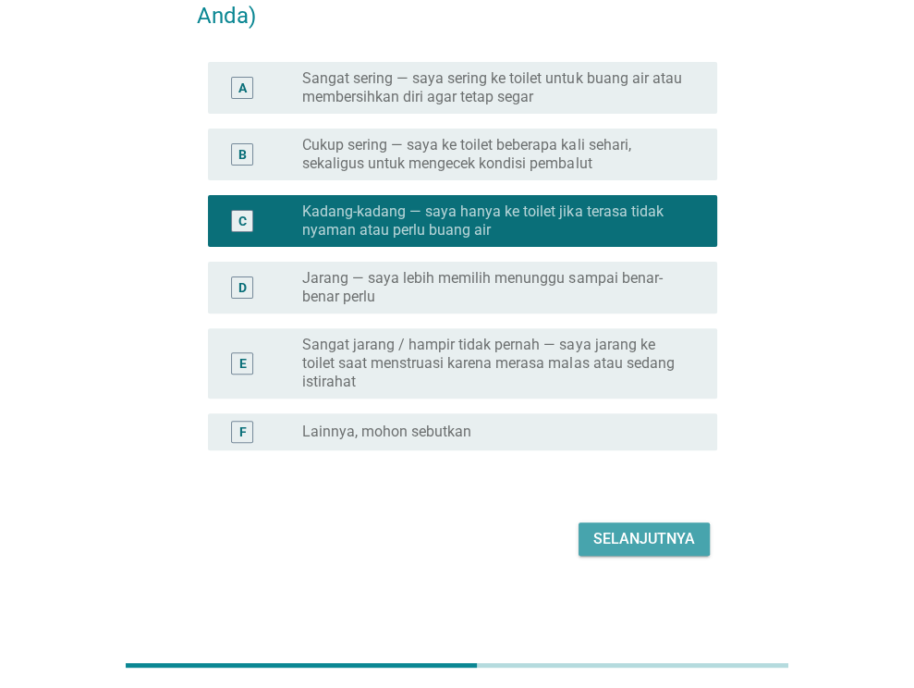
click at [669, 535] on div "Selanjutnya" at bounding box center [645, 539] width 102 height 22
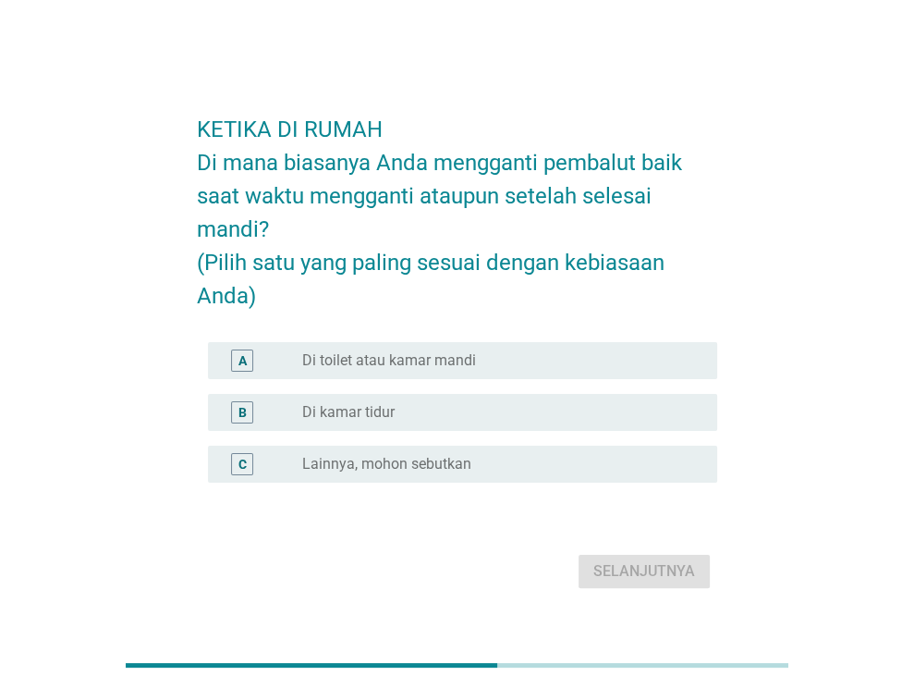
click at [359, 369] on label "Di toilet atau kamar mandi" at bounding box center [389, 360] width 174 height 18
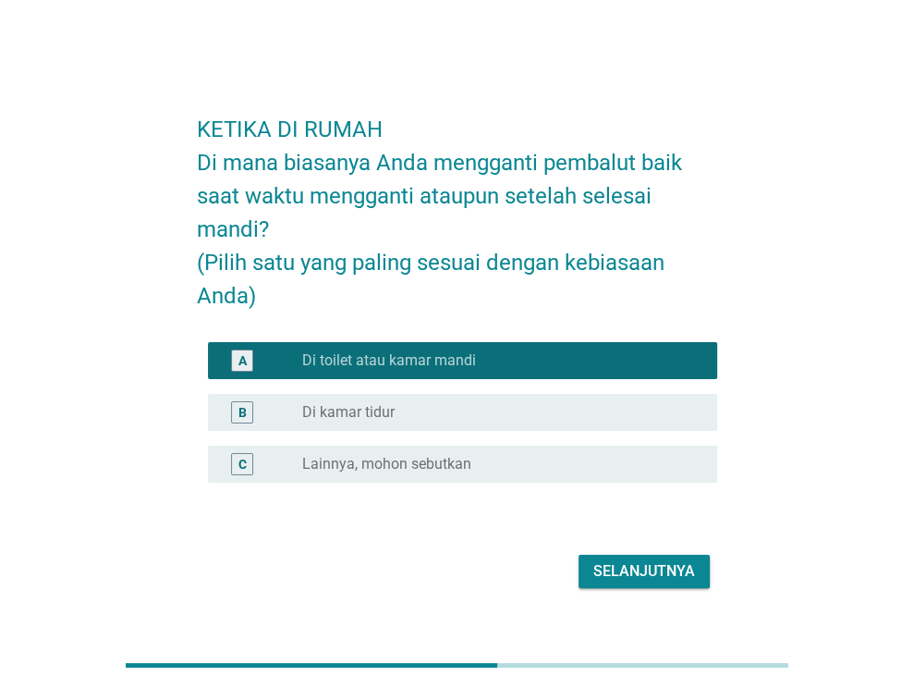
click at [627, 577] on div "Selanjutnya" at bounding box center [645, 571] width 102 height 22
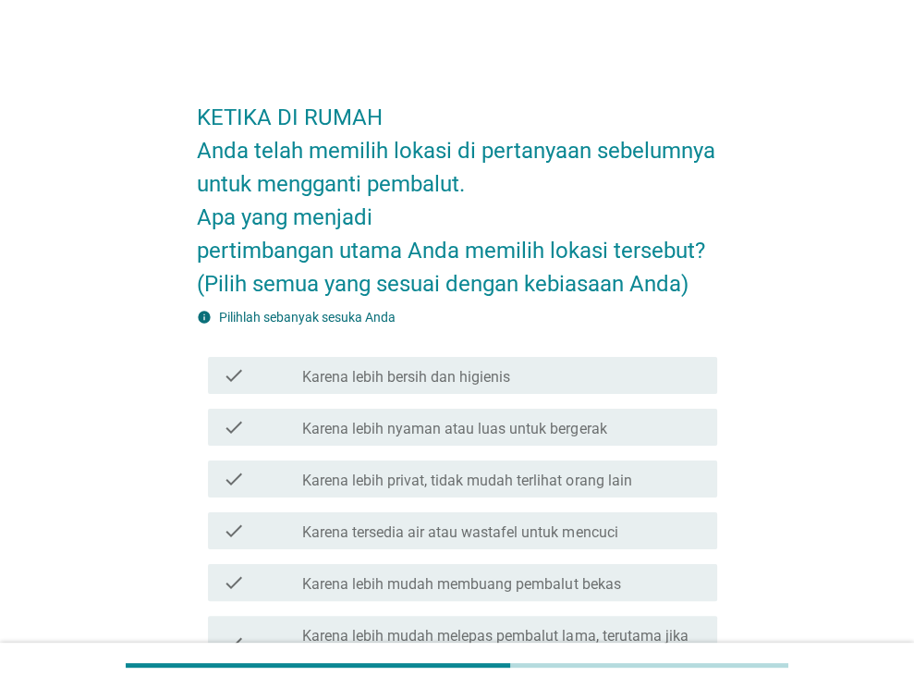
click at [512, 436] on label "Karena lebih nyaman atau luas untuk bergerak" at bounding box center [454, 429] width 304 height 18
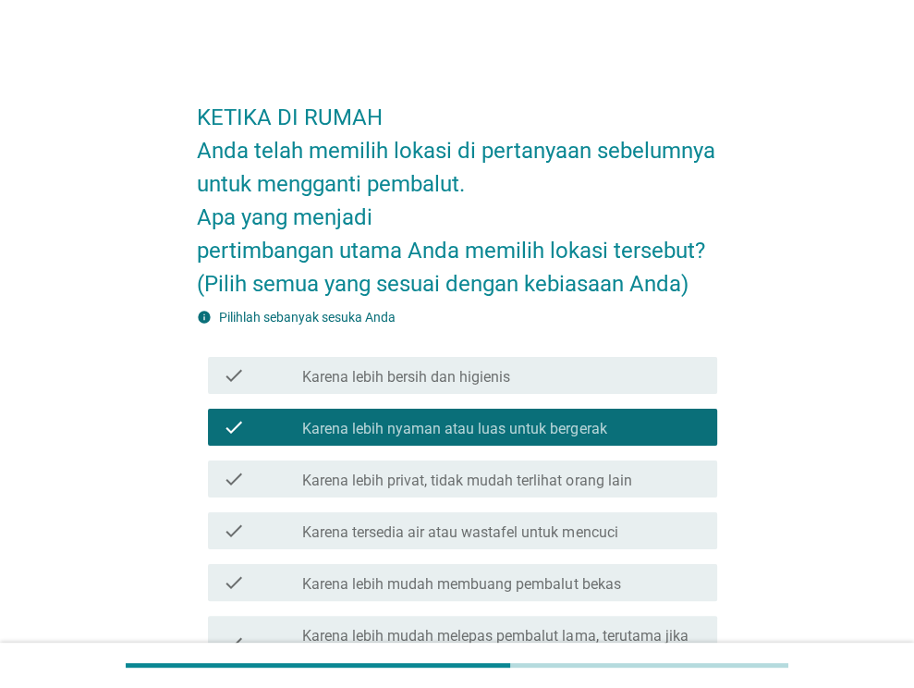
click at [510, 487] on label "Karena lebih privat, tidak mudah terlihat orang lain" at bounding box center [466, 481] width 329 height 18
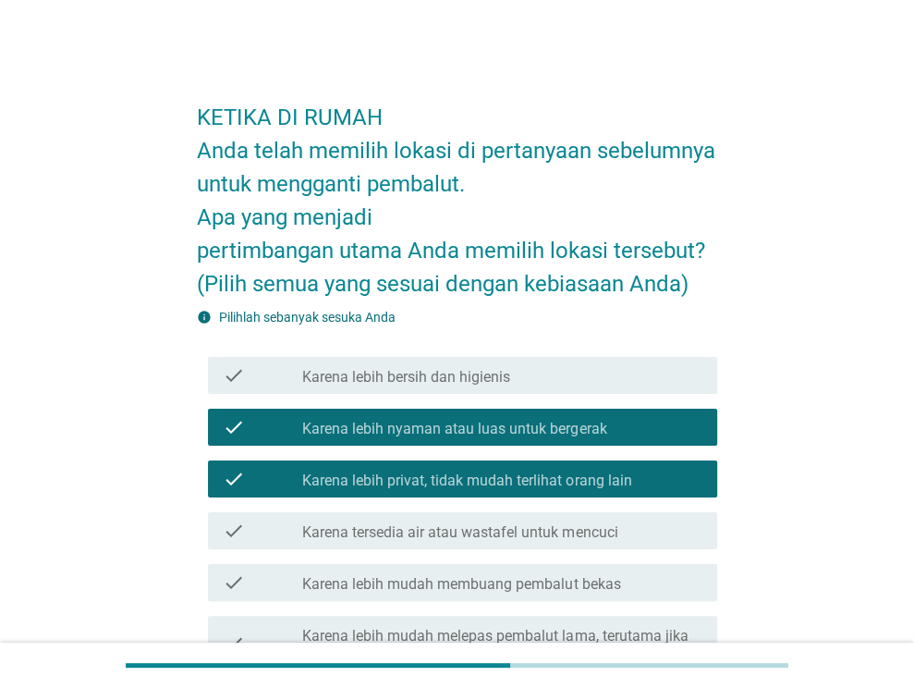
click at [510, 542] on div "check check_box_outline_blank Karena tersedia air atau wastafel untuk mencuci" at bounding box center [462, 530] width 509 height 37
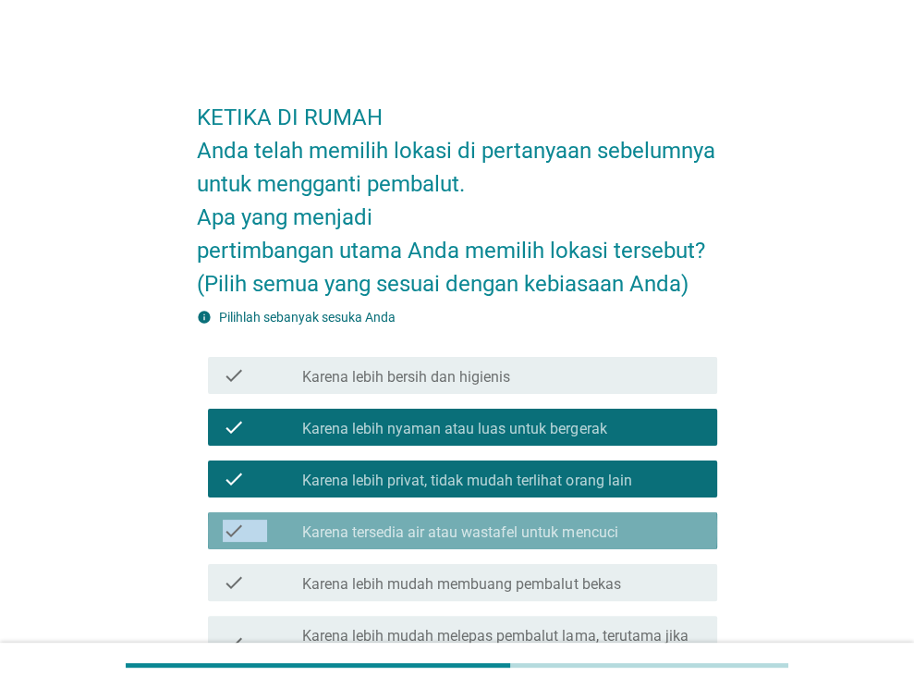
click at [510, 542] on div "check check_box_outline_blank Karena tersedia air atau wastafel untuk mencuci" at bounding box center [462, 530] width 509 height 37
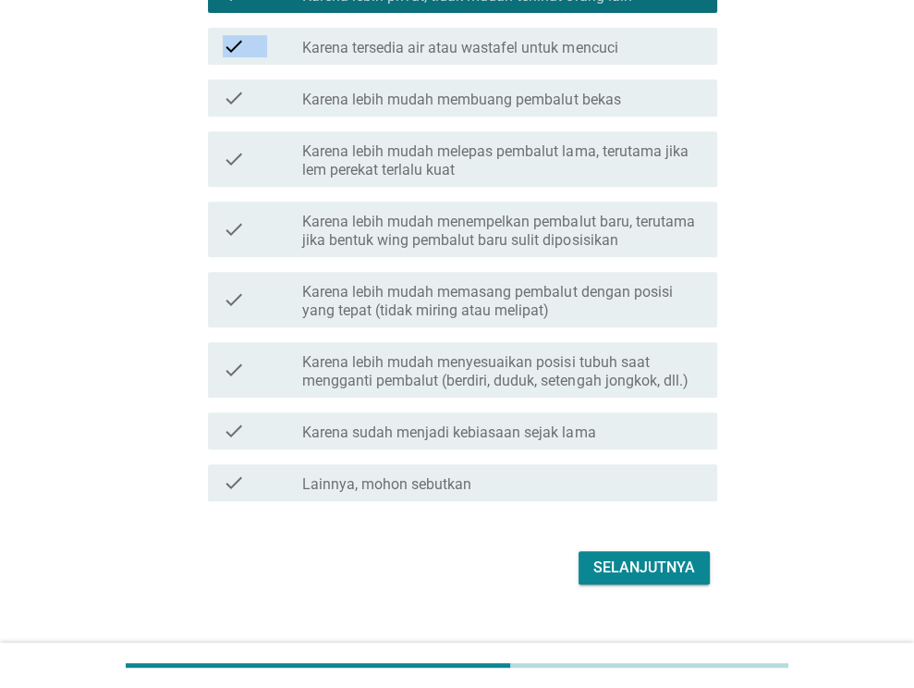
scroll to position [513, 0]
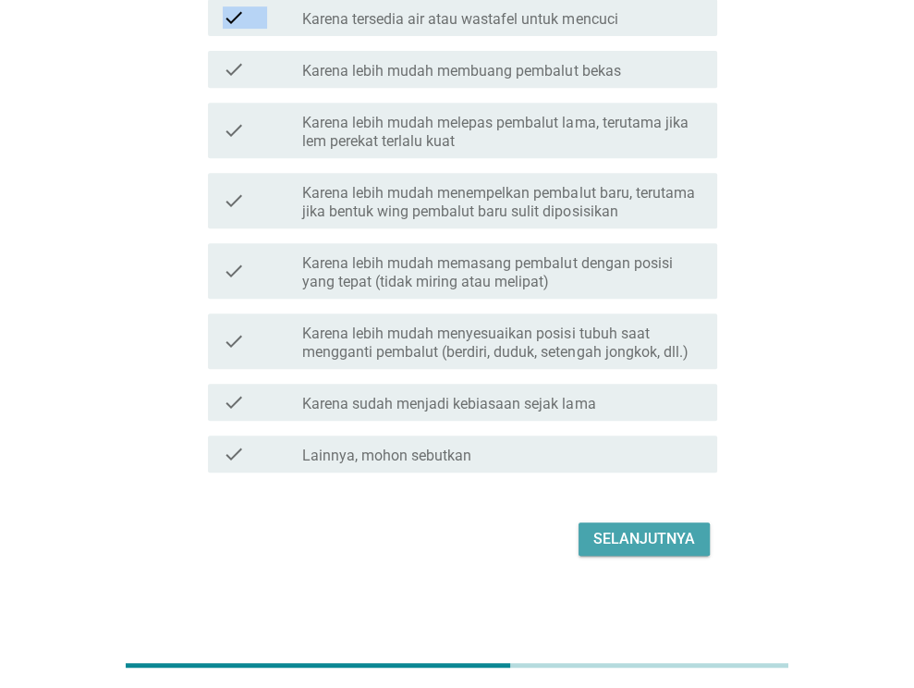
click at [638, 533] on div "Selanjutnya" at bounding box center [645, 539] width 102 height 22
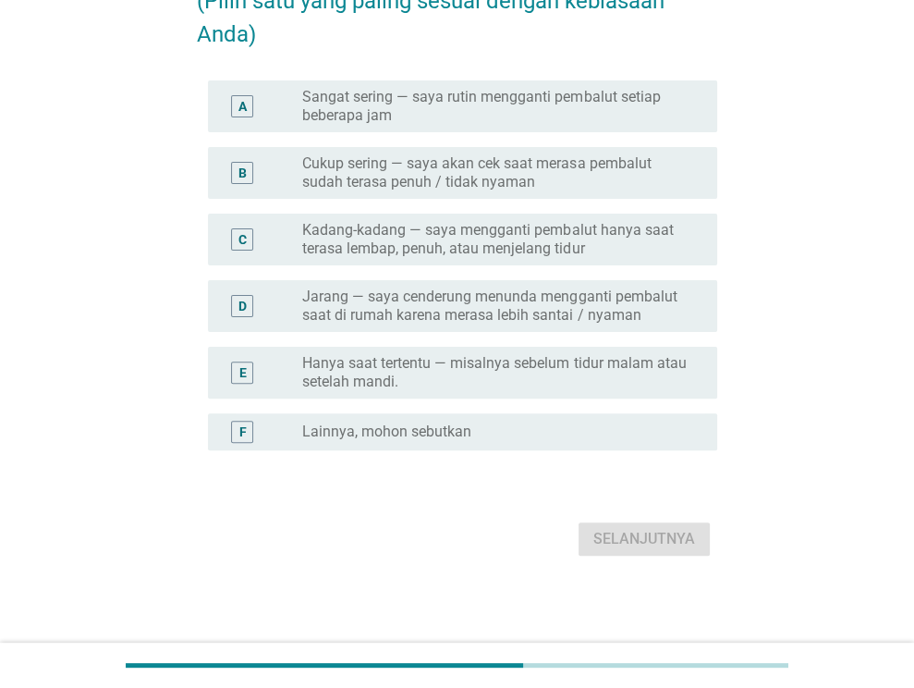
scroll to position [0, 0]
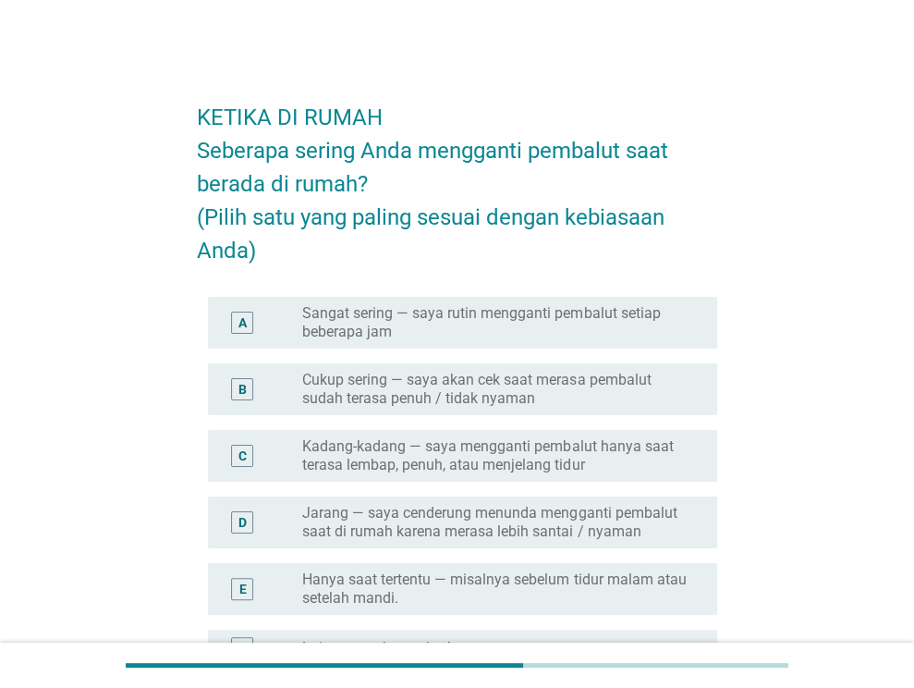
click at [554, 476] on div "C radio_button_unchecked Kadang-kadang — saya mengganti pembalut hanya saat ter…" at bounding box center [462, 456] width 509 height 52
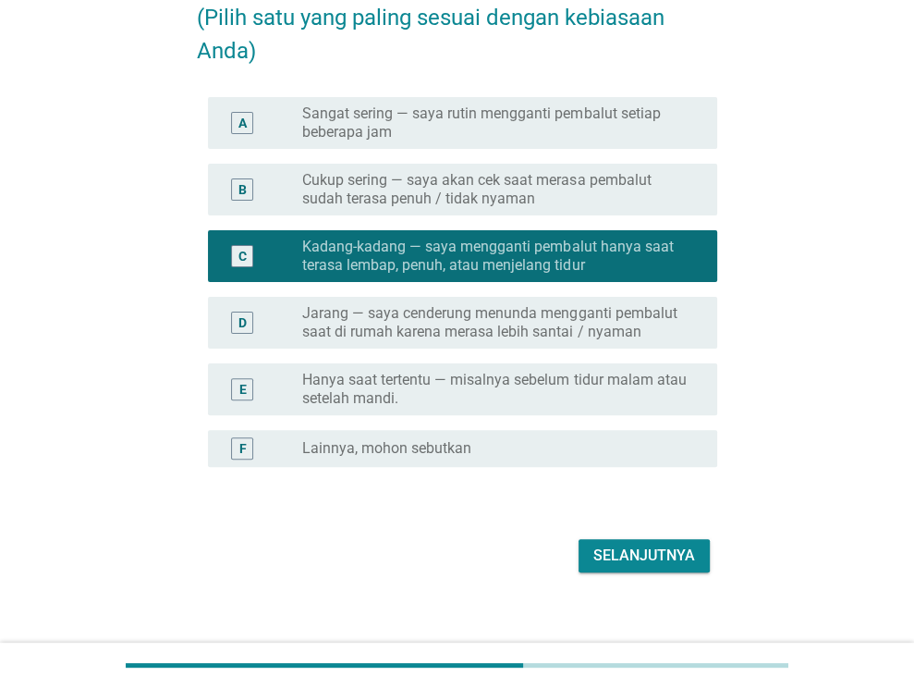
scroll to position [216, 0]
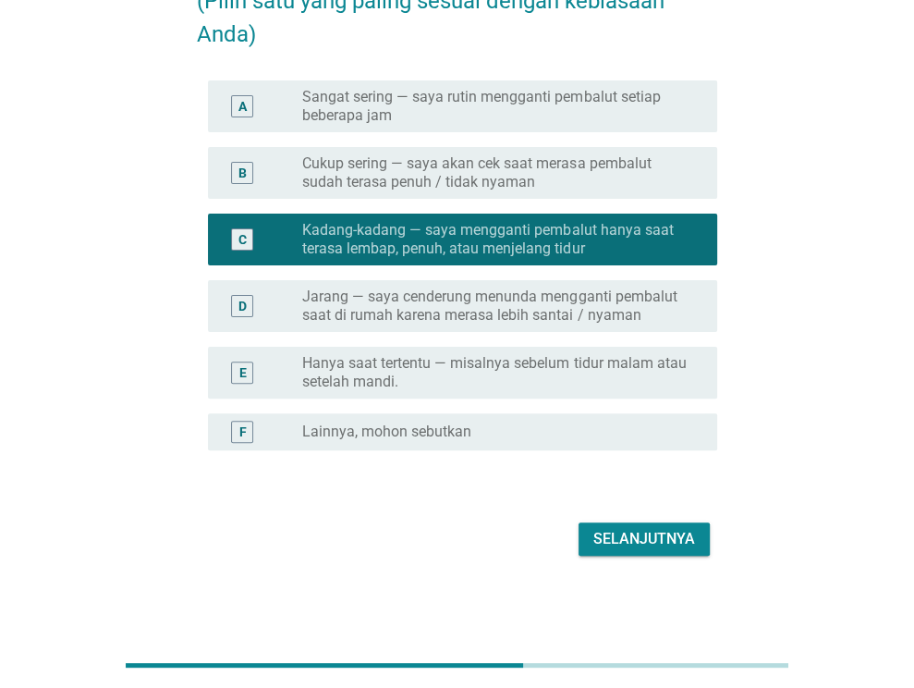
click at [644, 550] on button "Selanjutnya" at bounding box center [644, 538] width 131 height 33
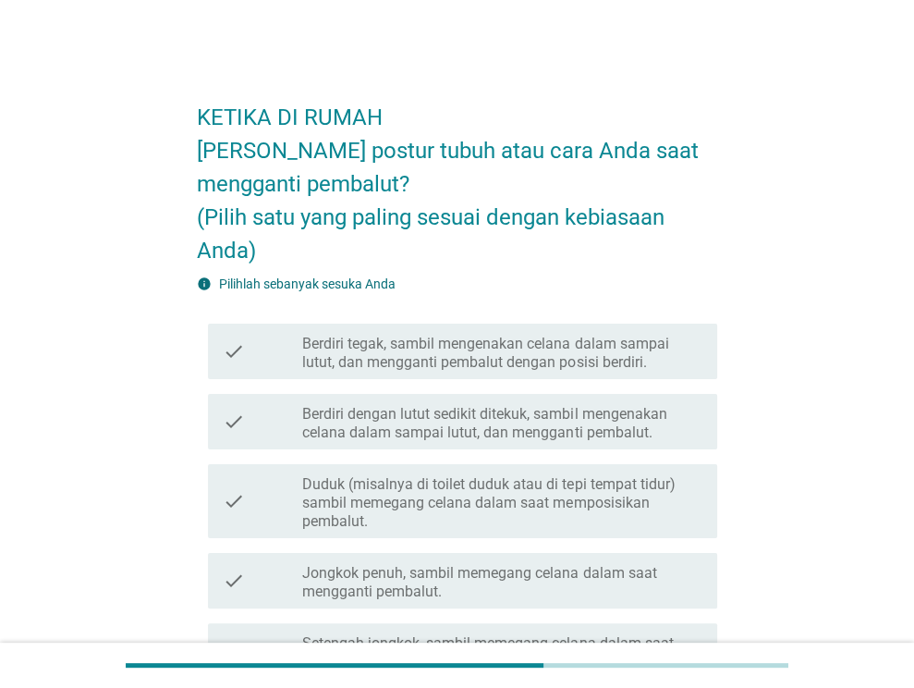
click at [561, 358] on label "Berdiri tegak, sambil mengenakan celana dalam sampai lutut, dan mengganti pemba…" at bounding box center [502, 353] width 400 height 37
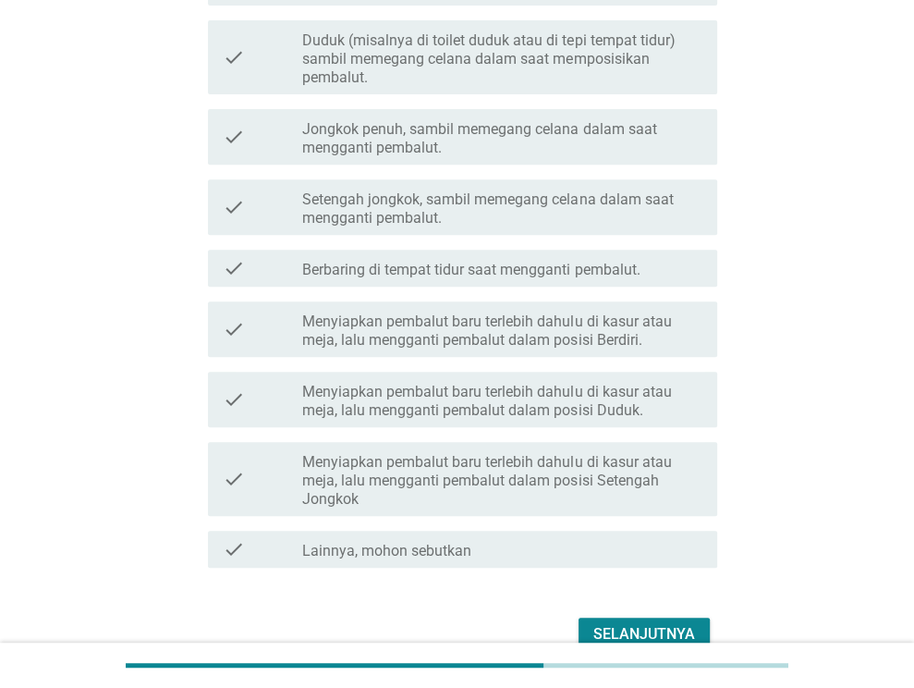
scroll to position [539, 0]
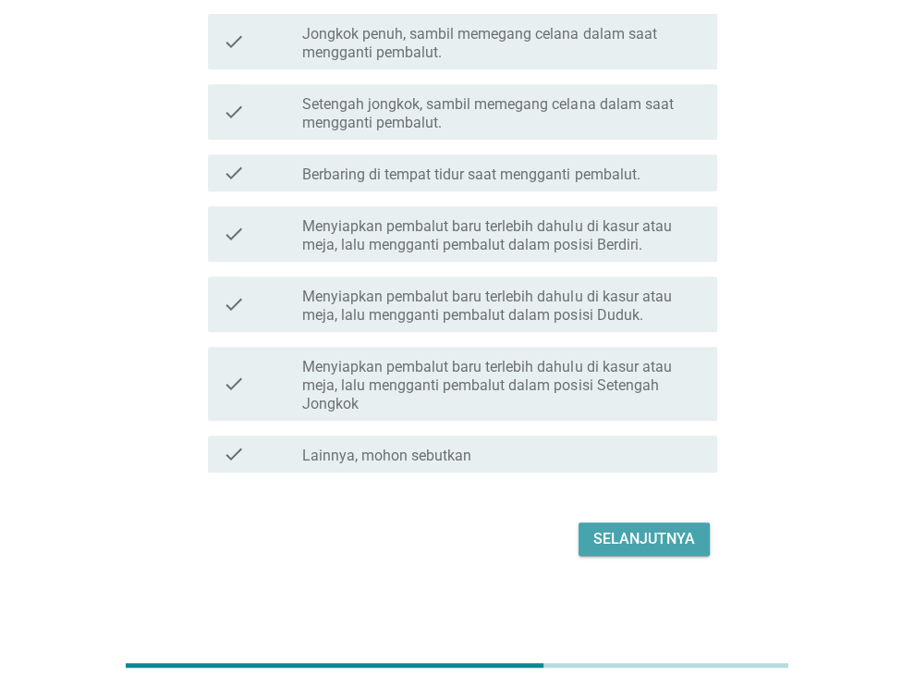
click at [696, 546] on button "Selanjutnya" at bounding box center [644, 538] width 131 height 33
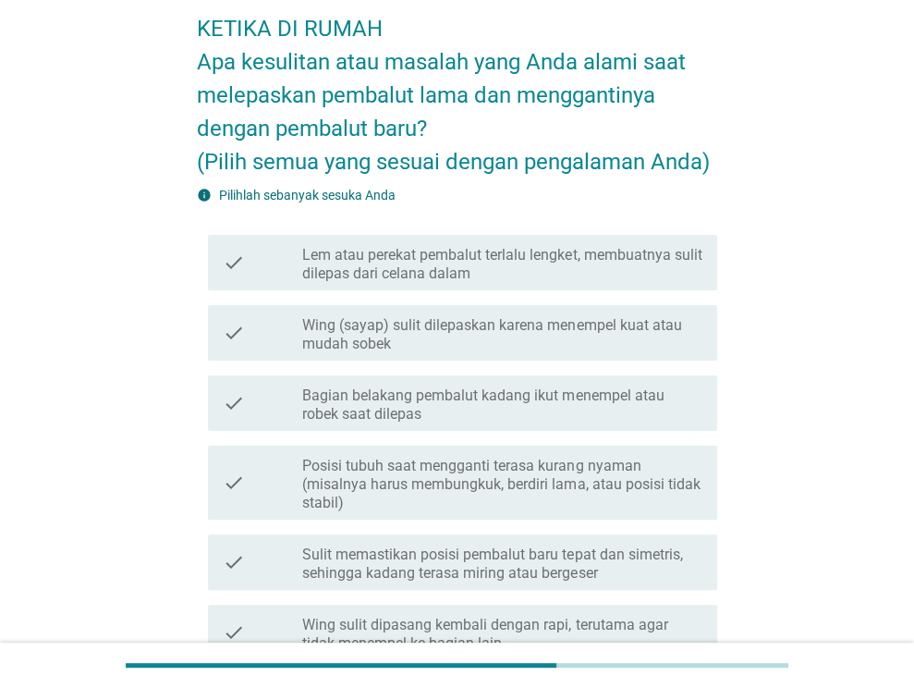
scroll to position [92, 0]
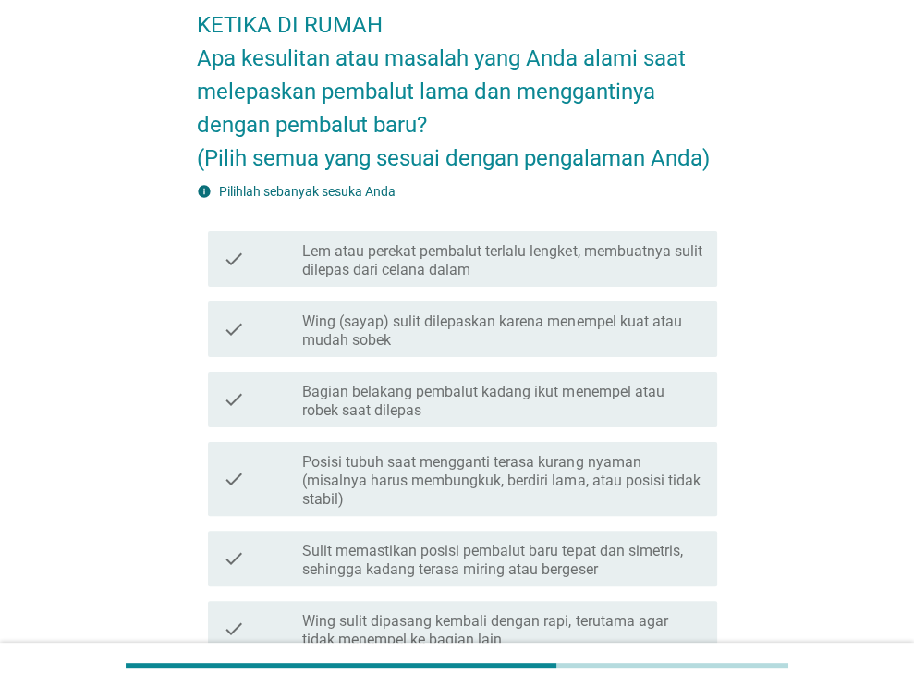
click at [586, 561] on label "Sulit memastikan posisi pembalut baru tepat dan simetris, sehingga kadang teras…" at bounding box center [502, 560] width 400 height 37
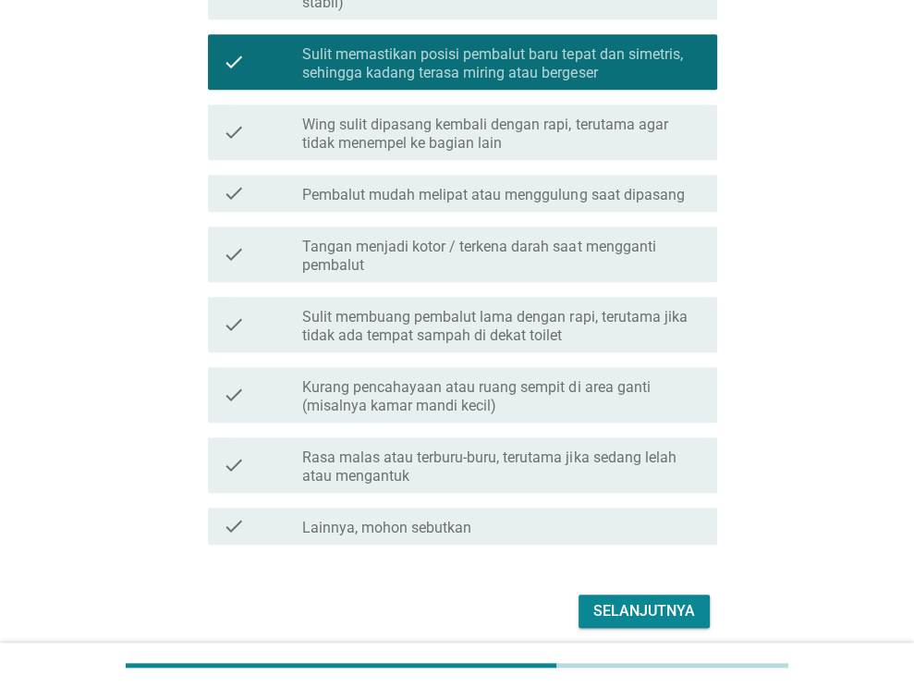
scroll to position [647, 0]
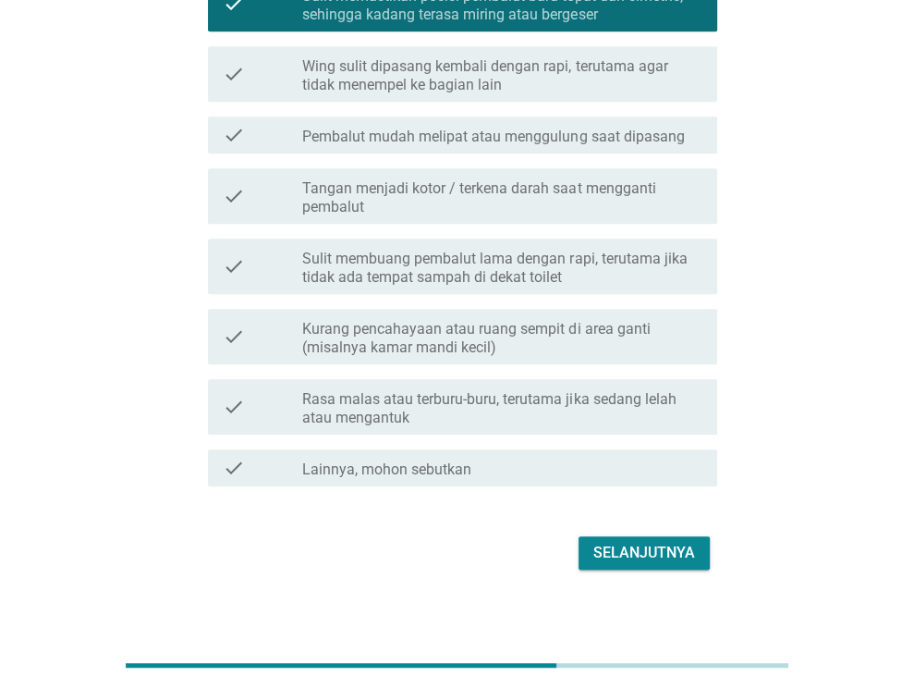
click at [645, 415] on label "Rasa malas atau terburu-buru, terutama jika sedang lelah atau mengantuk" at bounding box center [502, 408] width 400 height 37
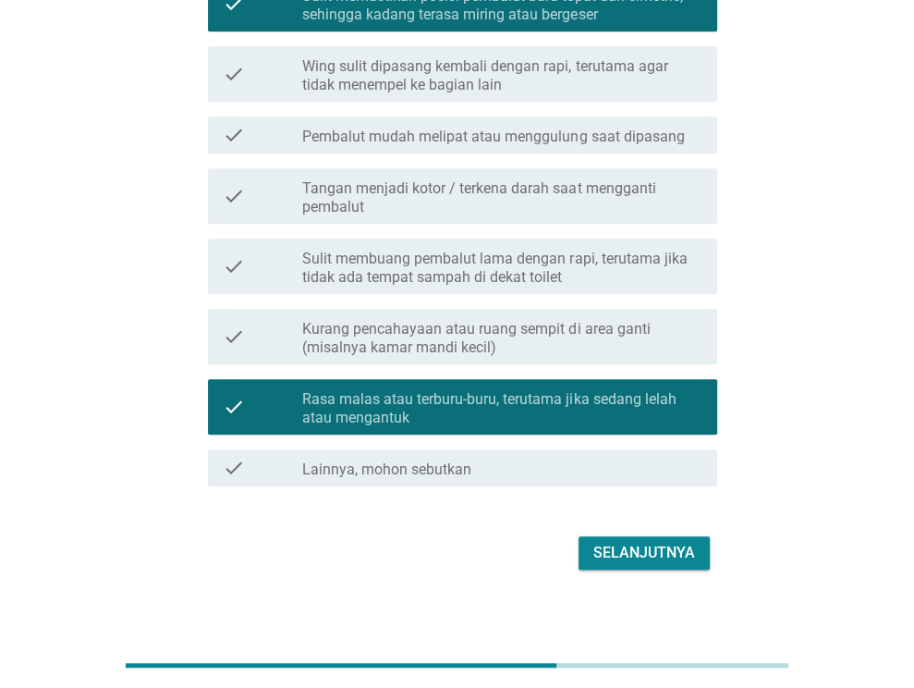
click at [673, 562] on div "Selanjutnya" at bounding box center [645, 553] width 102 height 22
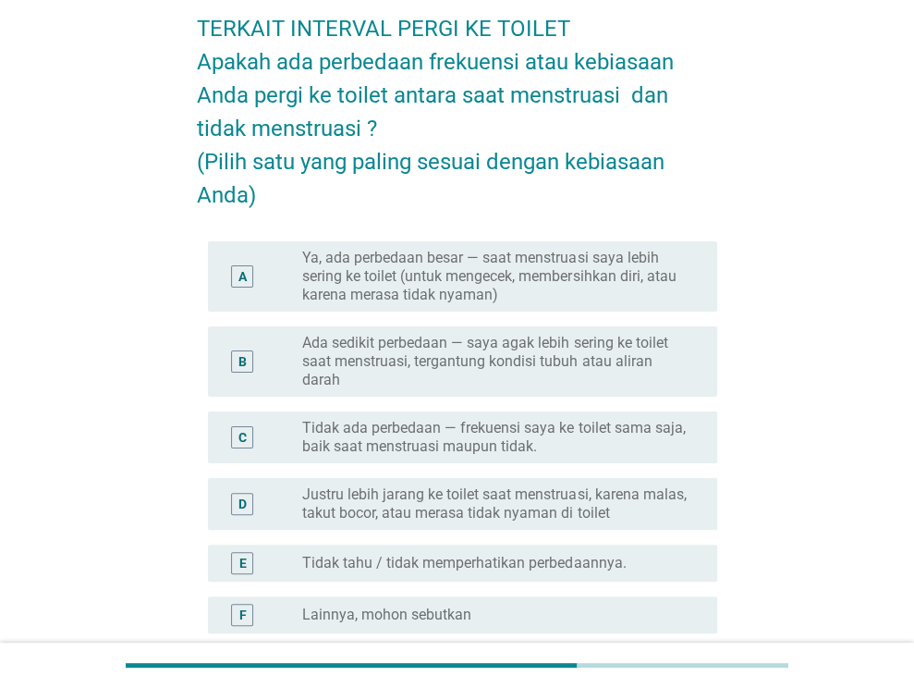
scroll to position [92, 0]
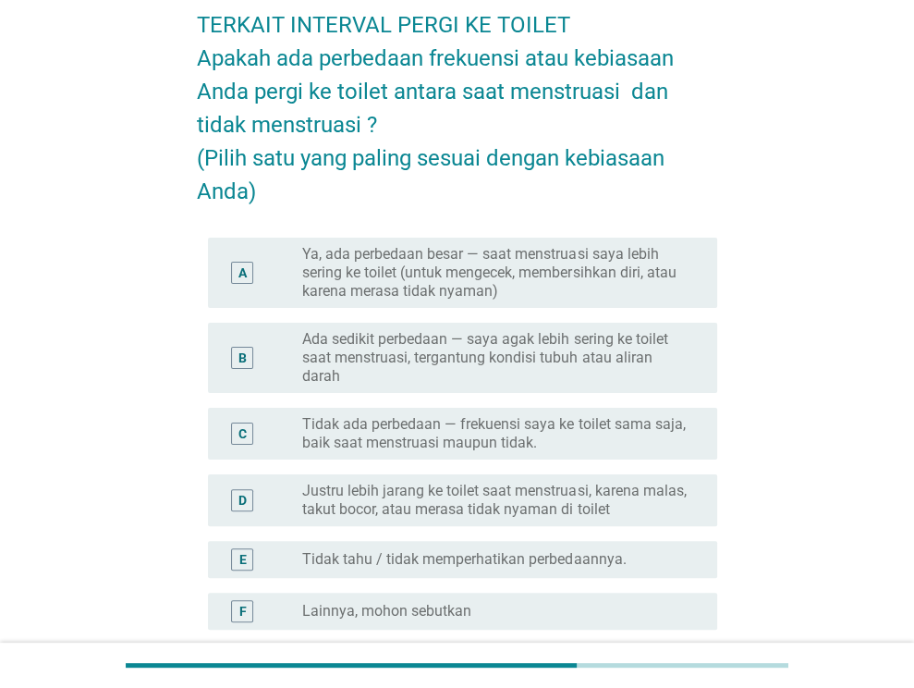
click at [592, 362] on label "Ada sedikit perbedaan — saya agak lebih sering ke toilet saat menstruasi, terga…" at bounding box center [495, 357] width 386 height 55
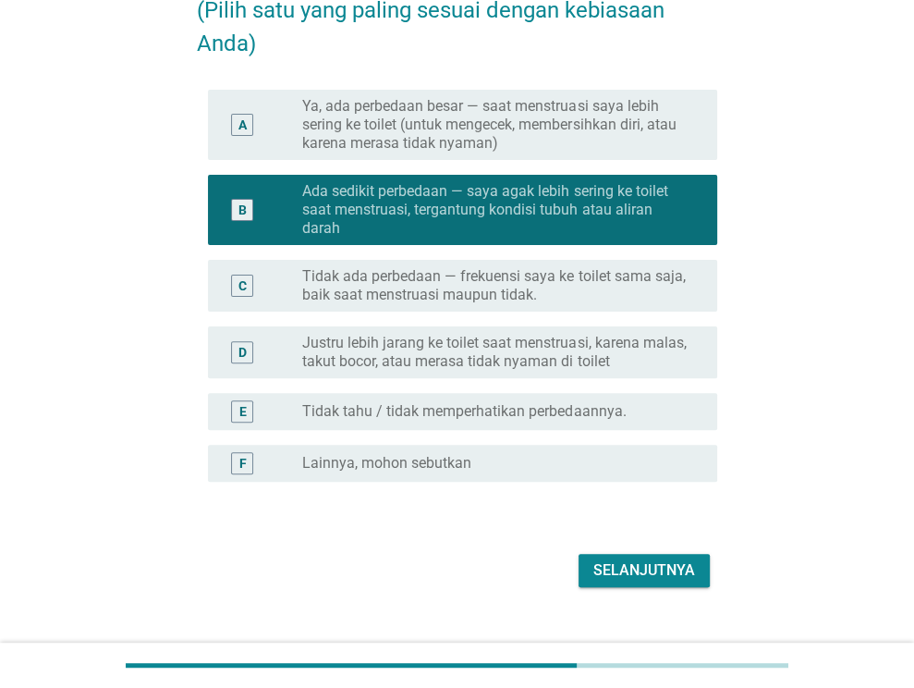
scroll to position [272, 0]
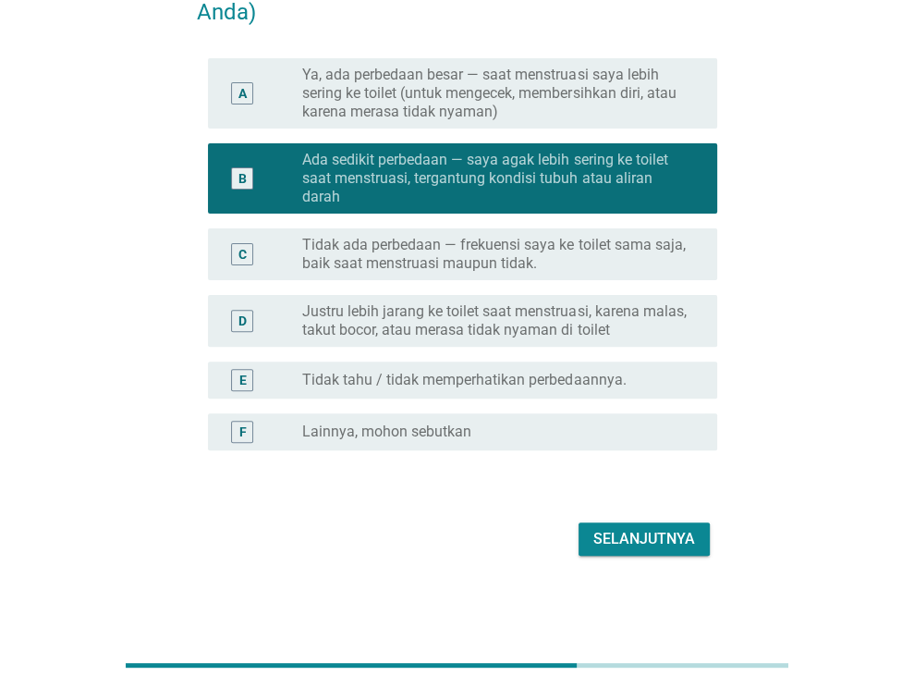
click at [569, 241] on label "Tidak ada perbedaan — frekuensi saya ke toilet sama saja, baik saat menstruasi …" at bounding box center [495, 254] width 386 height 37
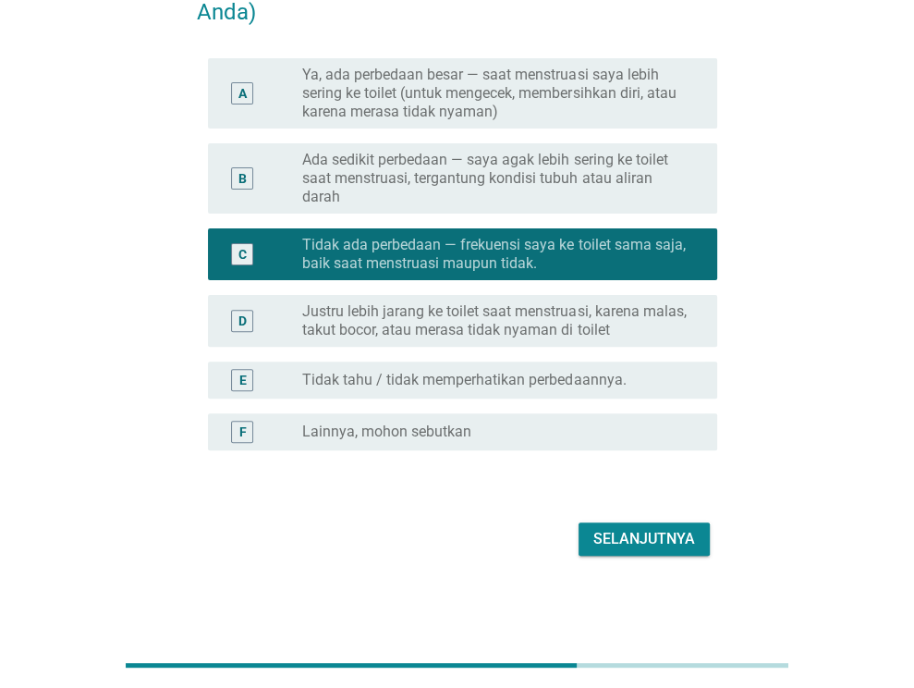
click at [647, 533] on div "Selanjutnya" at bounding box center [645, 539] width 102 height 22
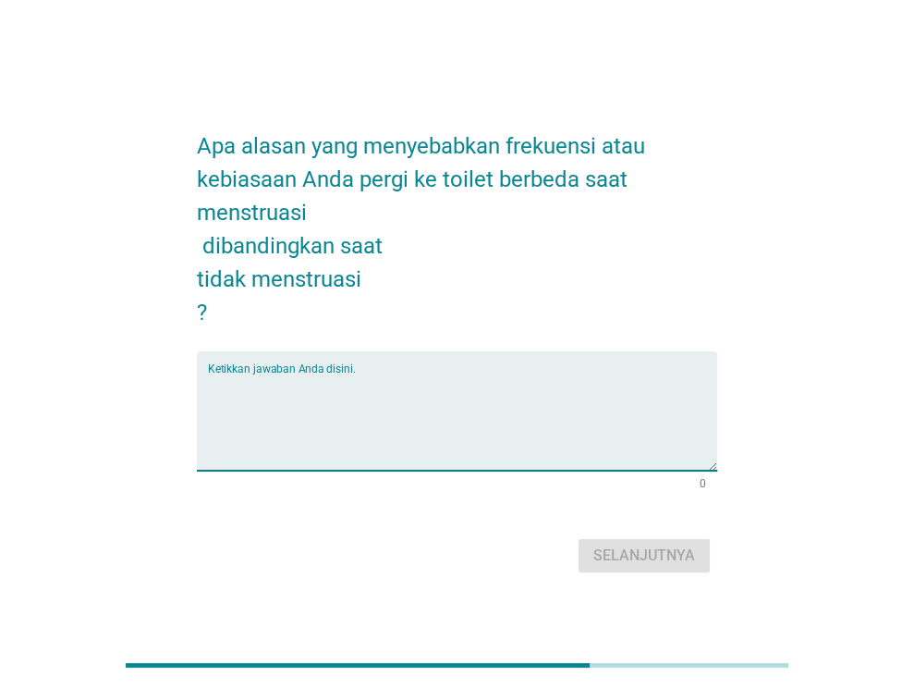
click at [475, 422] on textarea "Ketikkan jawaban Anda disini." at bounding box center [462, 422] width 509 height 97
type textarea "k"
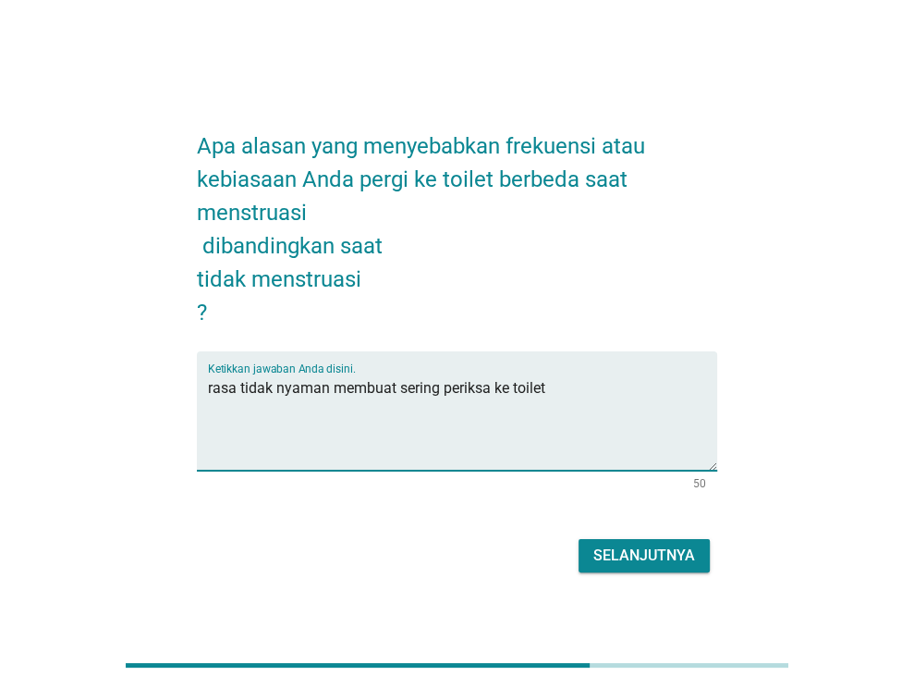
type textarea "rasa tidak nyaman membuat sering periksa ke toilet"
click at [681, 561] on div "Selanjutnya" at bounding box center [645, 556] width 102 height 22
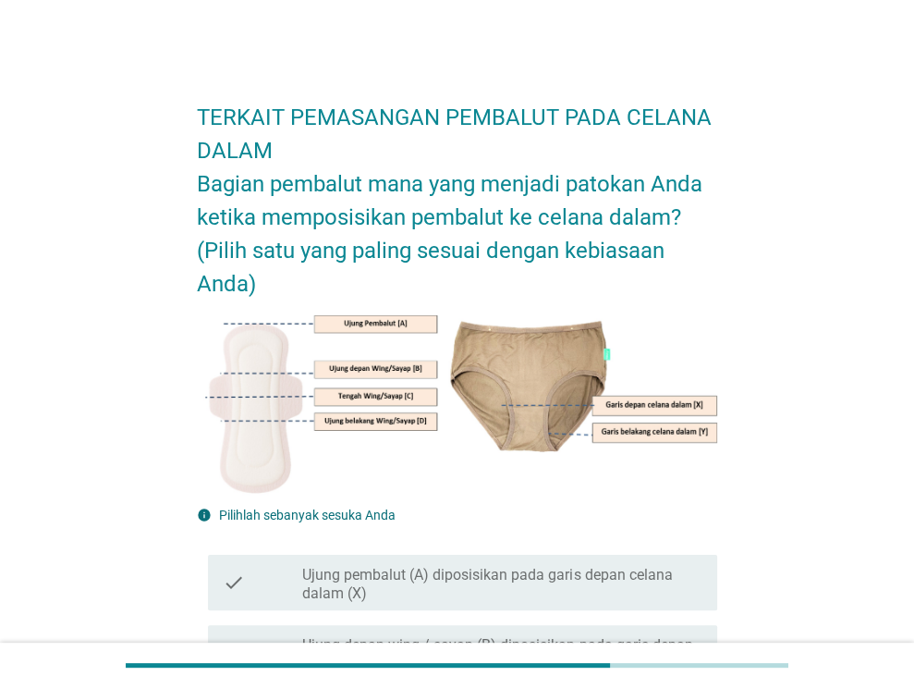
click at [398, 581] on label "Ujung pembalut (A) diposisikan pada garis depan celana dalam (X)" at bounding box center [502, 584] width 400 height 37
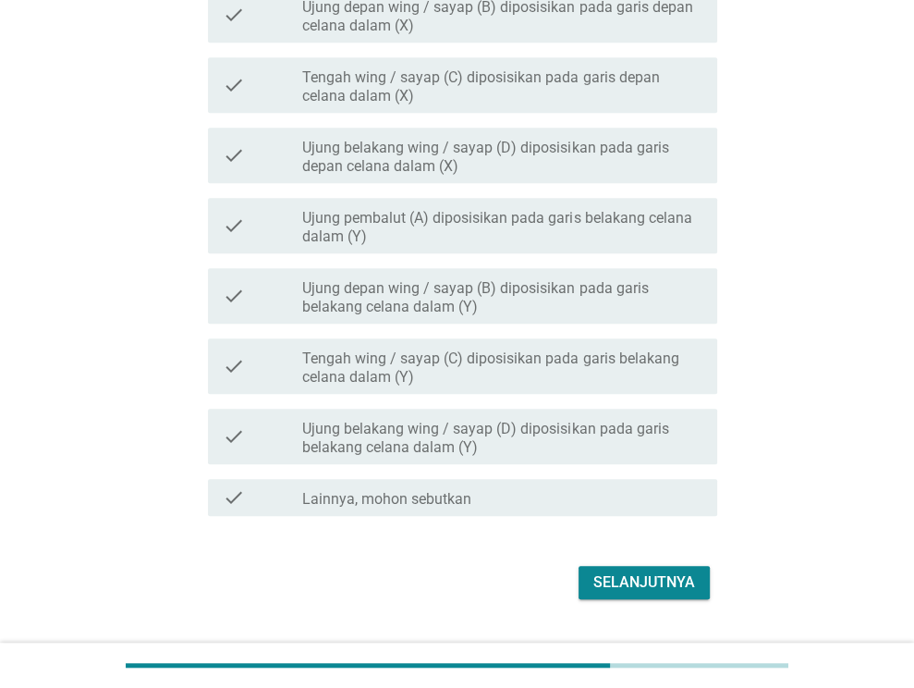
scroll to position [681, 0]
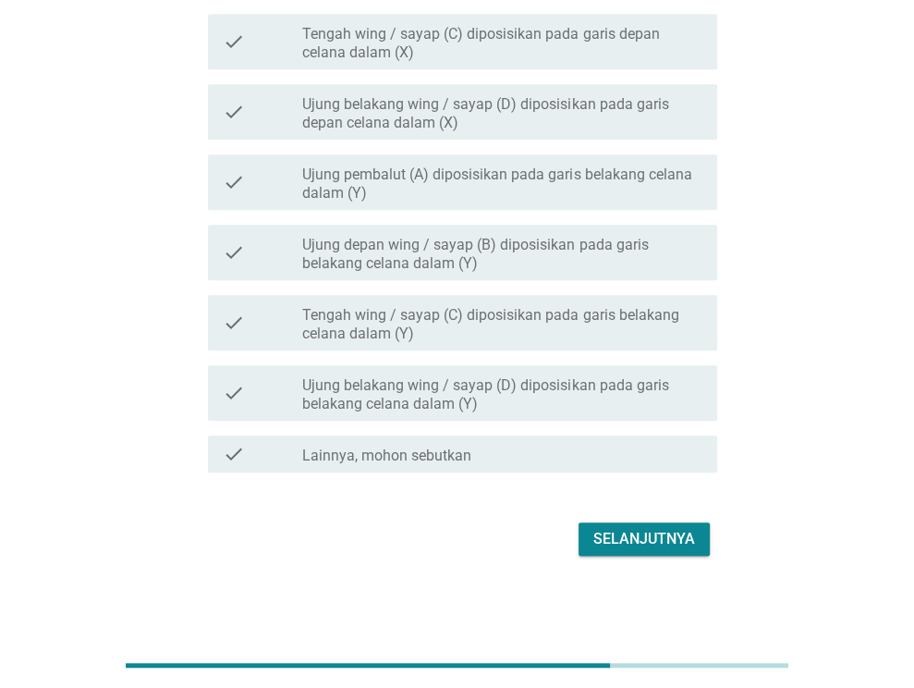
click at [632, 533] on div "Selanjutnya" at bounding box center [645, 539] width 102 height 22
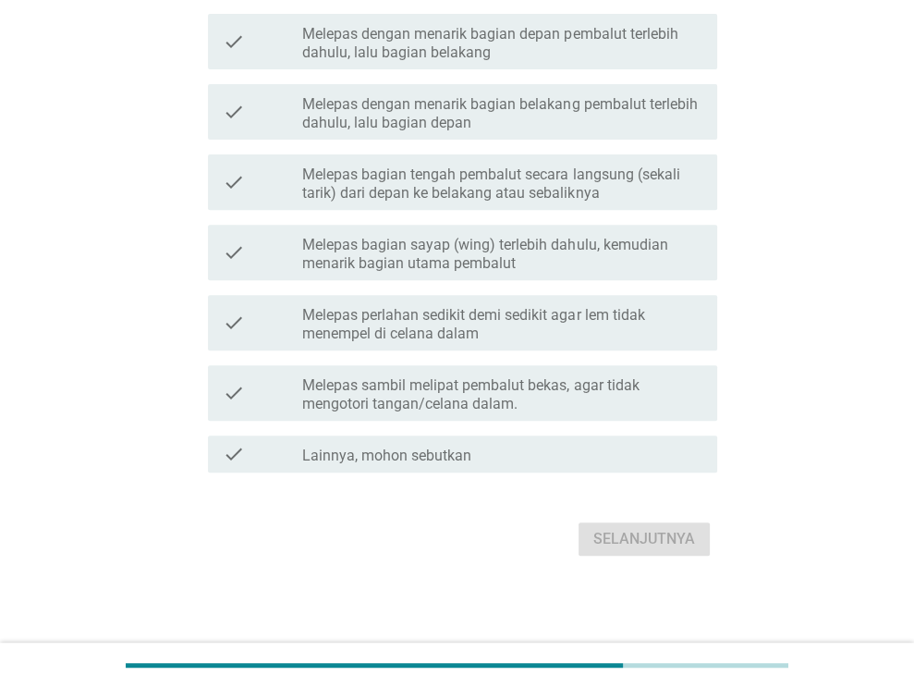
scroll to position [0, 0]
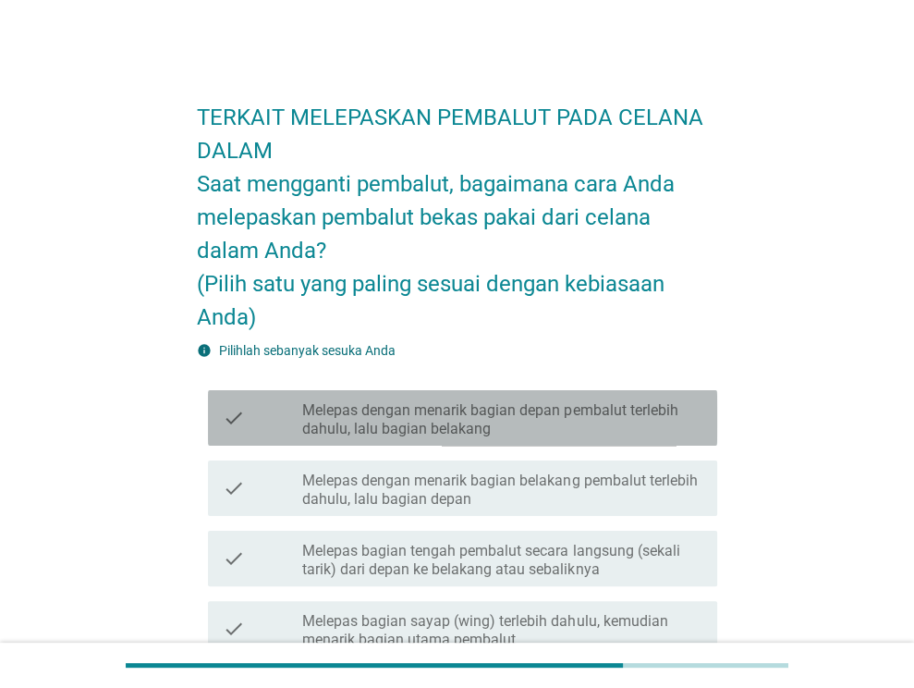
click at [542, 413] on label "Melepas dengan menarik bagian depan pembalut terlebih dahulu, lalu bagian belak…" at bounding box center [502, 419] width 400 height 37
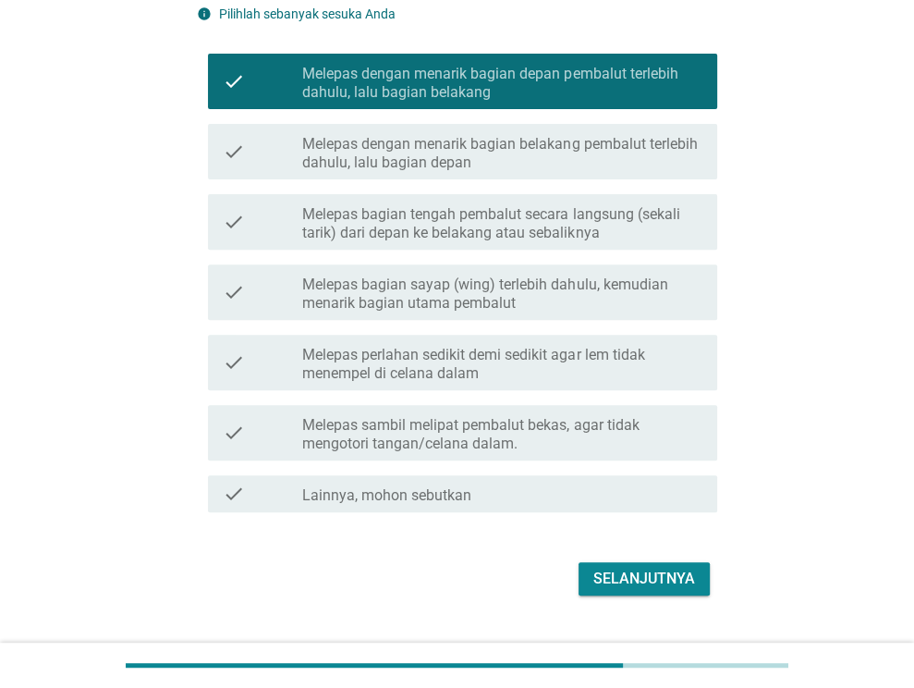
scroll to position [376, 0]
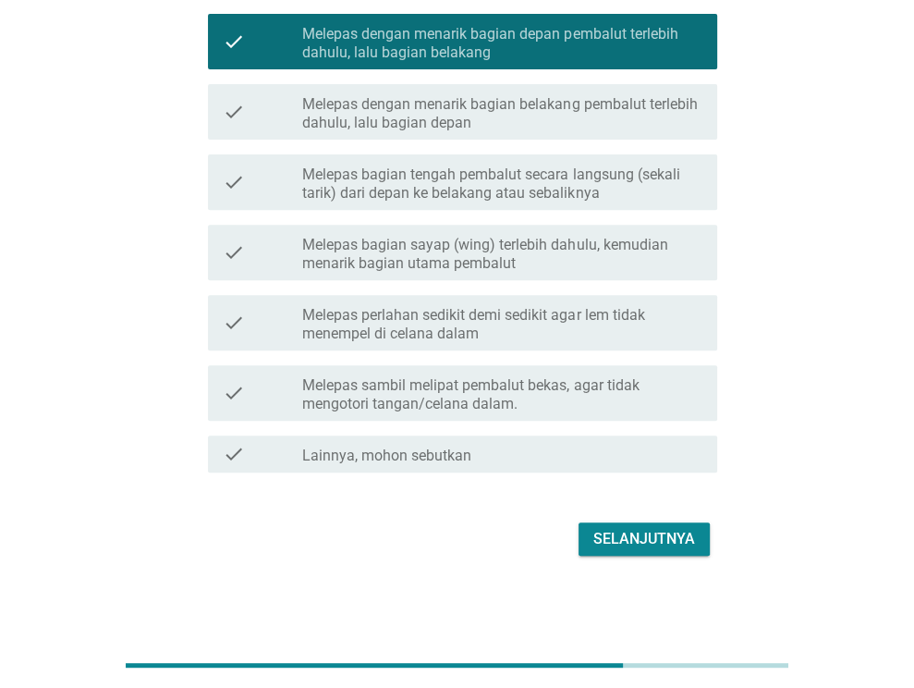
click at [657, 540] on div "Selanjutnya" at bounding box center [645, 539] width 102 height 22
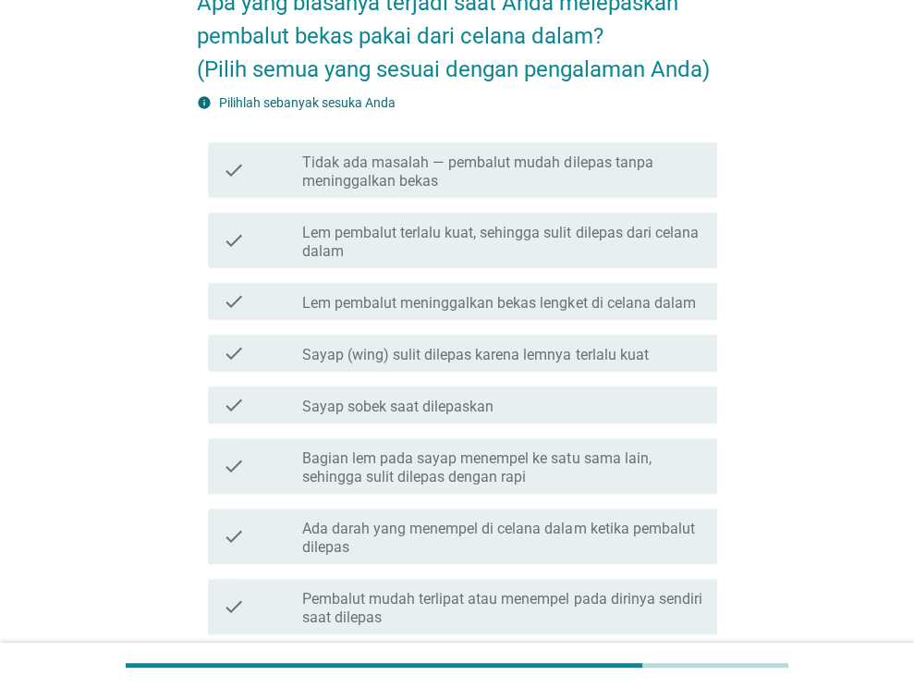
scroll to position [185, 0]
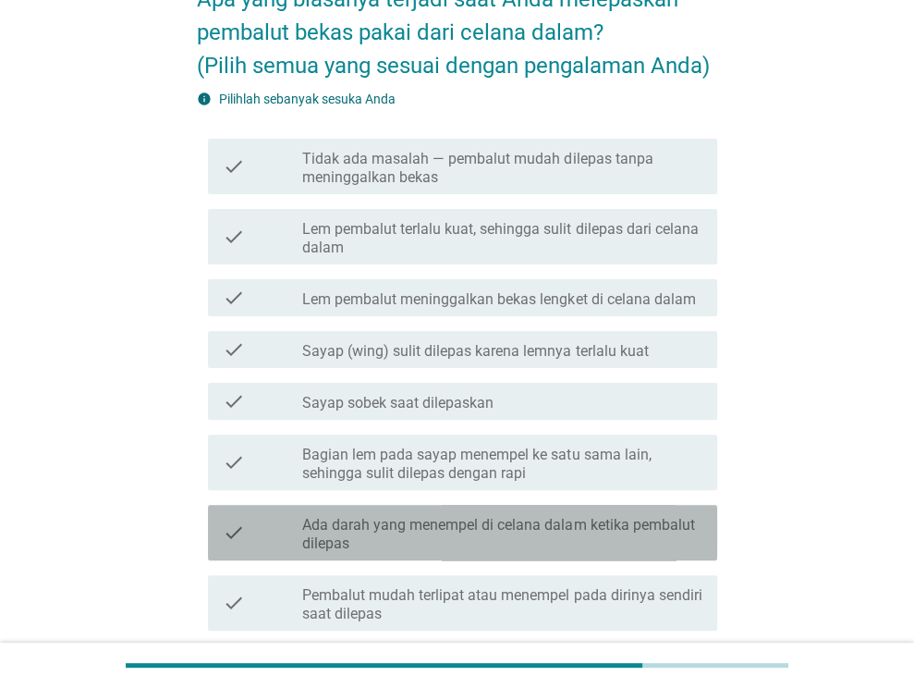
click at [642, 532] on label "Ada darah yang menempel di celana dalam ketika pembalut dilepas" at bounding box center [502, 534] width 400 height 37
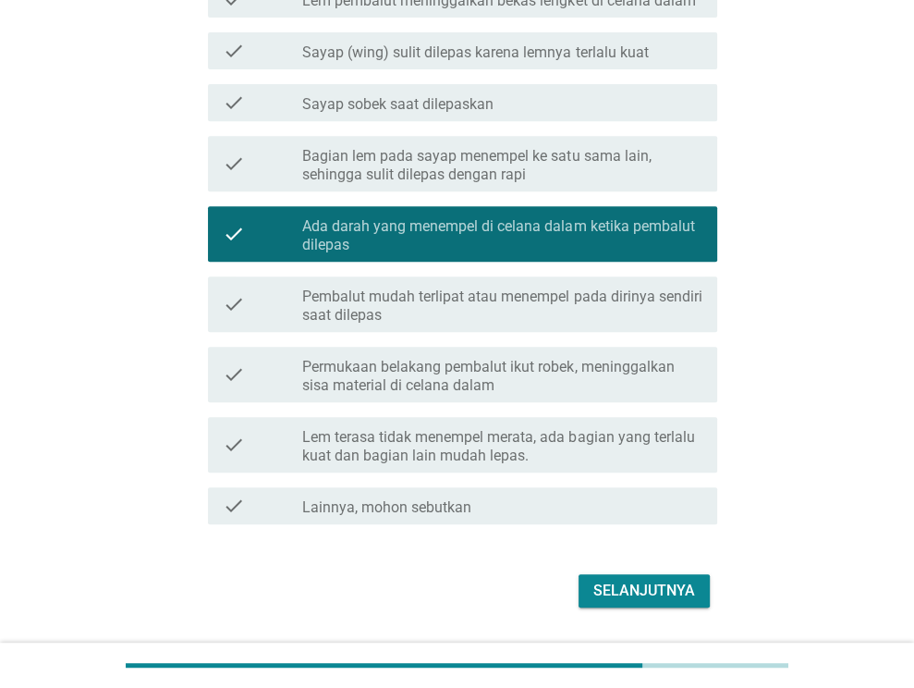
scroll to position [535, 0]
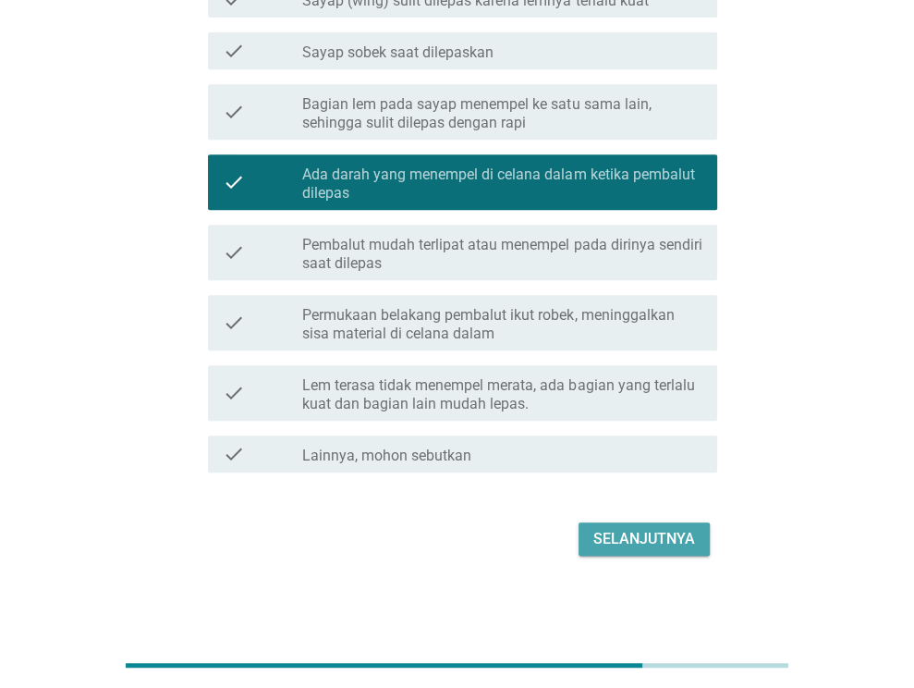
click at [655, 541] on div "Selanjutnya" at bounding box center [645, 539] width 102 height 22
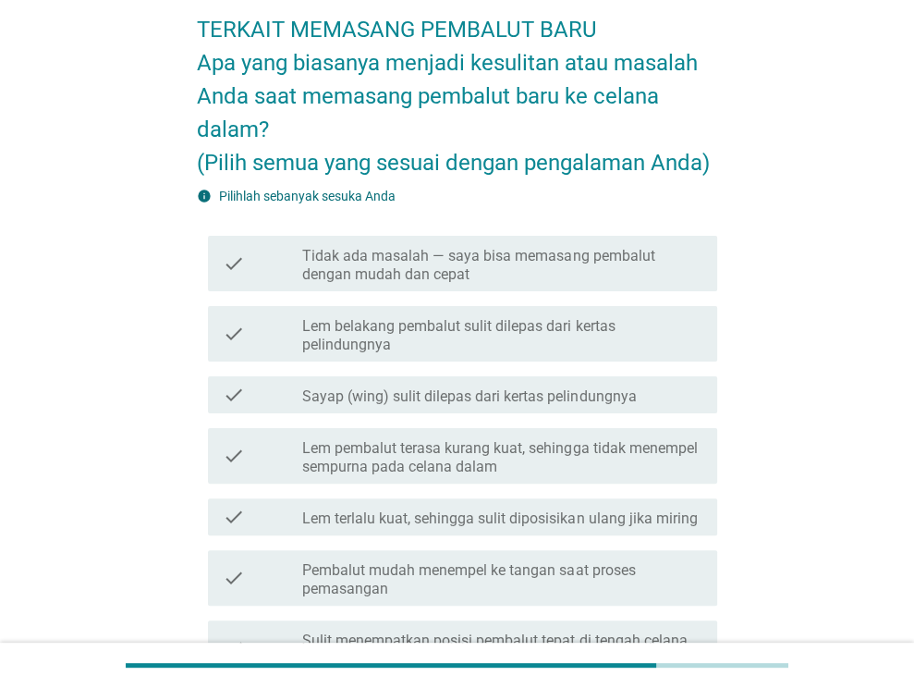
scroll to position [92, 0]
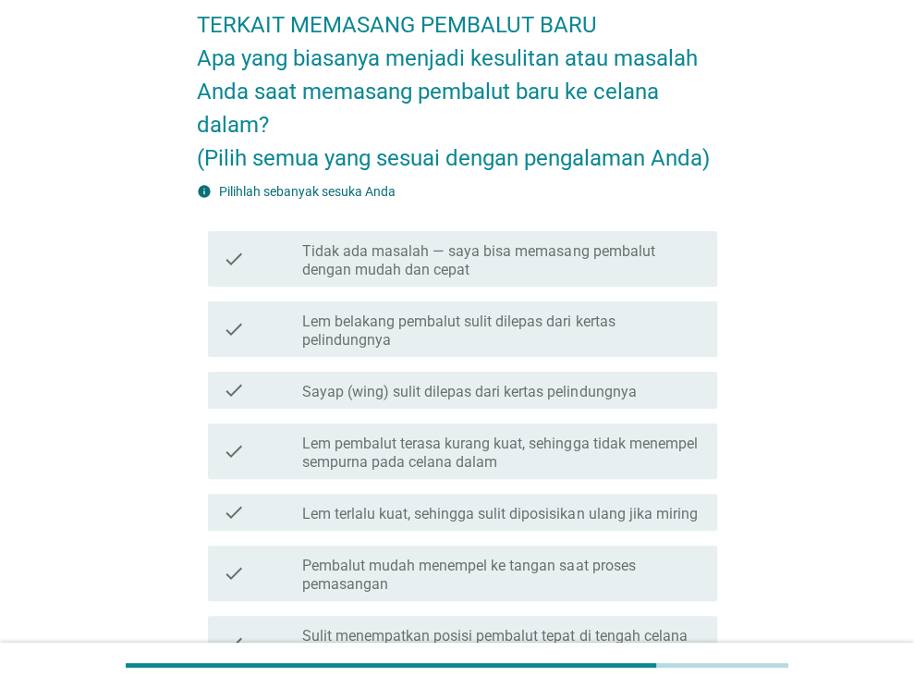
click at [601, 580] on label "Pembalut mudah menempel ke tangan saat proses pemasangan" at bounding box center [502, 575] width 400 height 37
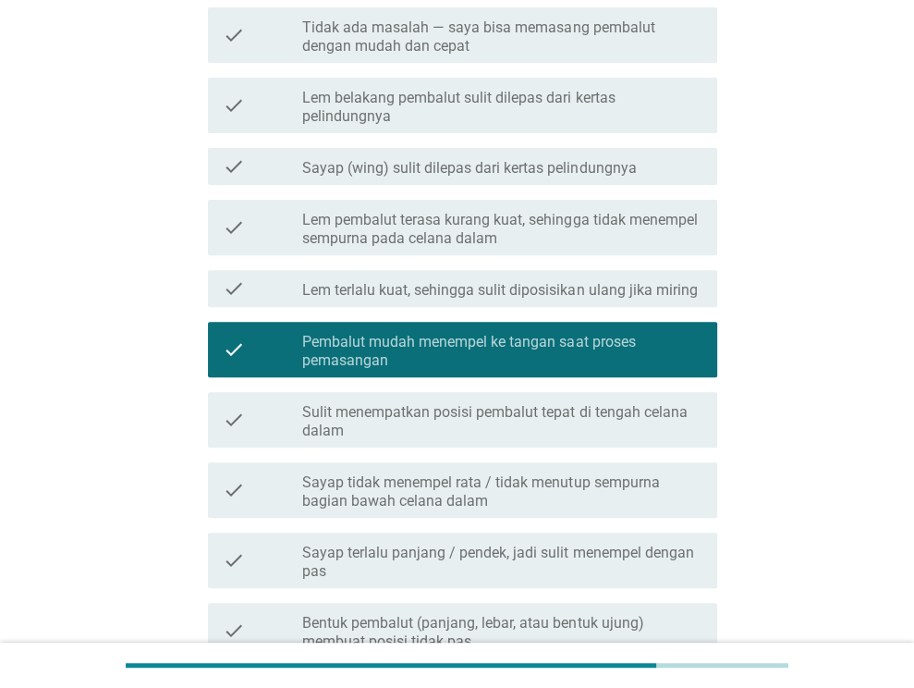
scroll to position [370, 0]
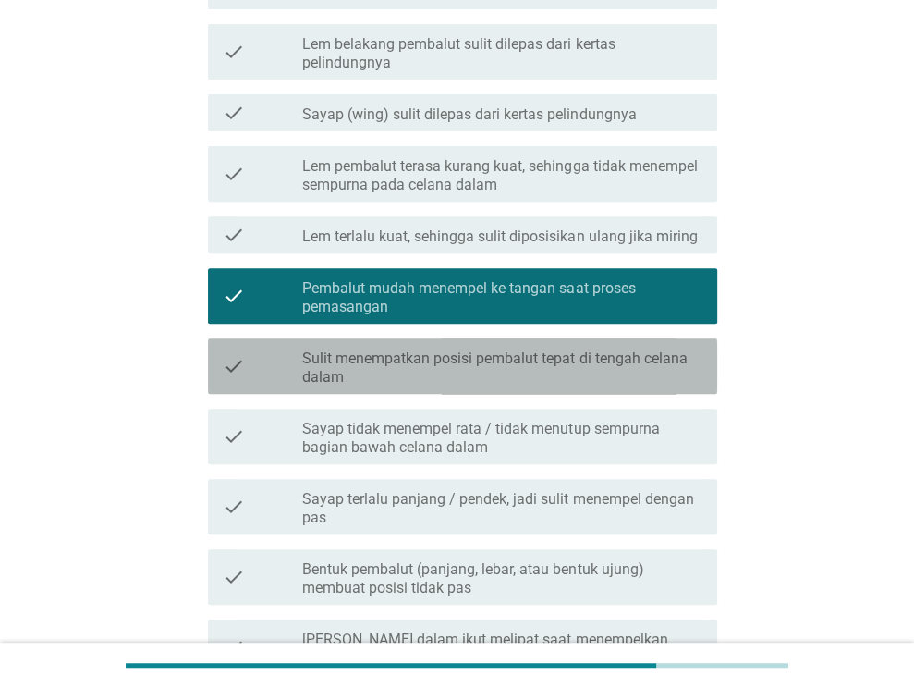
click at [636, 362] on label "Sulit menempatkan posisi pembalut tepat di tengah celana dalam" at bounding box center [502, 367] width 400 height 37
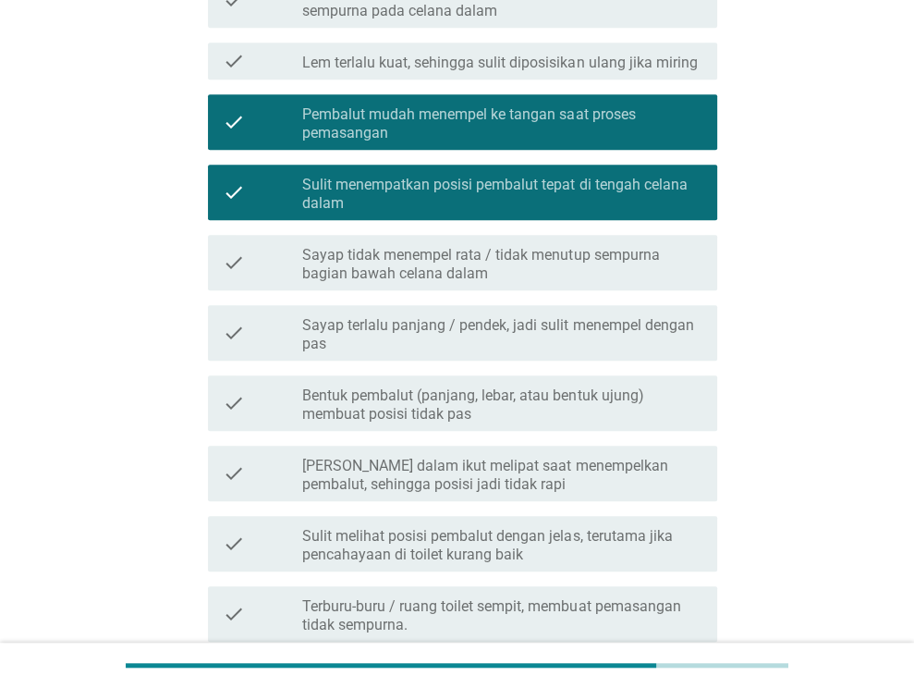
scroll to position [740, 0]
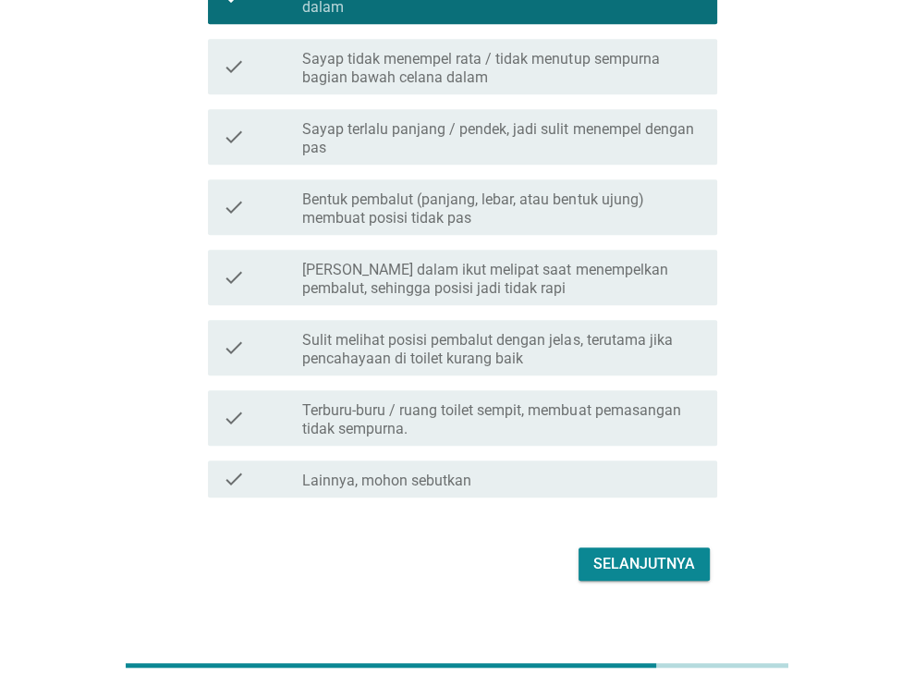
click at [702, 558] on button "Selanjutnya" at bounding box center [644, 563] width 131 height 33
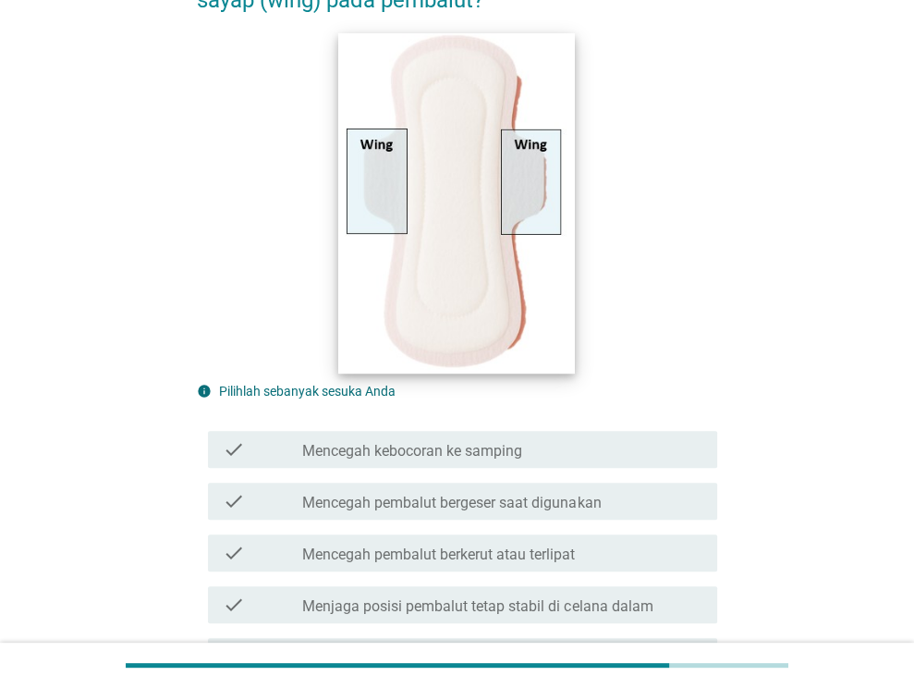
scroll to position [185, 0]
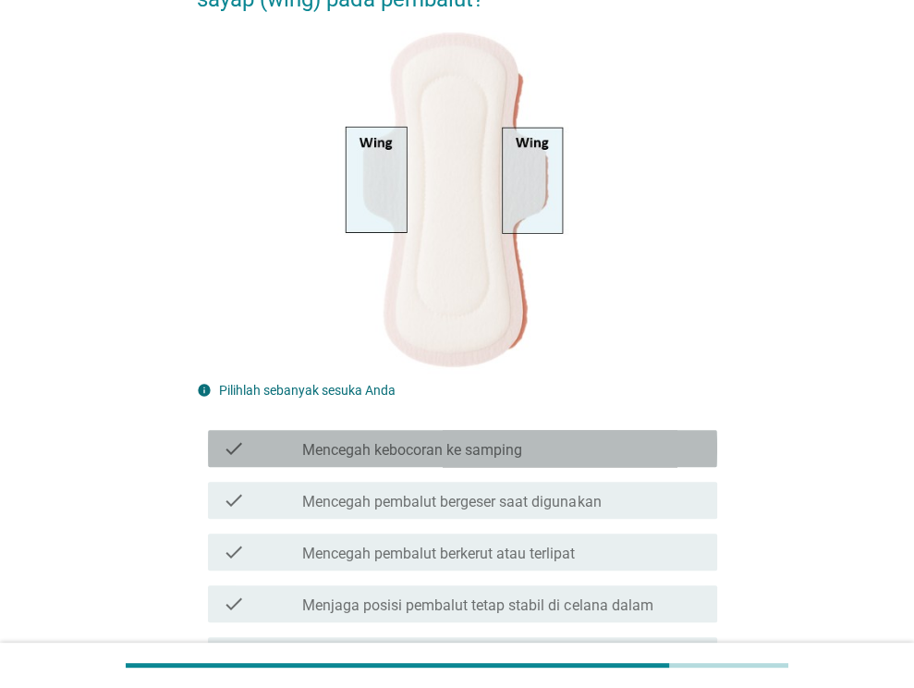
click at [560, 449] on div "check_box_outline_blank Mencegah kebocoran ke samping" at bounding box center [502, 448] width 400 height 22
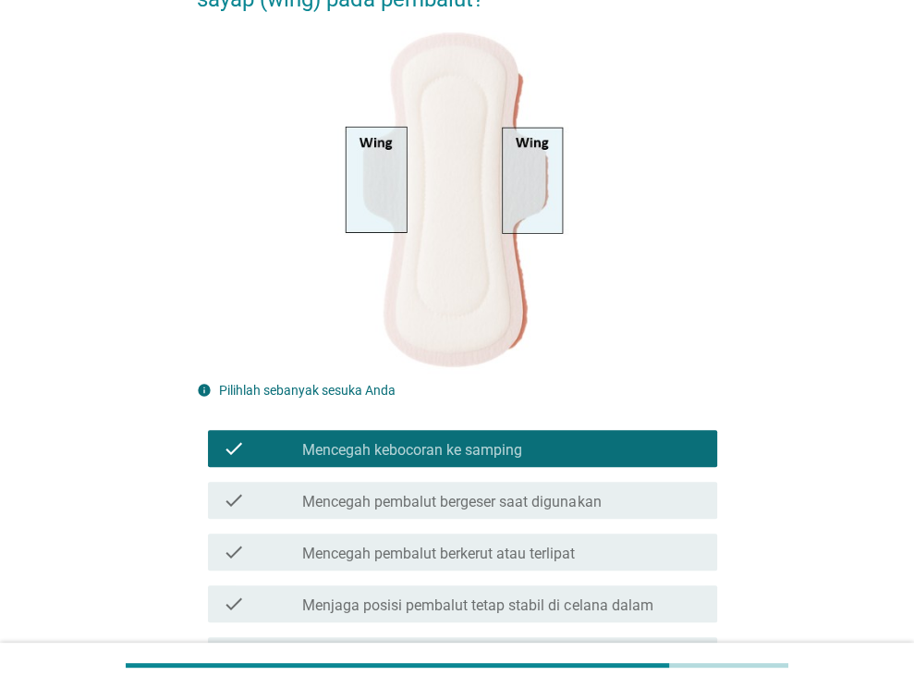
click at [596, 506] on label "Mencegah pembalut bergeser saat digunakan" at bounding box center [451, 502] width 299 height 18
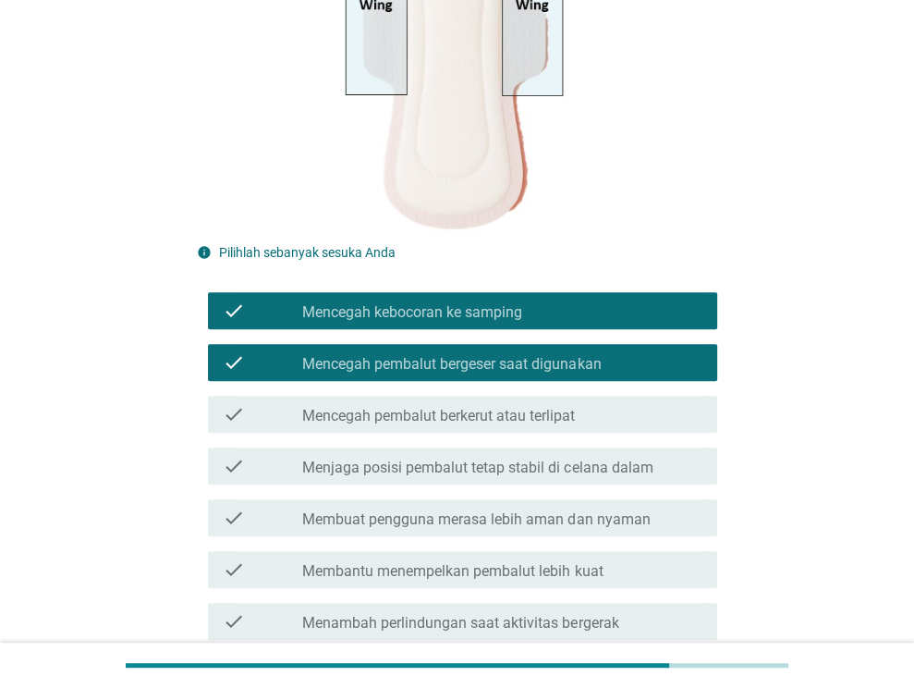
scroll to position [462, 0]
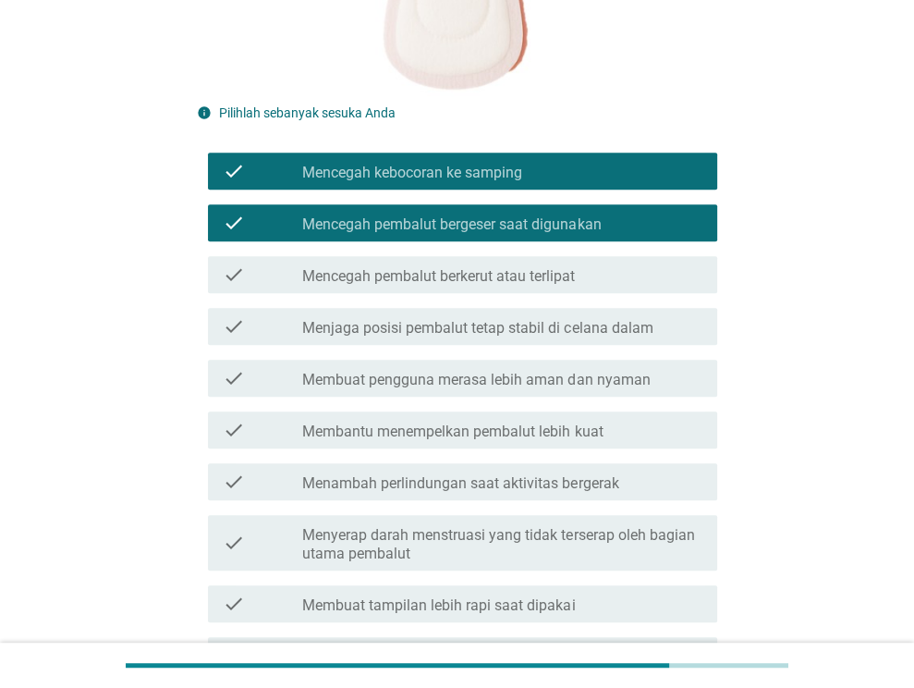
click at [557, 278] on label "Mencegah pembalut berkerut atau terlipat" at bounding box center [438, 276] width 273 height 18
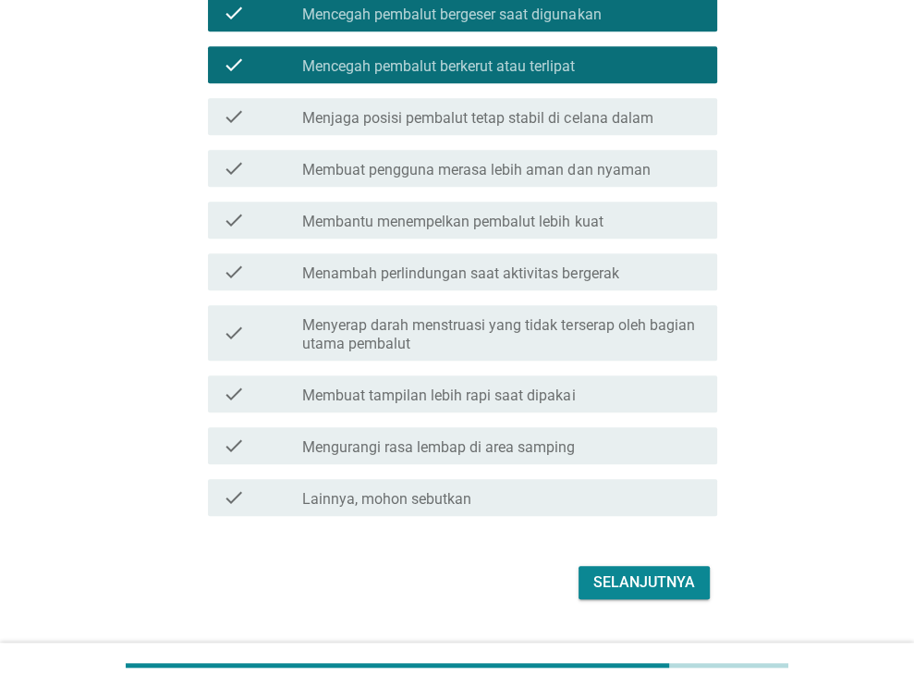
scroll to position [717, 0]
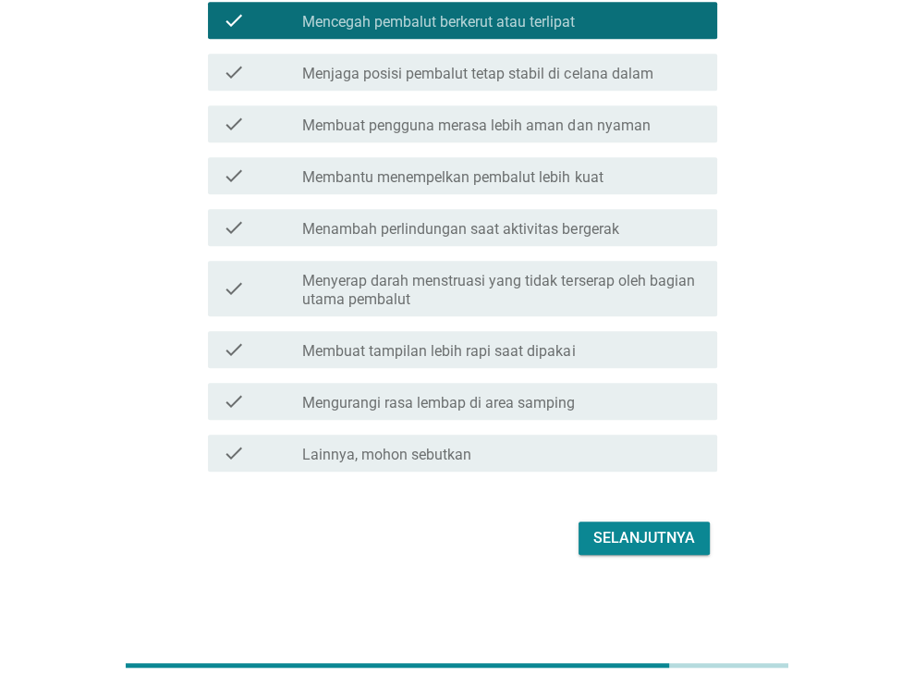
click at [662, 520] on div "Selanjutnya" at bounding box center [457, 538] width 521 height 44
click at [491, 75] on label "Menjaga posisi pembalut tetap stabil di celana dalam" at bounding box center [477, 74] width 350 height 18
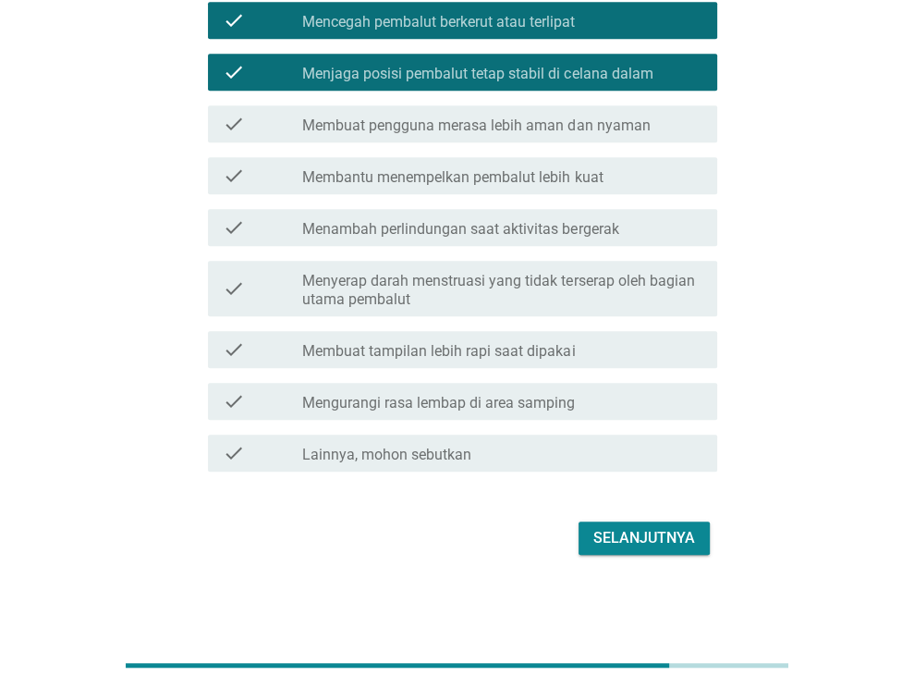
click at [625, 534] on div "Selanjutnya" at bounding box center [645, 538] width 102 height 22
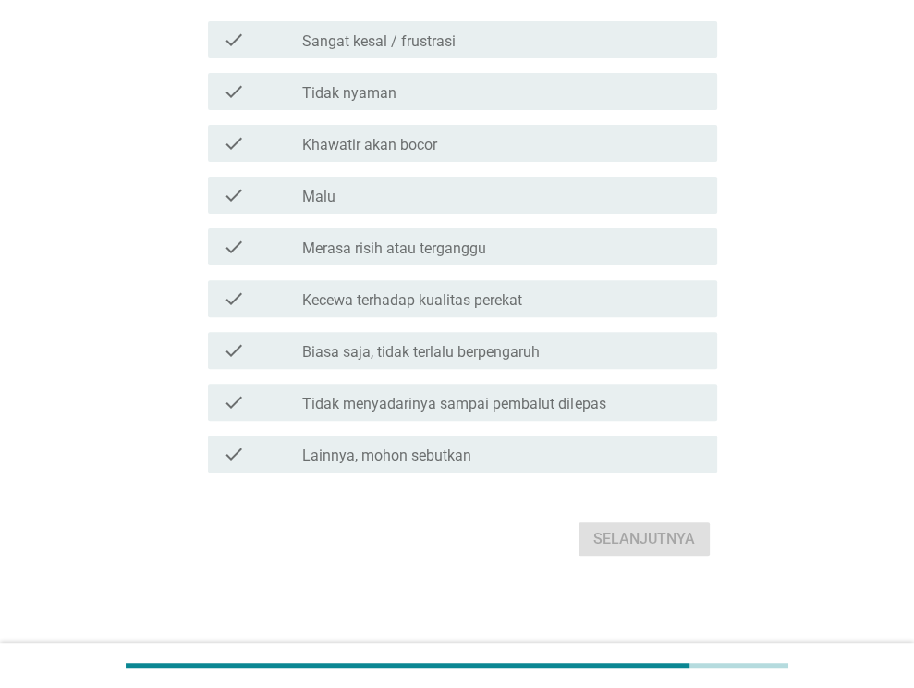
scroll to position [0, 0]
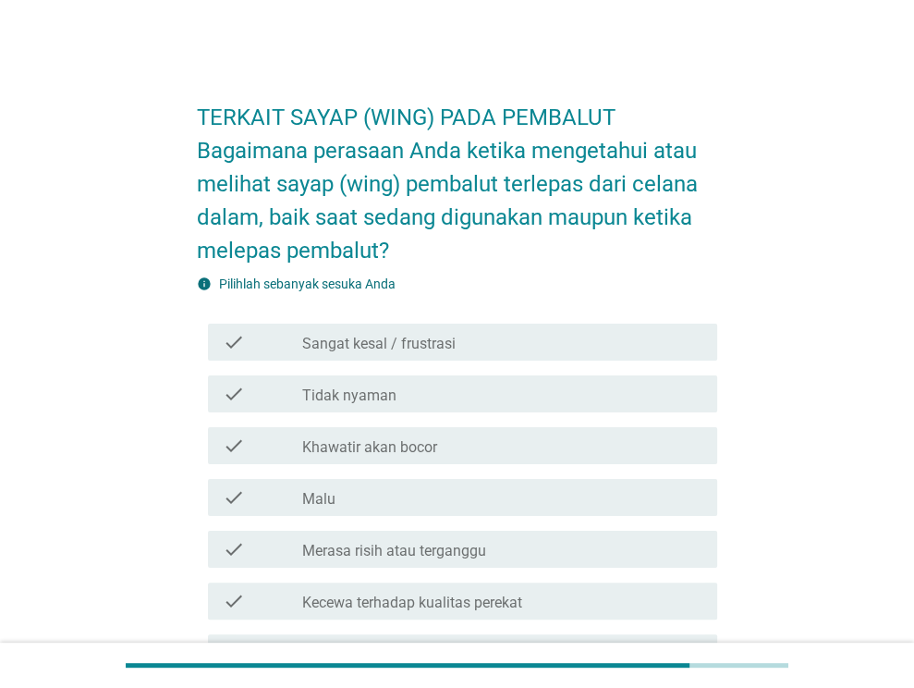
click at [462, 384] on div "check_box_outline_blank Tidak nyaman" at bounding box center [502, 394] width 400 height 22
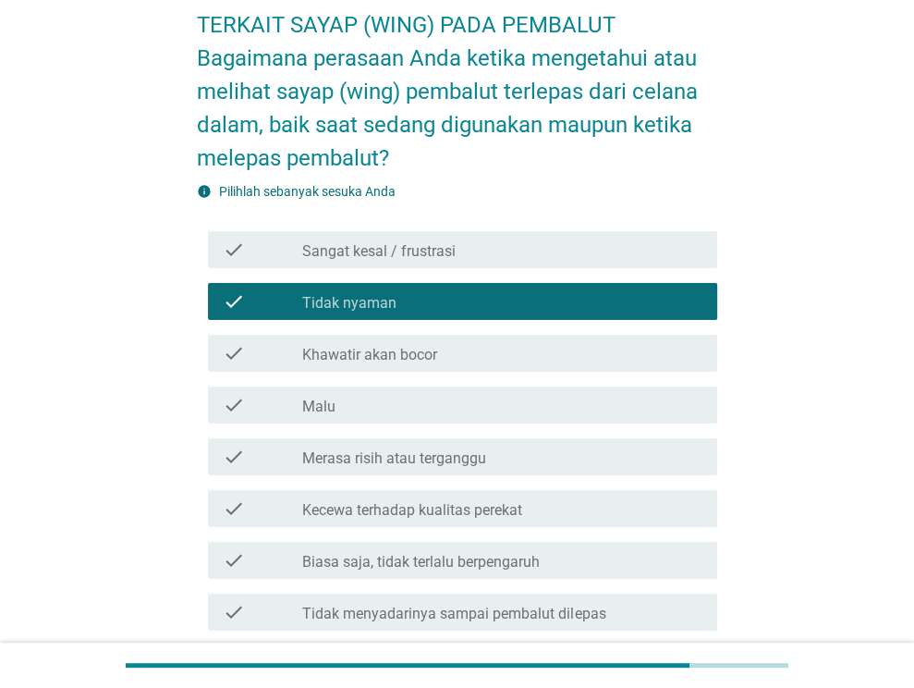
scroll to position [302, 0]
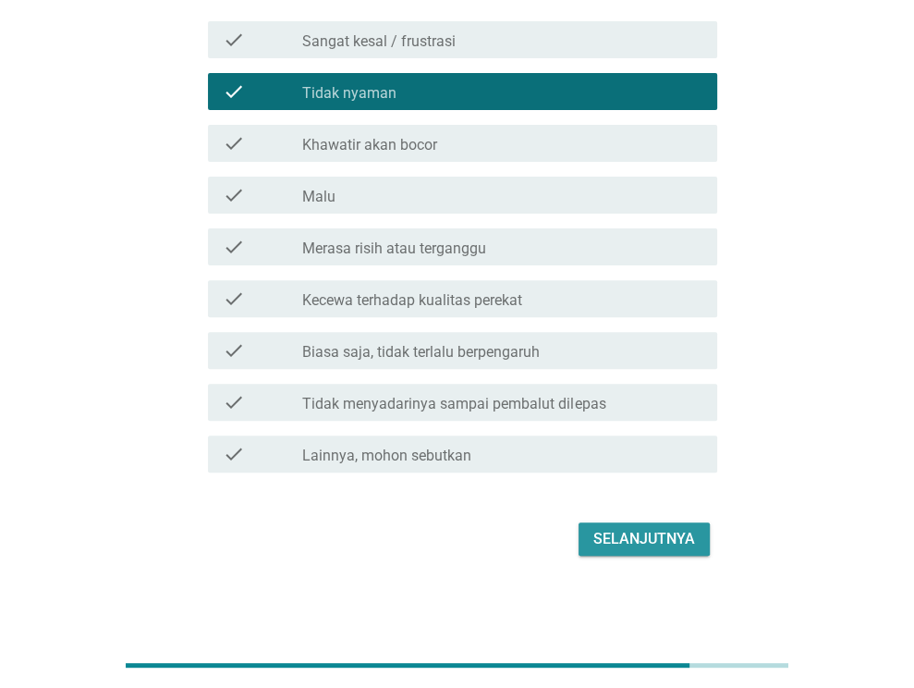
click at [656, 530] on div "Selanjutnya" at bounding box center [645, 539] width 102 height 22
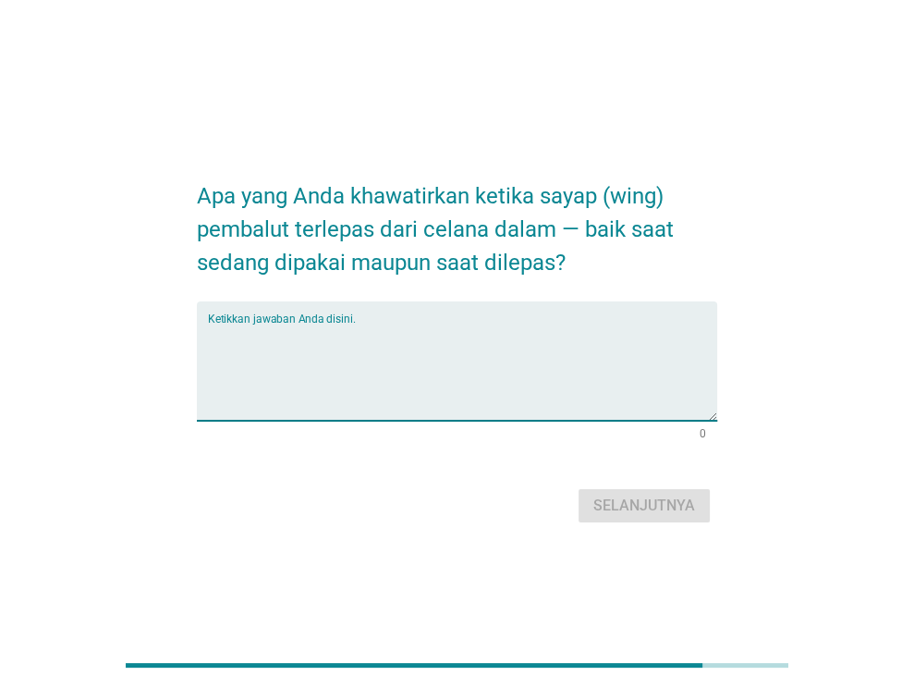
click at [383, 358] on textarea "Ketikkan jawaban Anda disini." at bounding box center [462, 372] width 509 height 97
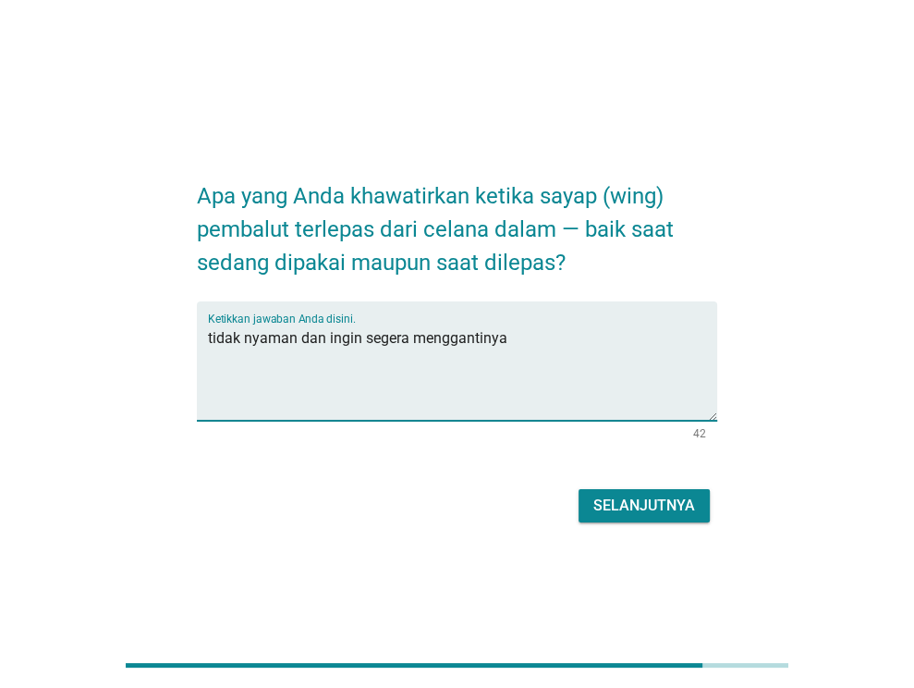
type textarea "tidak nyaman dan ingin segera menggantinya"
click at [647, 507] on div "Selanjutnya" at bounding box center [645, 506] width 102 height 22
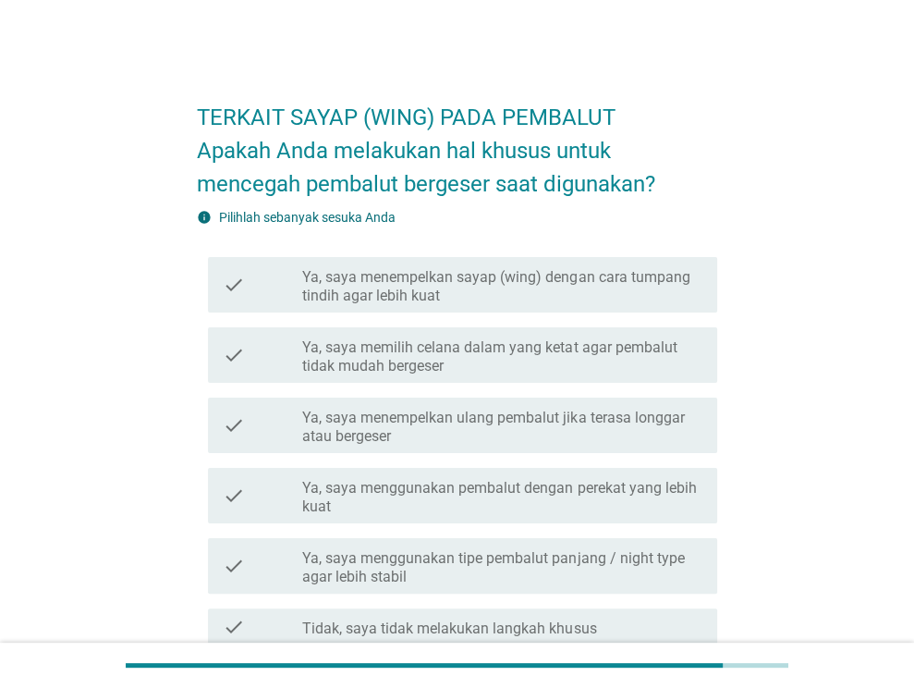
click at [564, 352] on label "Ya, saya memilih celana dalam yang ketat agar pembalut tidak mudah bergeser" at bounding box center [502, 356] width 400 height 37
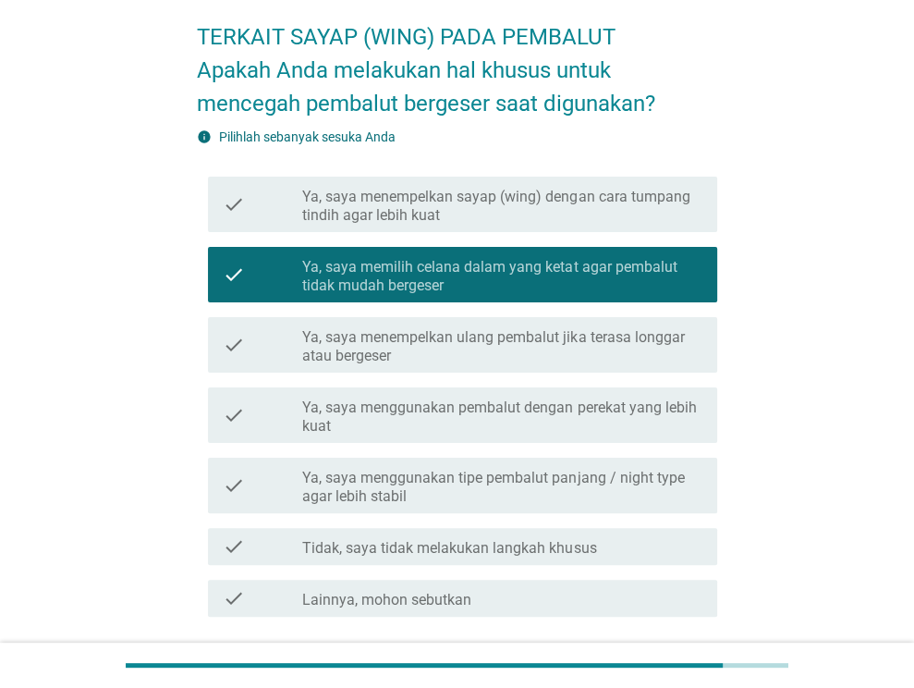
scroll to position [225, 0]
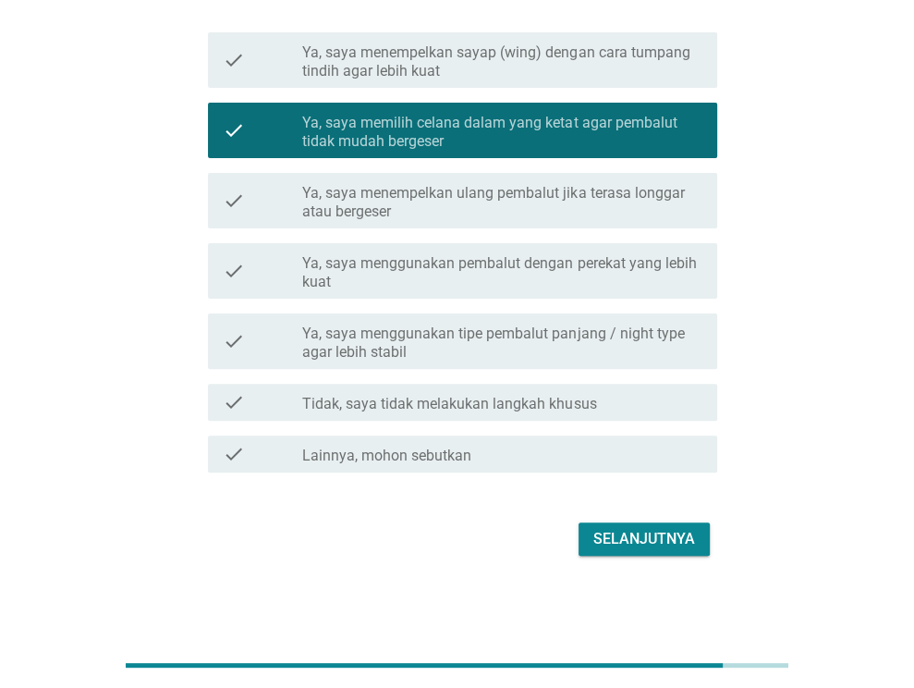
click at [615, 545] on div "Selanjutnya" at bounding box center [645, 539] width 102 height 22
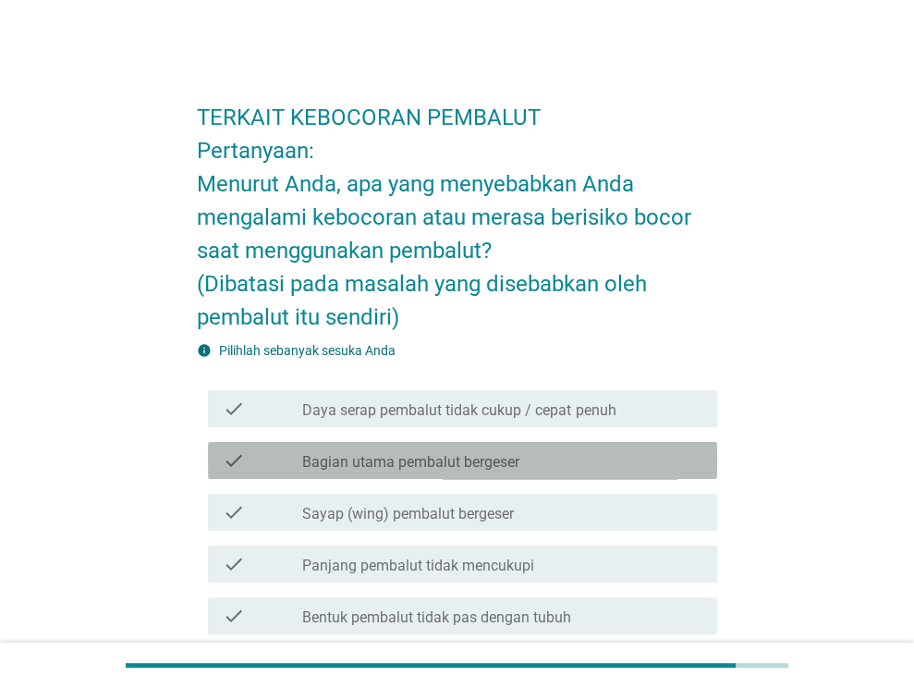
click at [584, 456] on div "check_box_outline_blank Bagian utama pembalut bergeser" at bounding box center [502, 460] width 400 height 22
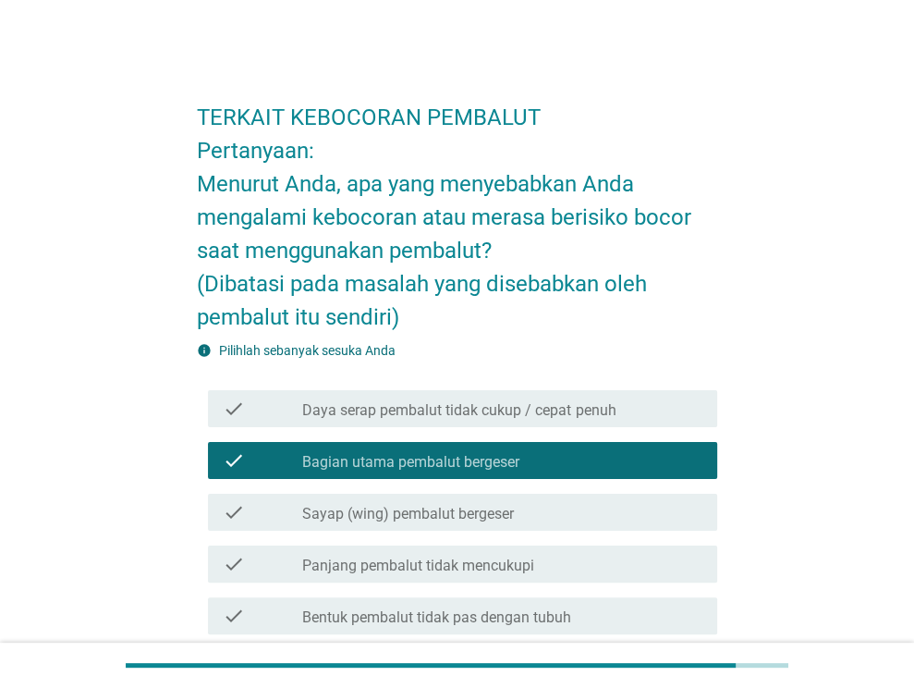
click at [578, 507] on div "check_box_outline_blank Sayap (wing) pembalut bergeser" at bounding box center [502, 512] width 400 height 22
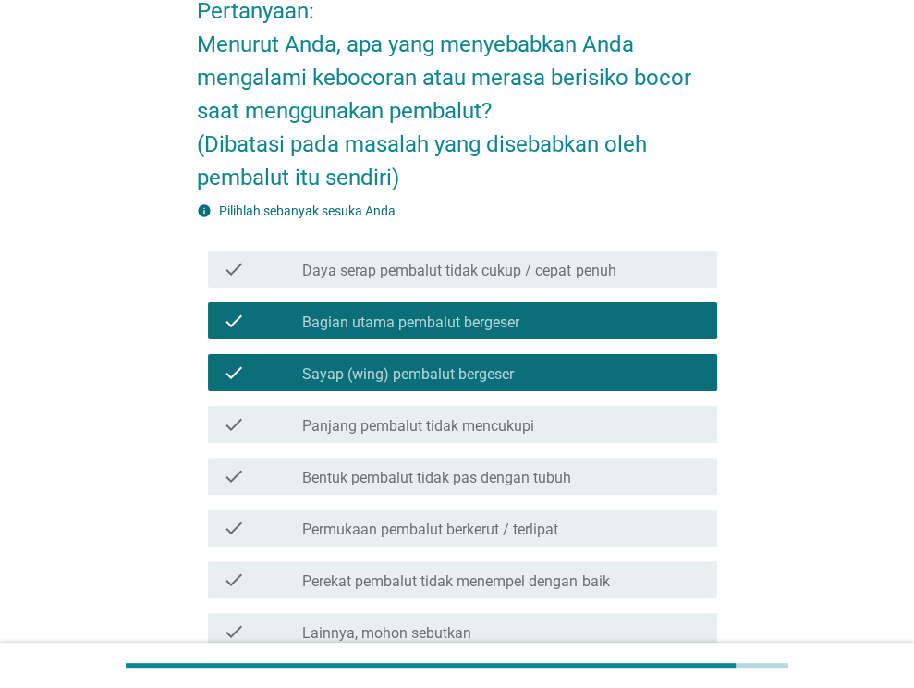
scroll to position [185, 0]
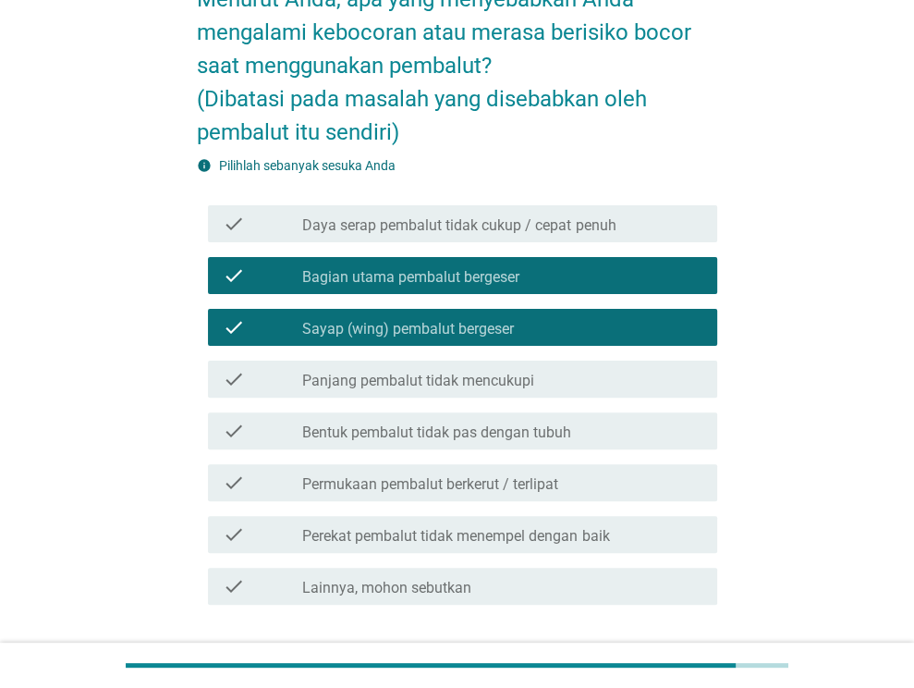
click at [602, 481] on div "check_box_outline_blank Permukaan pembalut berkerut / terlipat" at bounding box center [502, 483] width 400 height 22
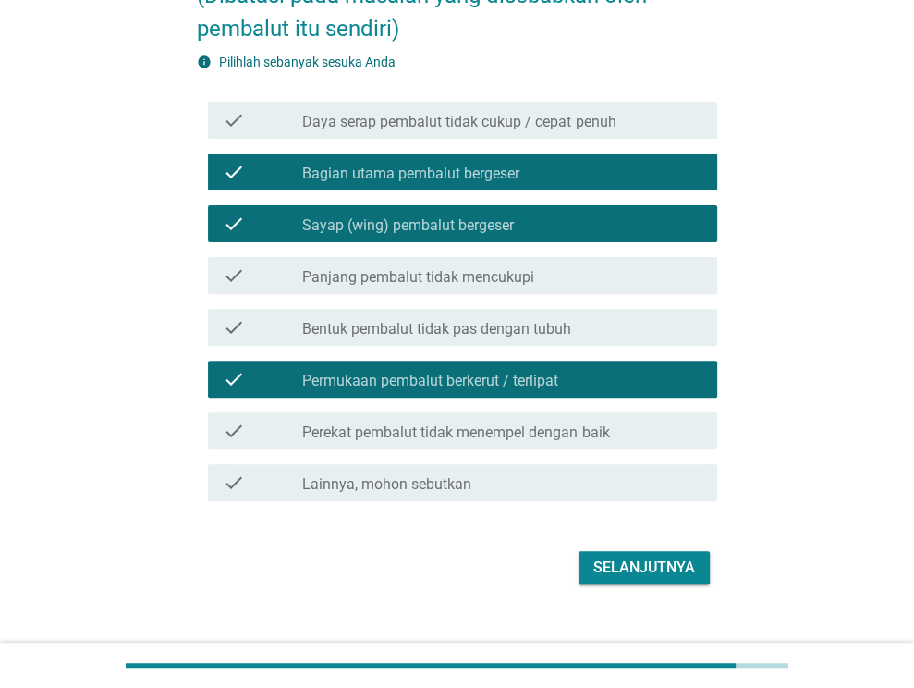
scroll to position [317, 0]
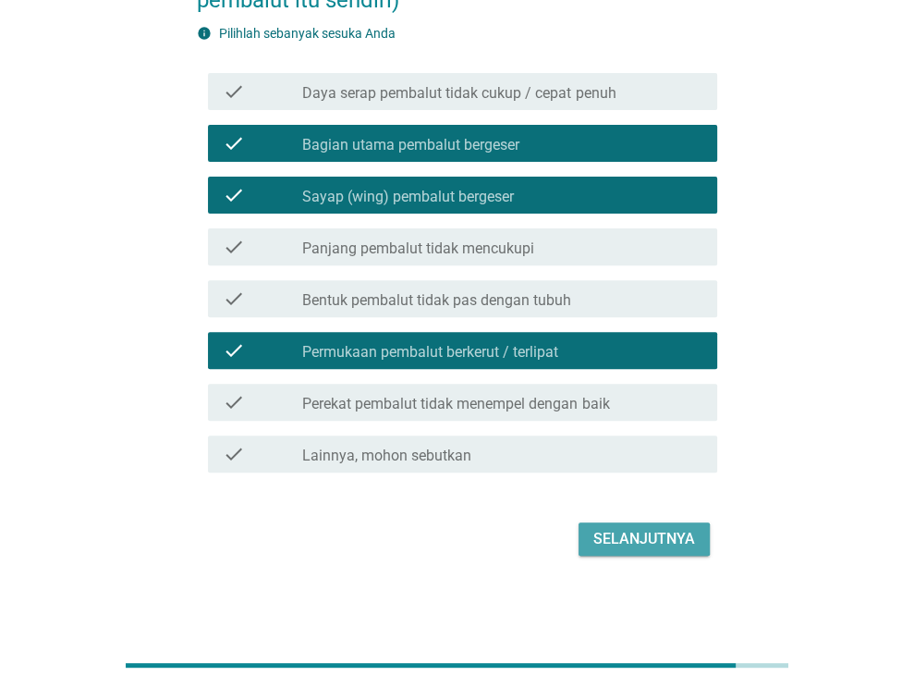
click at [643, 537] on div "Selanjutnya" at bounding box center [645, 539] width 102 height 22
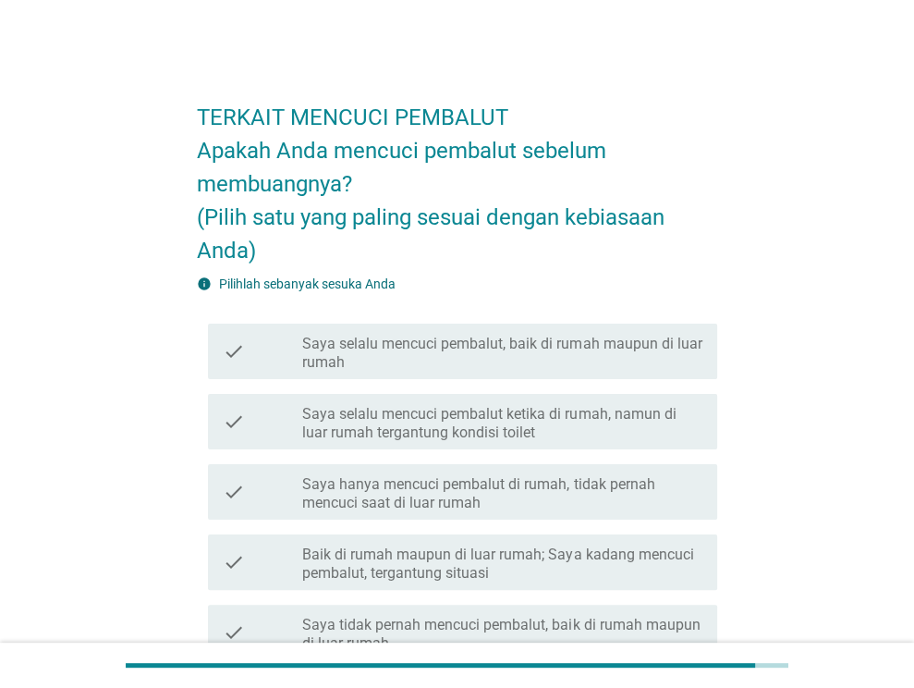
click at [468, 331] on div "check_box_outline_blank Saya selalu mencuci pembalut, baik di rumah maupun di l…" at bounding box center [502, 351] width 400 height 41
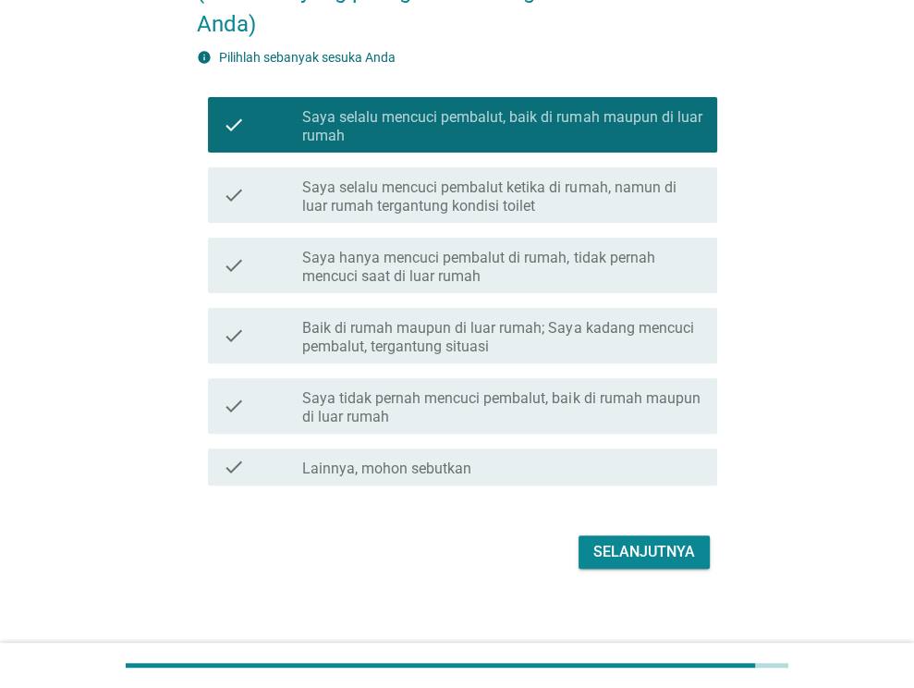
scroll to position [239, 0]
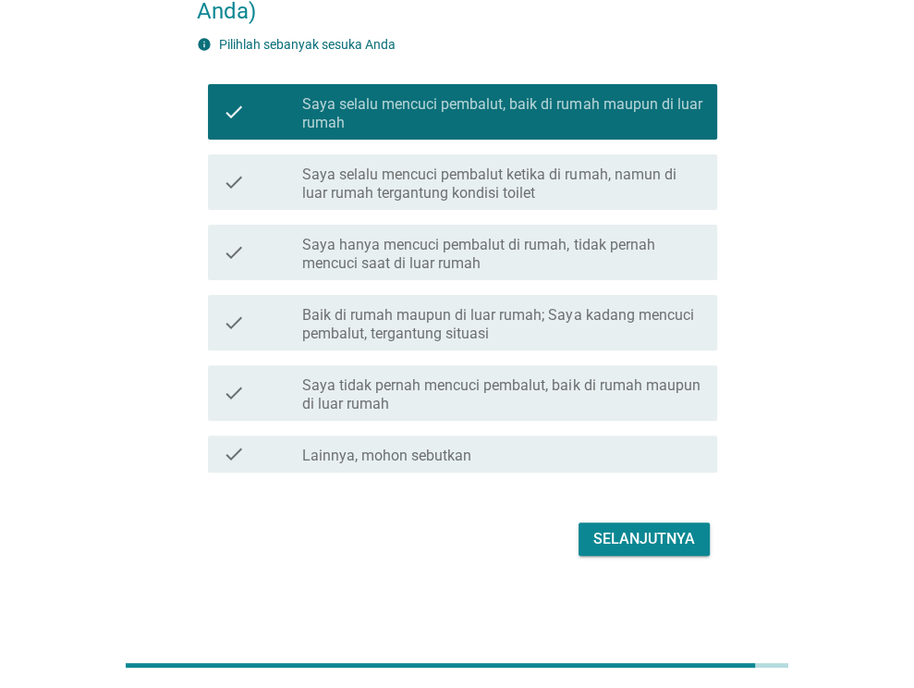
click at [647, 535] on div "Selanjutnya" at bounding box center [645, 539] width 102 height 22
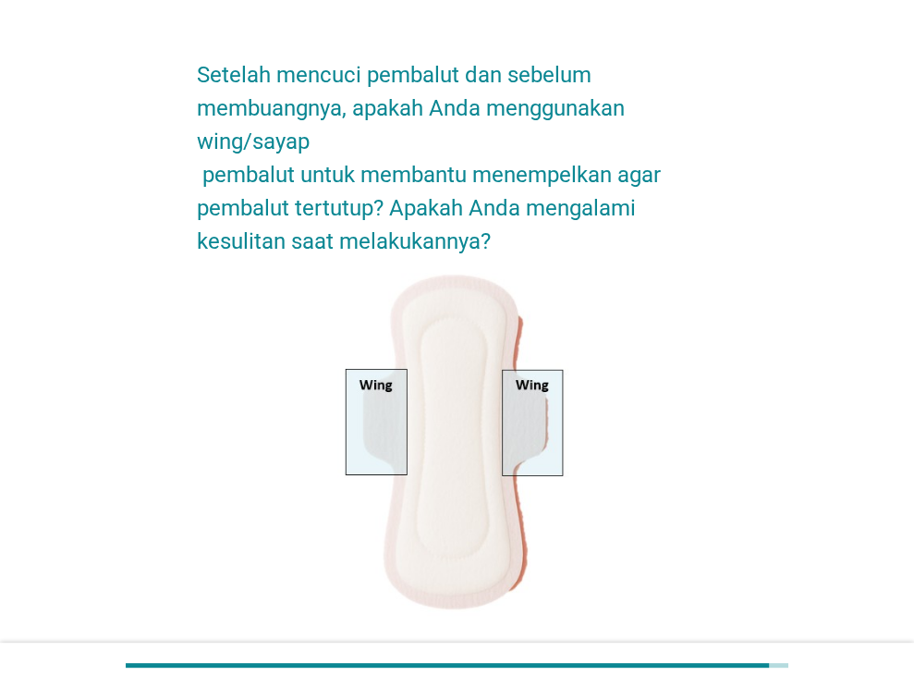
scroll to position [370, 0]
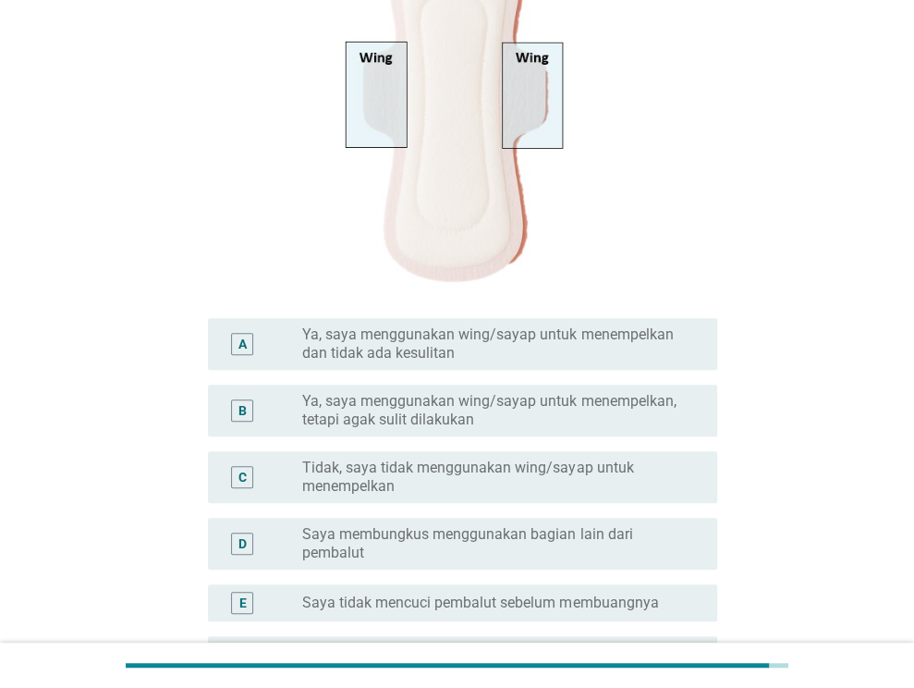
click at [515, 469] on label "Tidak, saya tidak menggunakan wing/sayap untuk menempelkan" at bounding box center [495, 477] width 386 height 37
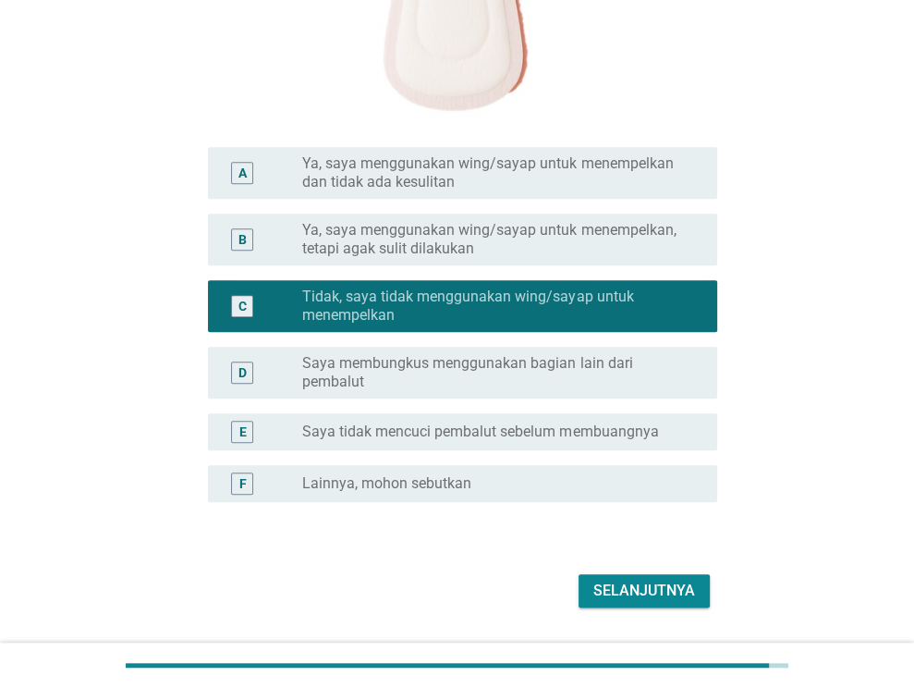
scroll to position [555, 0]
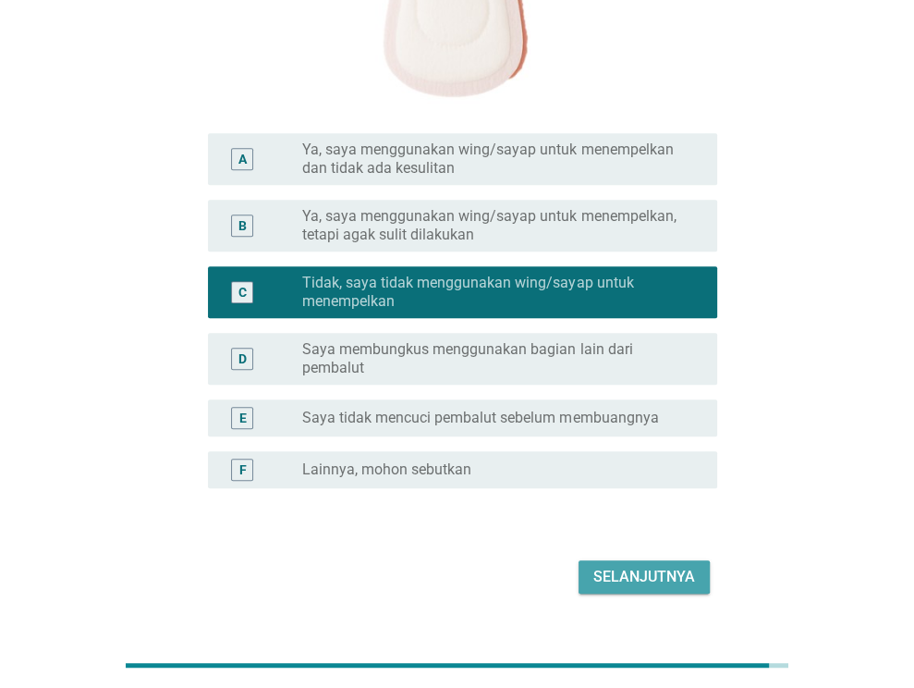
click at [673, 569] on div "Selanjutnya" at bounding box center [645, 577] width 102 height 22
